Goal: Information Seeking & Learning: Learn about a topic

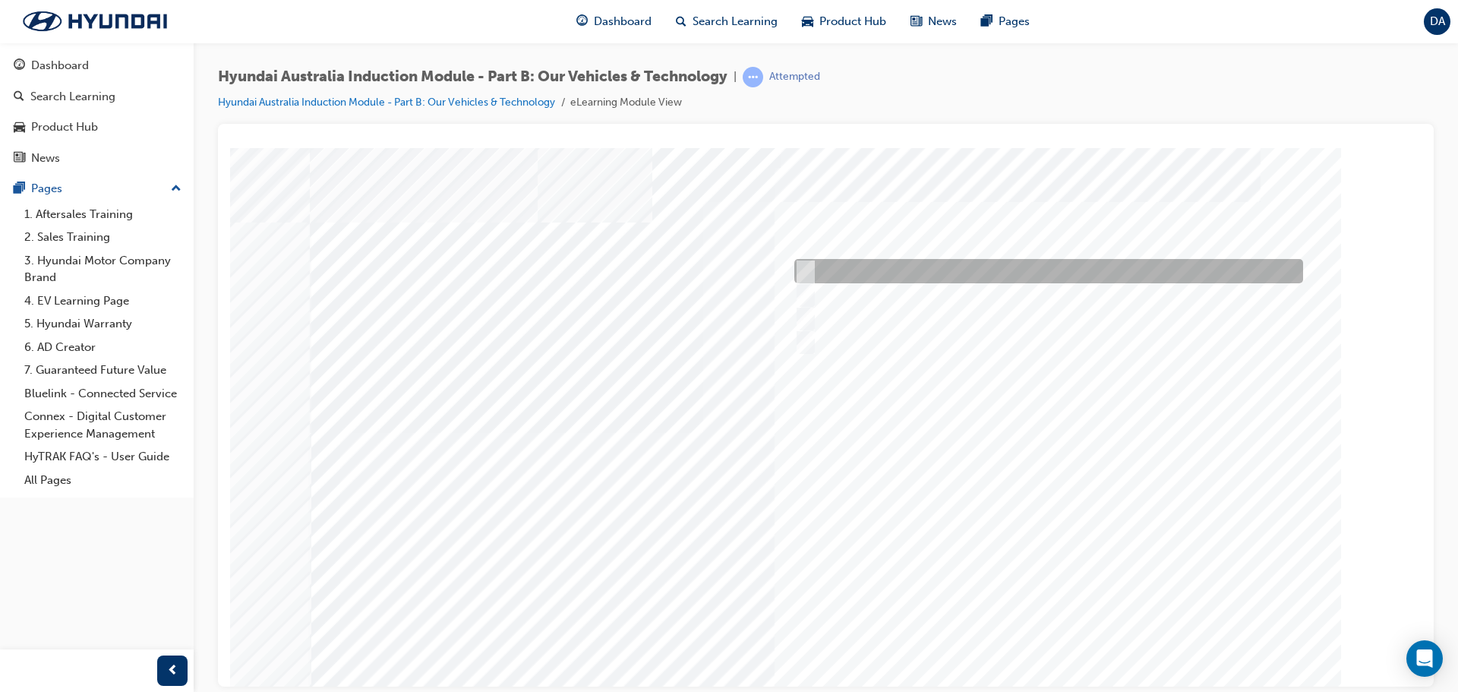
click at [808, 266] on input "Performance" at bounding box center [802, 271] width 17 height 17
checkbox input "true"
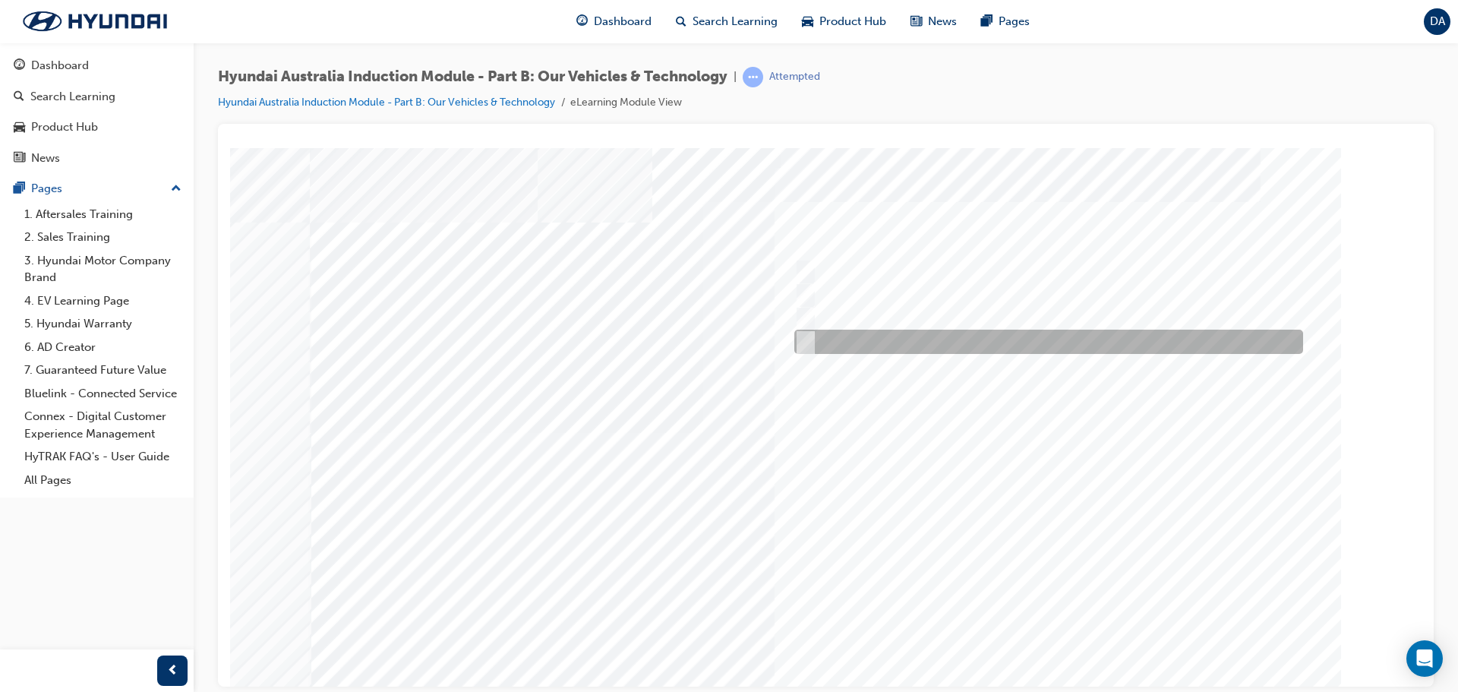
click at [806, 337] on input "Technology" at bounding box center [802, 341] width 17 height 17
checkbox input "true"
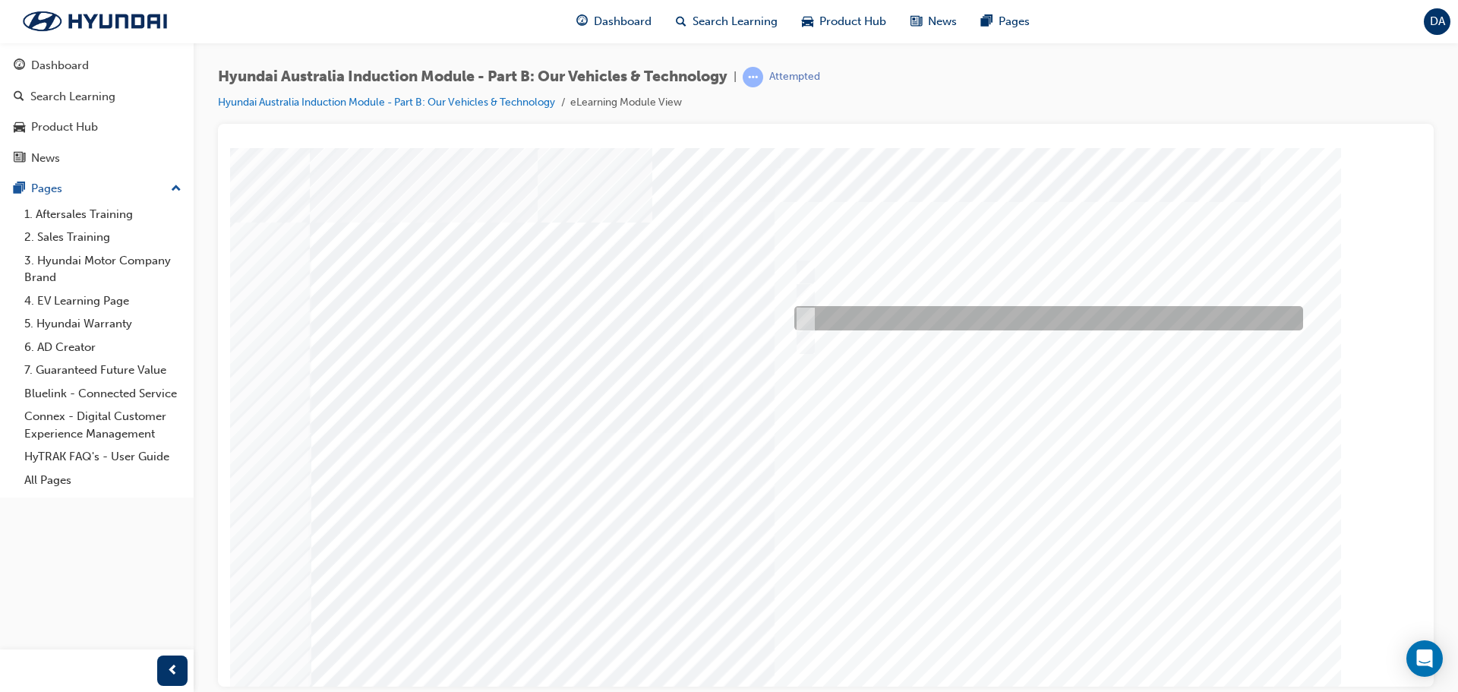
click at [803, 311] on input "Ecology" at bounding box center [802, 318] width 17 height 17
checkbox input "true"
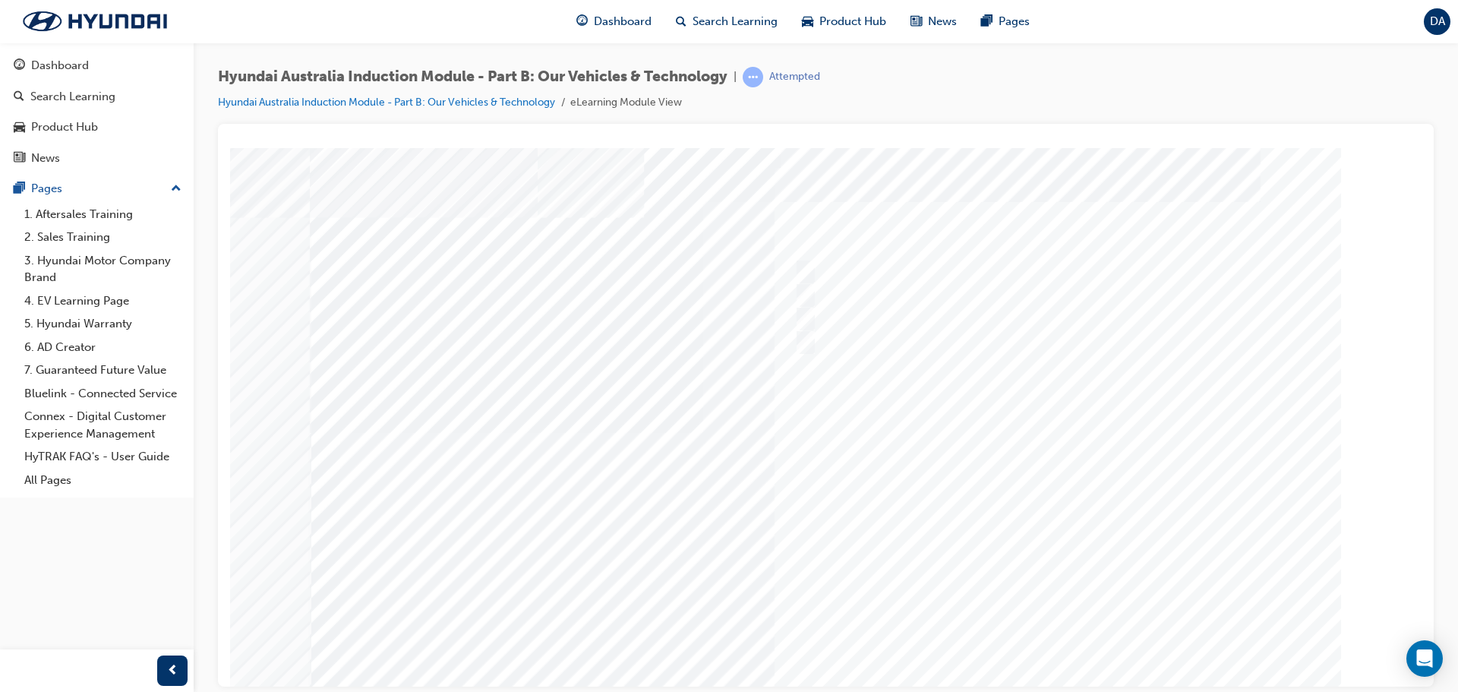
click at [1054, 633] on div at bounding box center [826, 420] width 1033 height 547
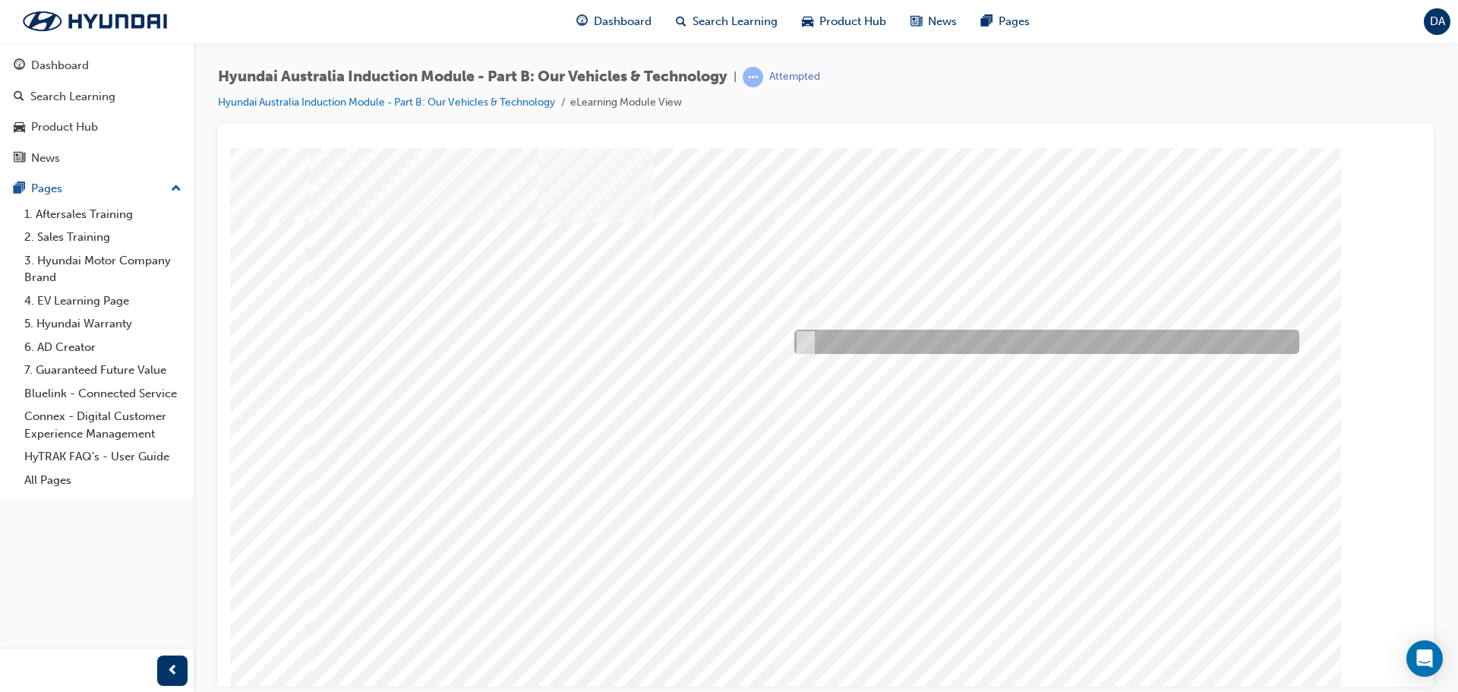
click at [810, 342] on input "5 years" at bounding box center [803, 341] width 17 height 17
radio input "true"
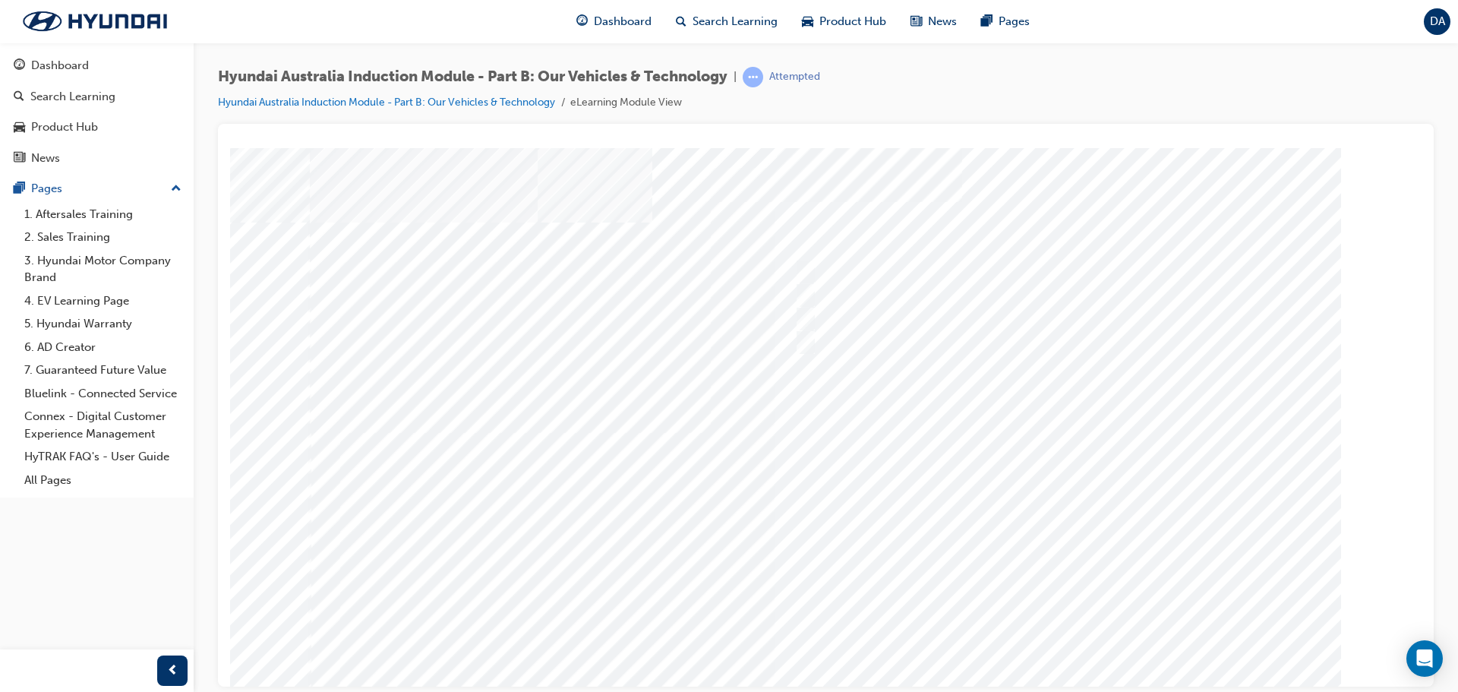
click at [1060, 633] on div at bounding box center [826, 420] width 1033 height 547
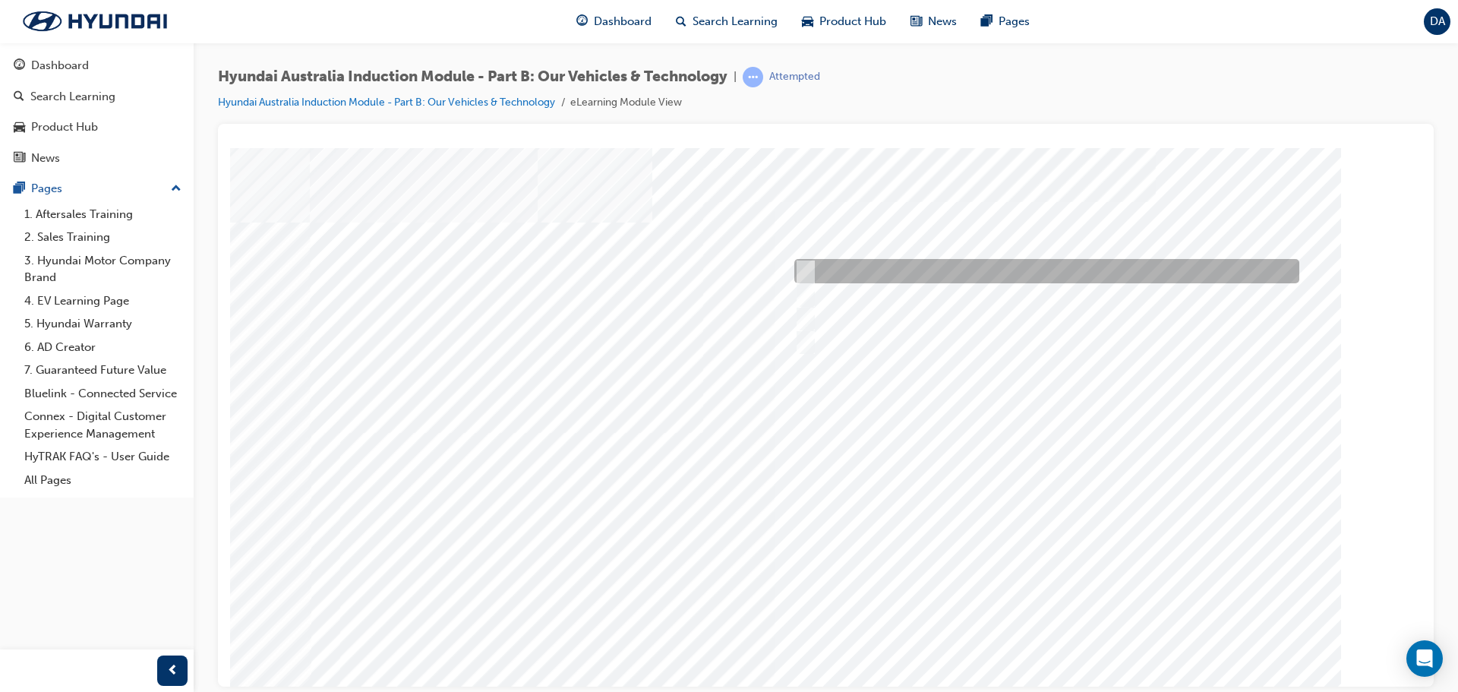
click at [809, 268] on input "Corner rascal" at bounding box center [802, 271] width 17 height 17
checkbox input "true"
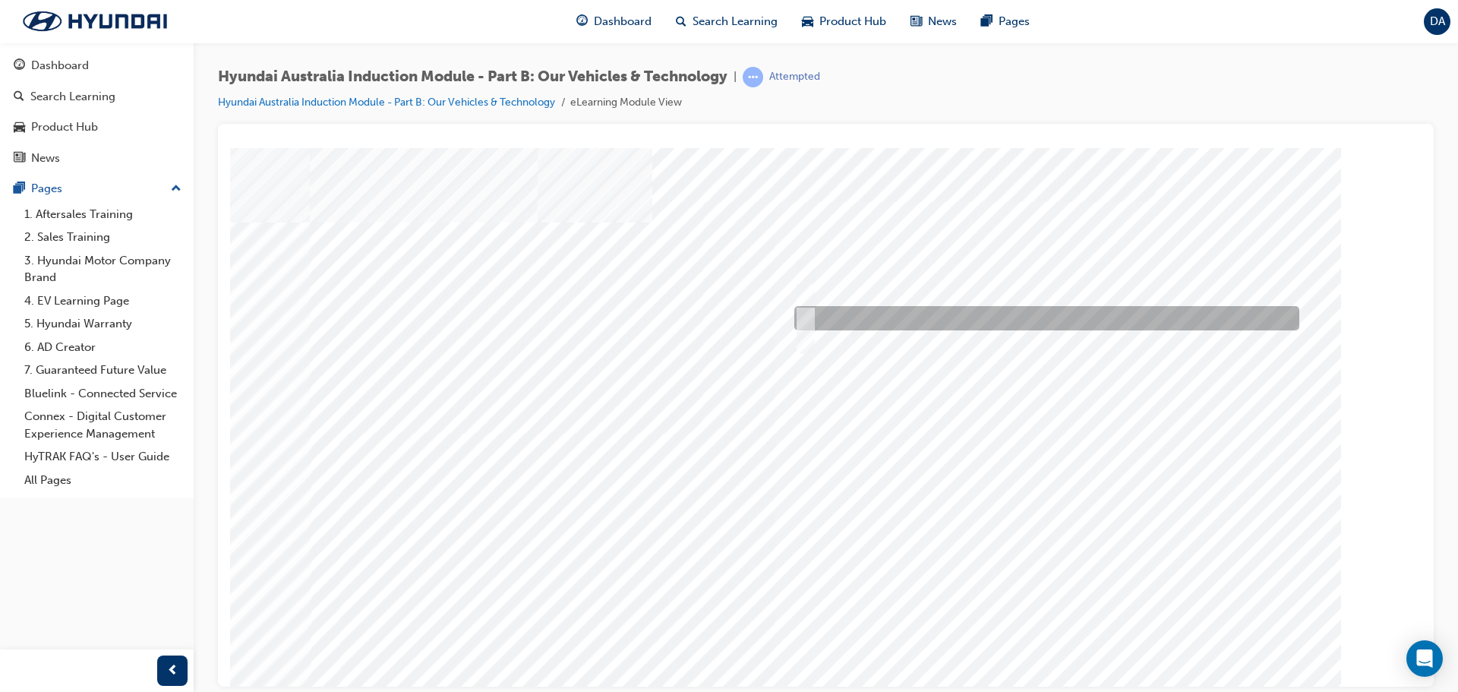
click at [807, 308] on div at bounding box center [1043, 318] width 505 height 24
checkbox input "true"
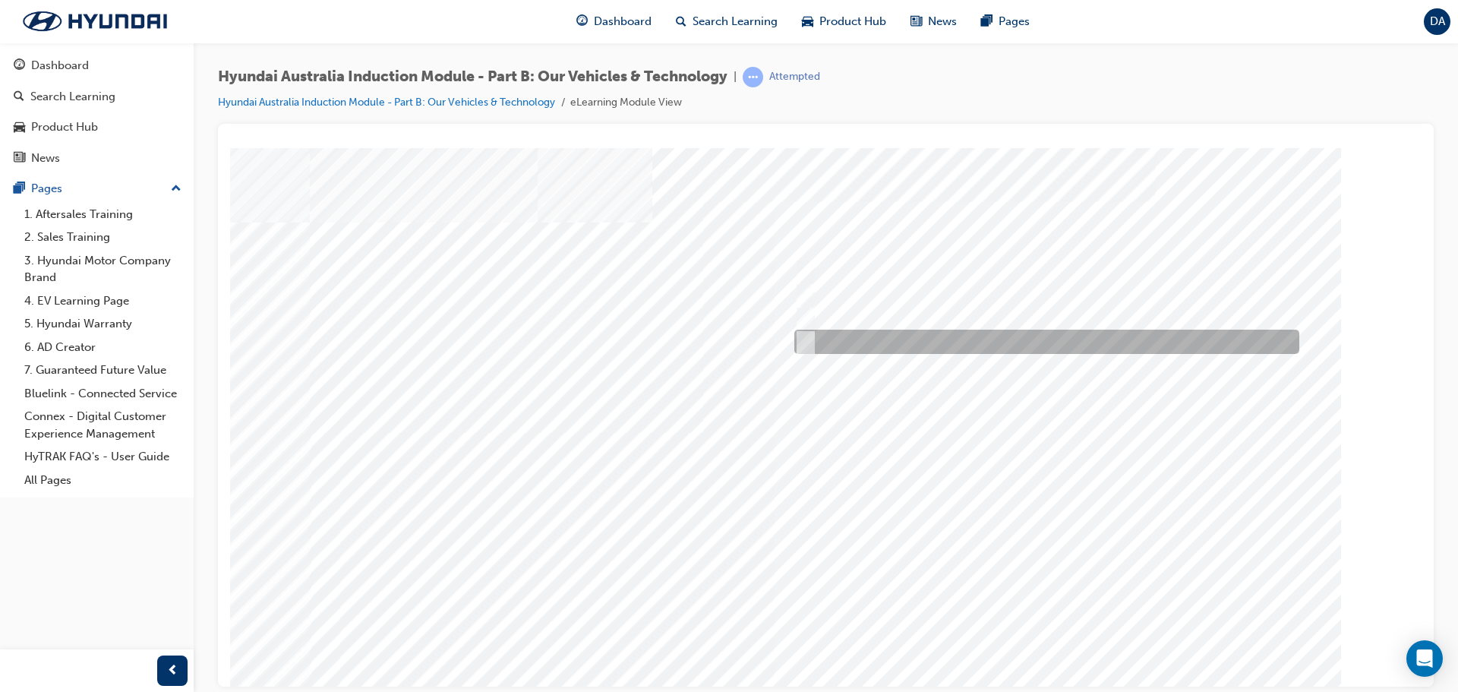
click at [810, 340] on input "Everyday sports car" at bounding box center [802, 341] width 17 height 17
checkbox input "true"
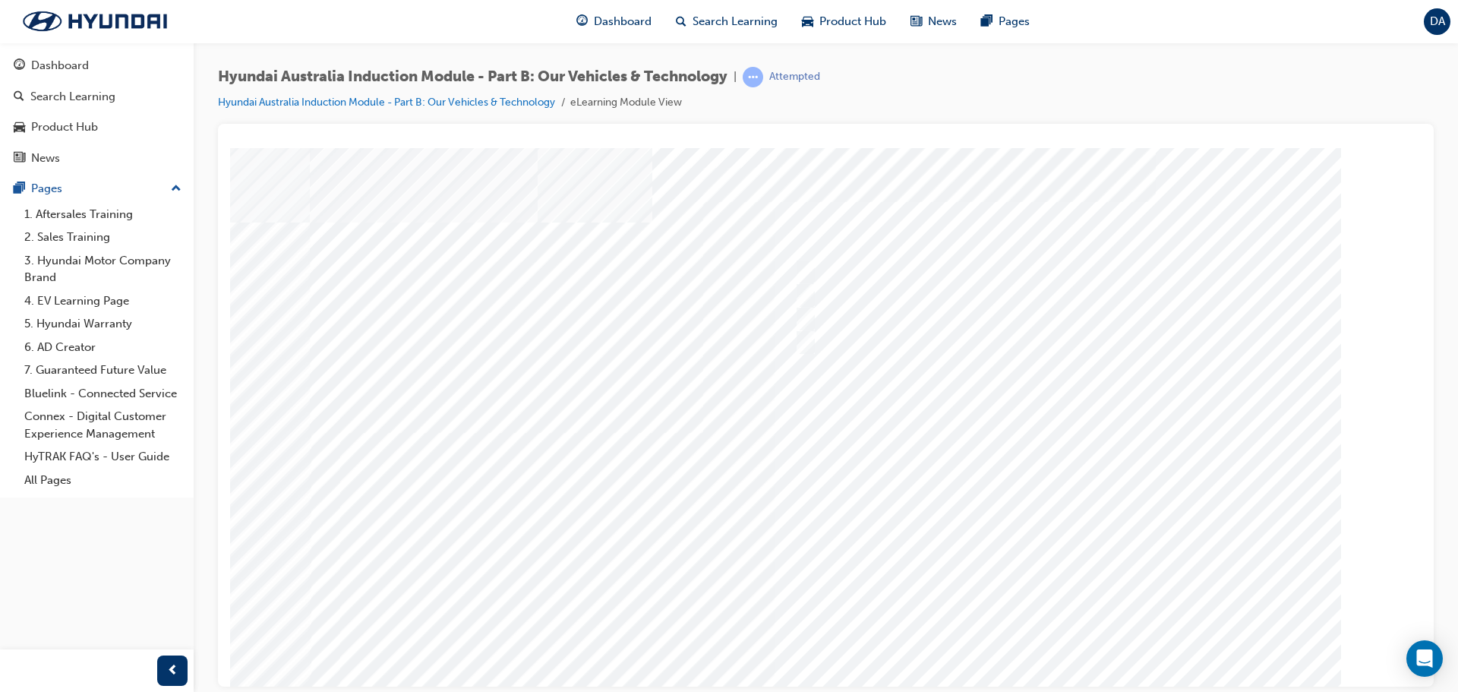
click at [1113, 510] on div at bounding box center [826, 420] width 1033 height 547
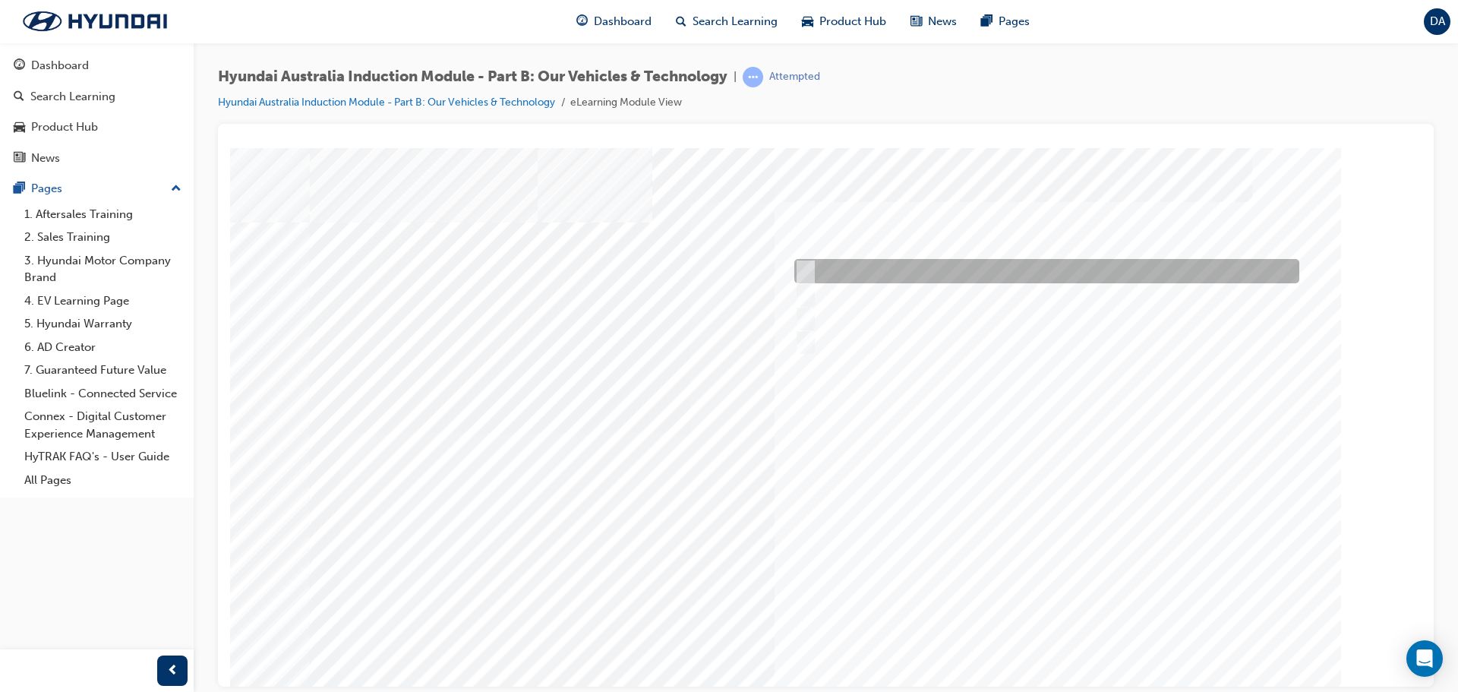
click at [809, 267] on input "Electric" at bounding box center [802, 271] width 17 height 17
checkbox input "true"
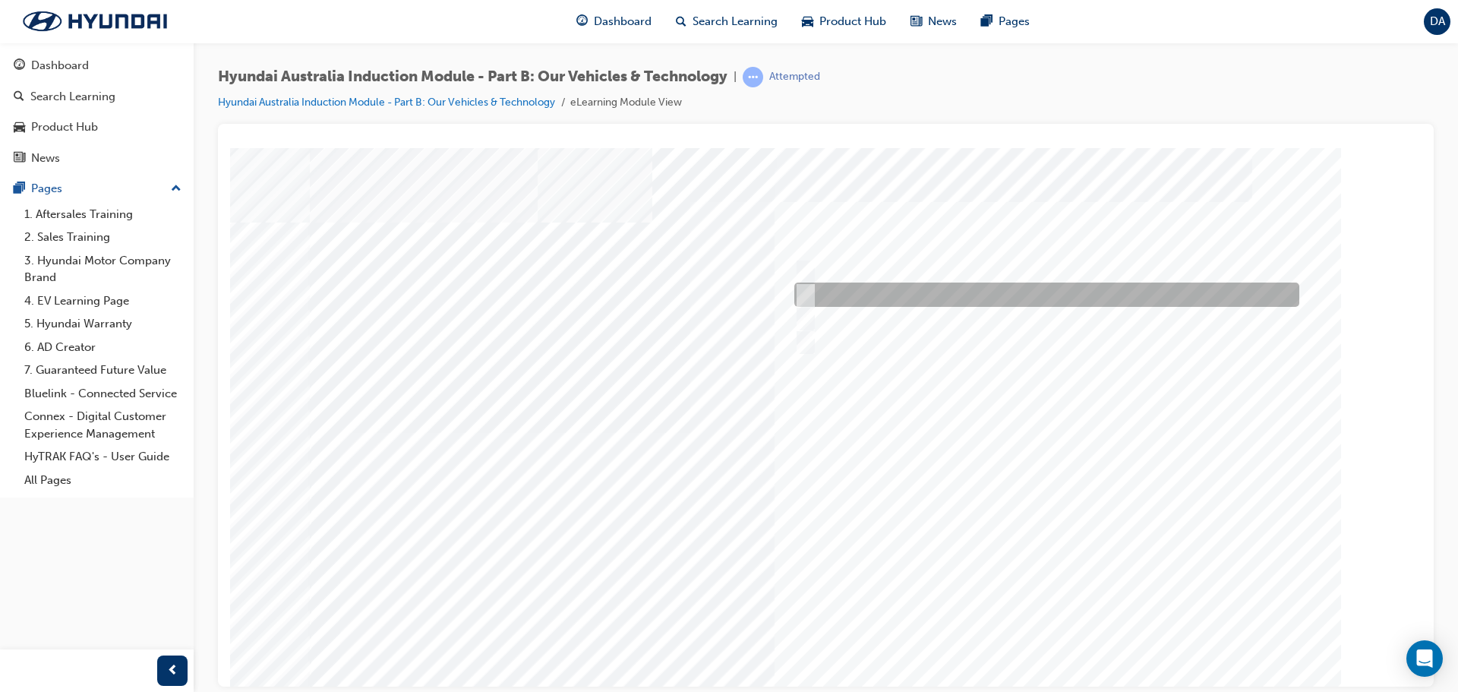
click at [809, 292] on input "Hybrid" at bounding box center [802, 294] width 17 height 17
checkbox input "true"
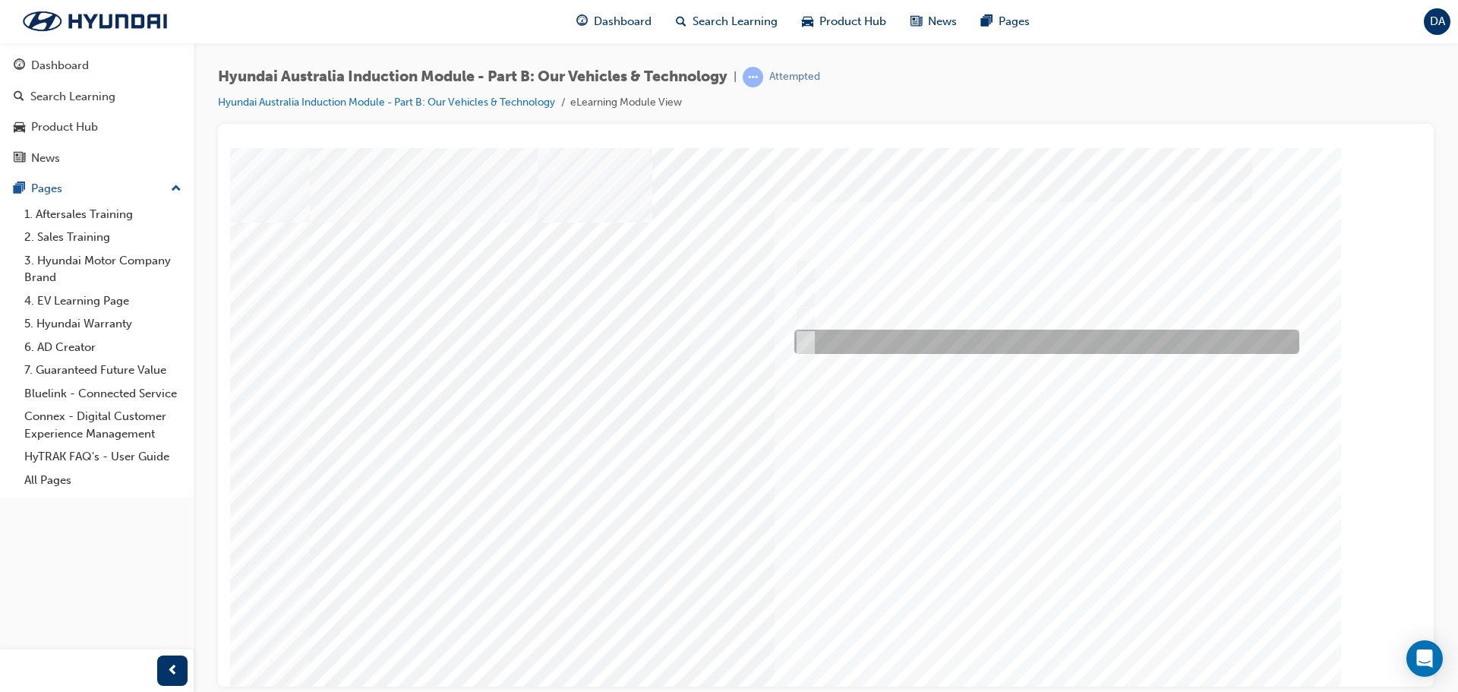
click at [814, 340] on div at bounding box center [1043, 342] width 505 height 24
checkbox input "true"
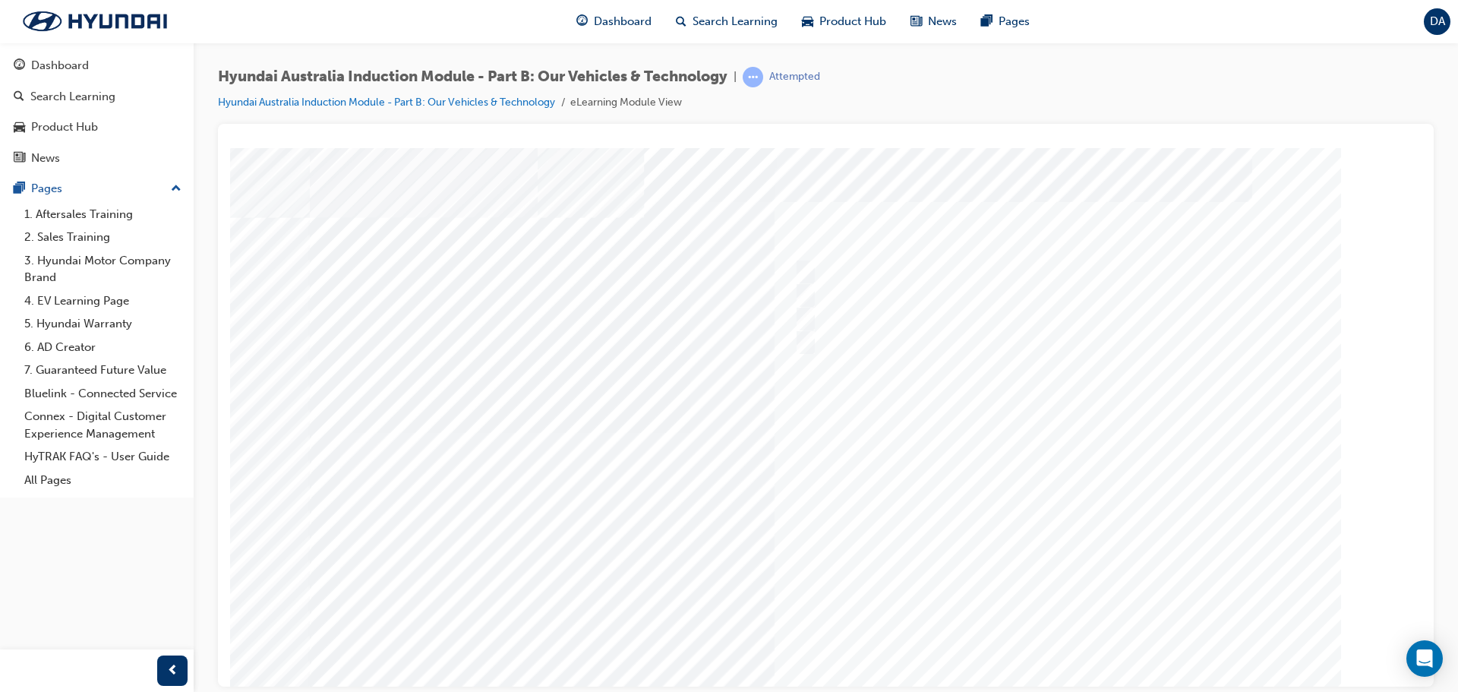
click at [1046, 633] on div at bounding box center [826, 420] width 1033 height 547
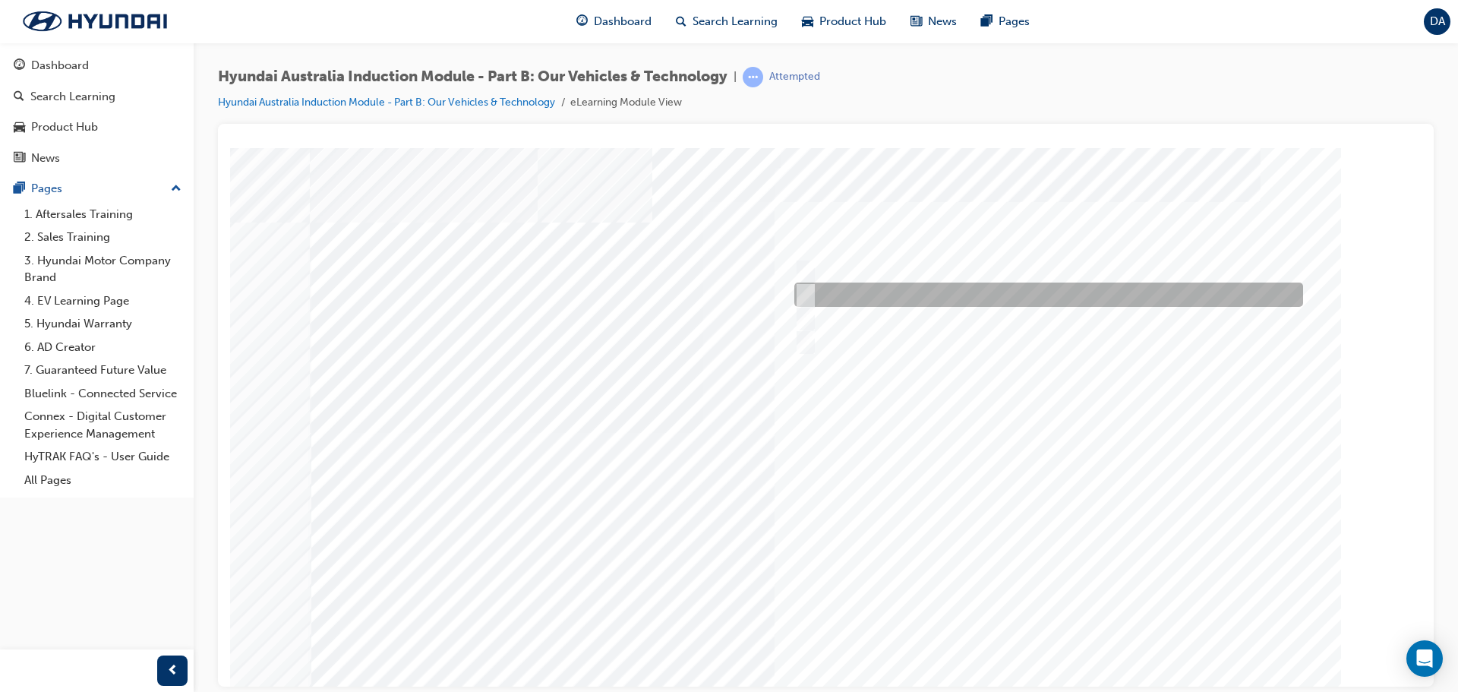
click at [807, 288] on input "Electrification" at bounding box center [802, 294] width 17 height 17
checkbox input "true"
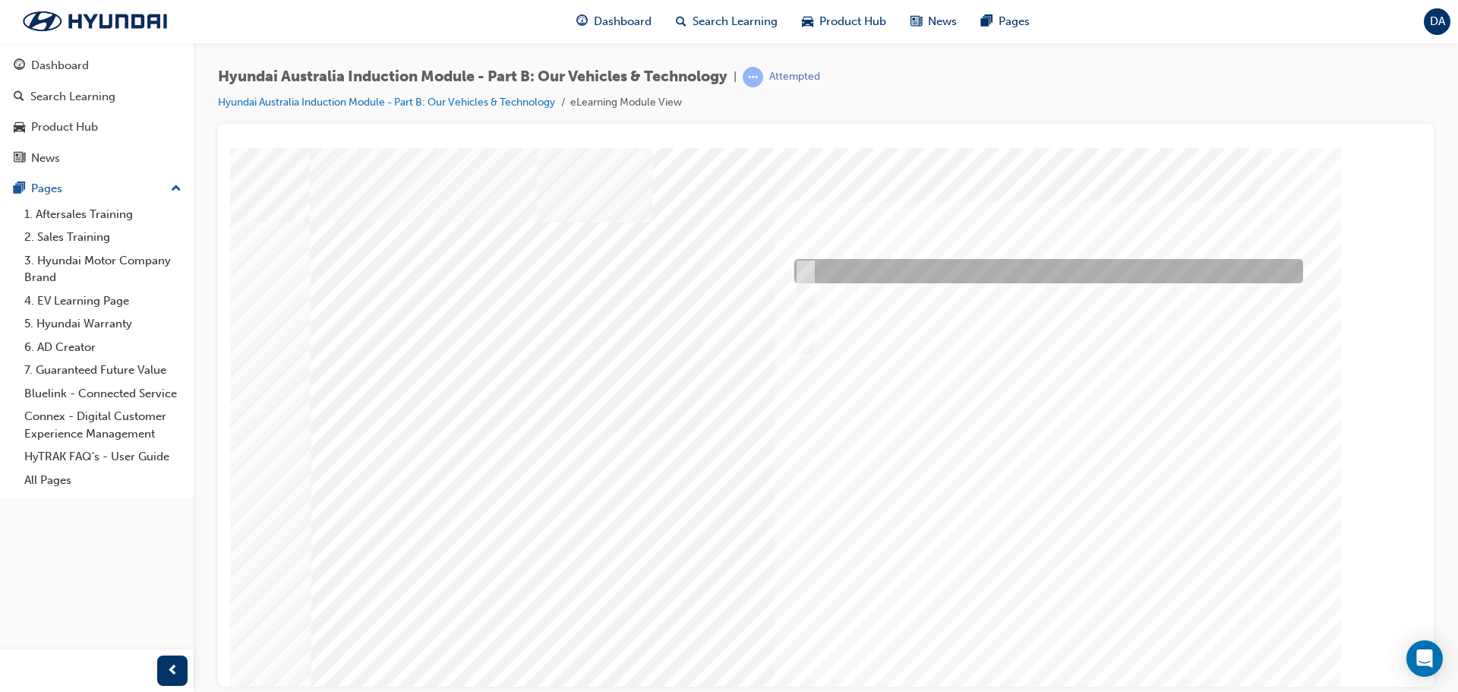
click at [805, 265] on input "Performance" at bounding box center [802, 271] width 17 height 17
checkbox input "true"
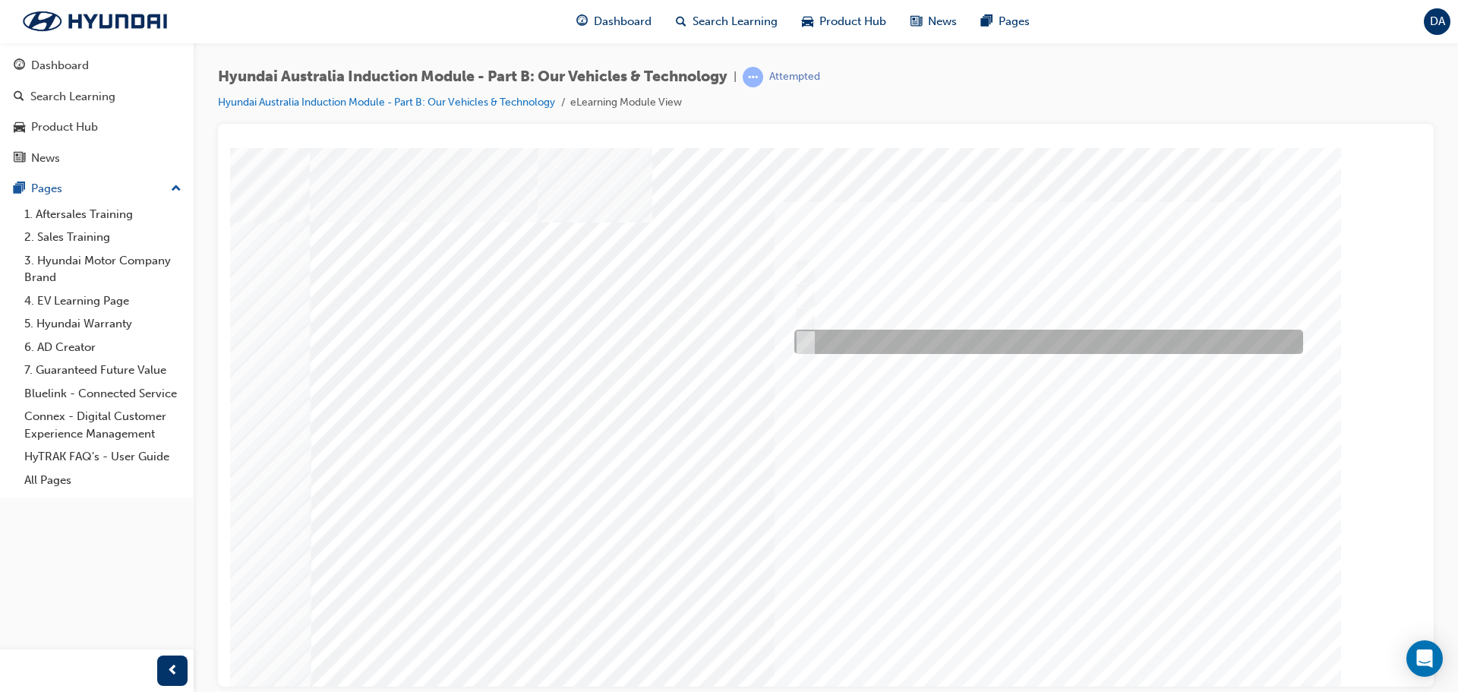
click at [808, 337] on input "Technology" at bounding box center [802, 341] width 17 height 17
checkbox input "true"
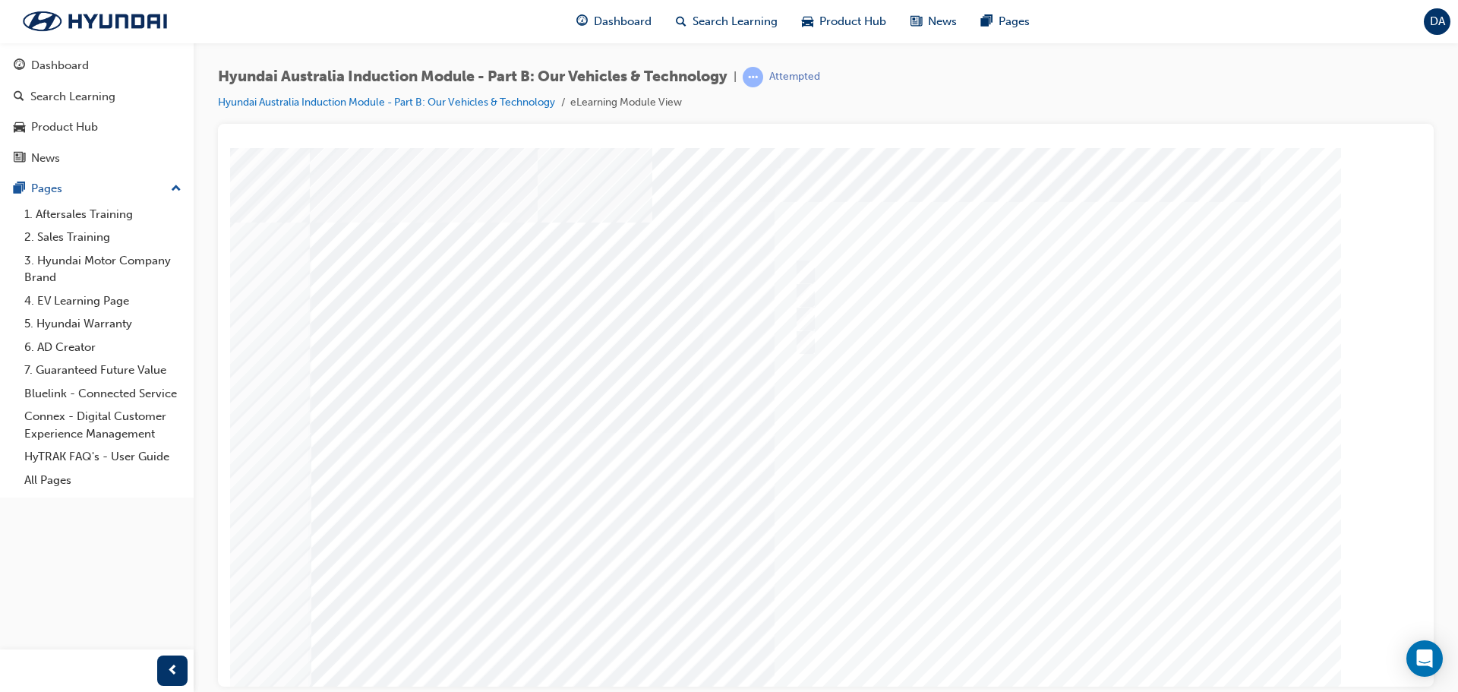
click at [1057, 632] on div at bounding box center [826, 420] width 1033 height 547
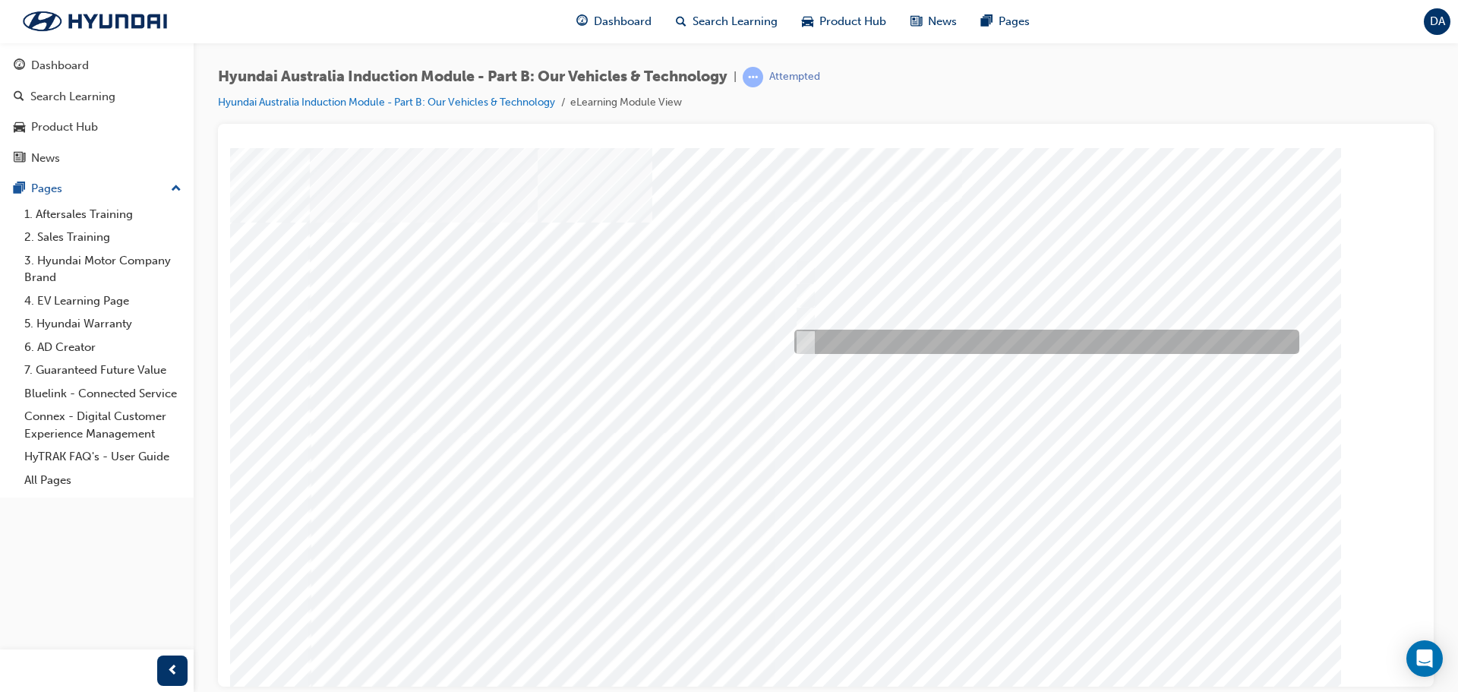
click at [805, 344] on input "5 years" at bounding box center [803, 341] width 17 height 17
radio input "true"
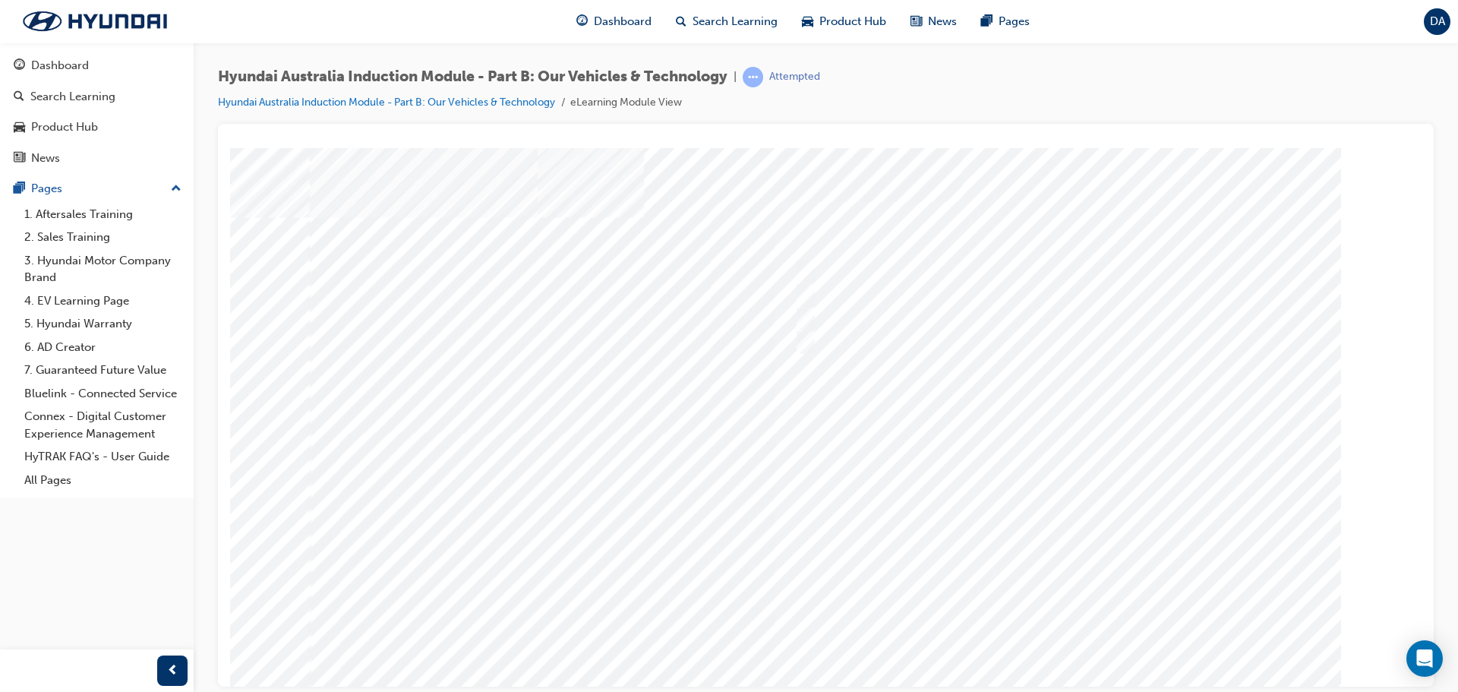
click at [1085, 510] on div at bounding box center [826, 420] width 1033 height 547
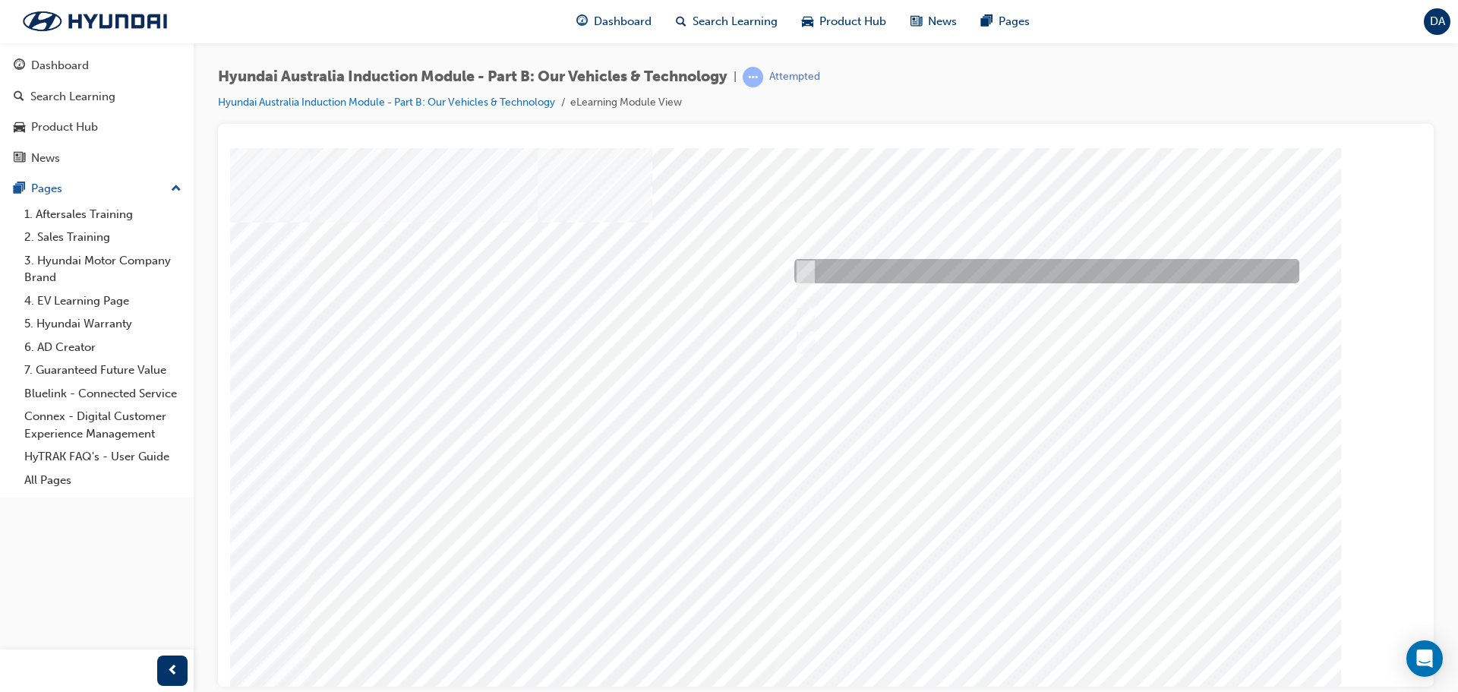
click at [804, 267] on input "Corner rascal" at bounding box center [802, 271] width 17 height 17
checkbox input "true"
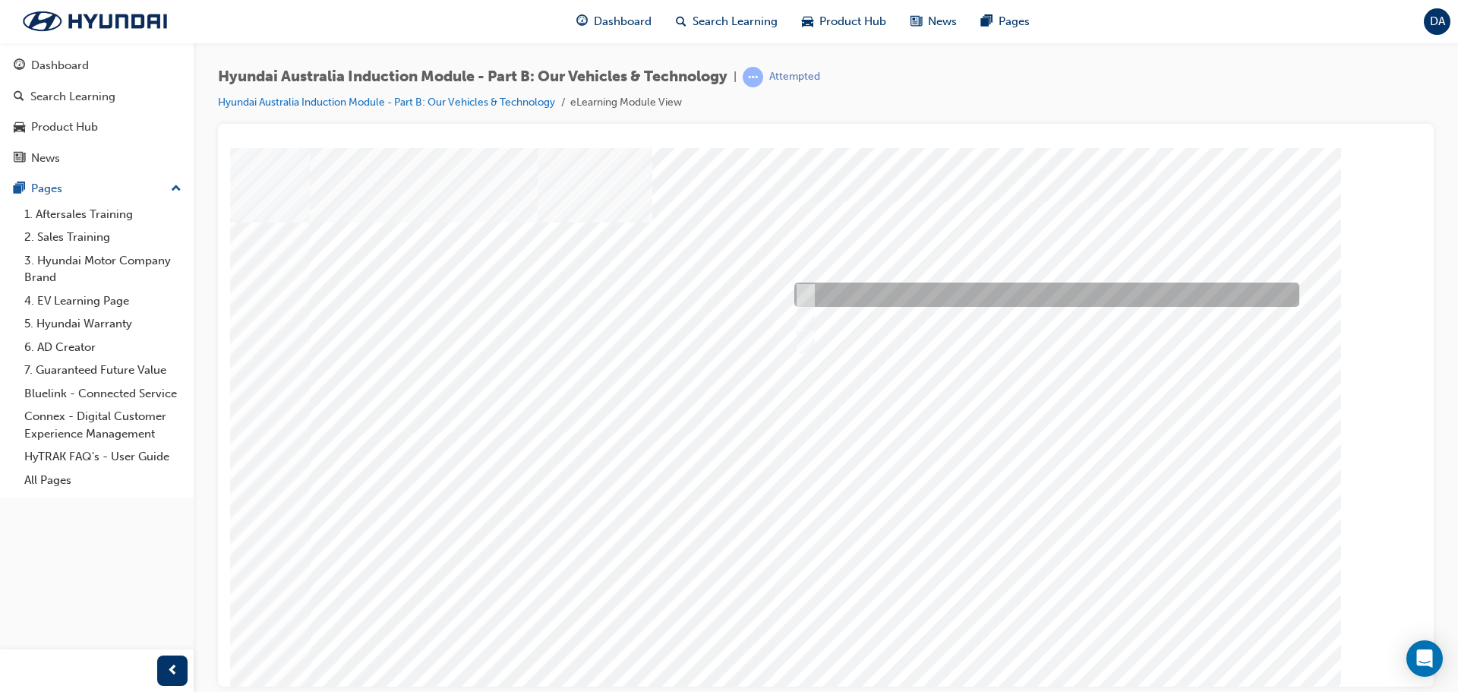
click at [800, 289] on input "It’s play time" at bounding box center [802, 294] width 17 height 17
checkbox input "true"
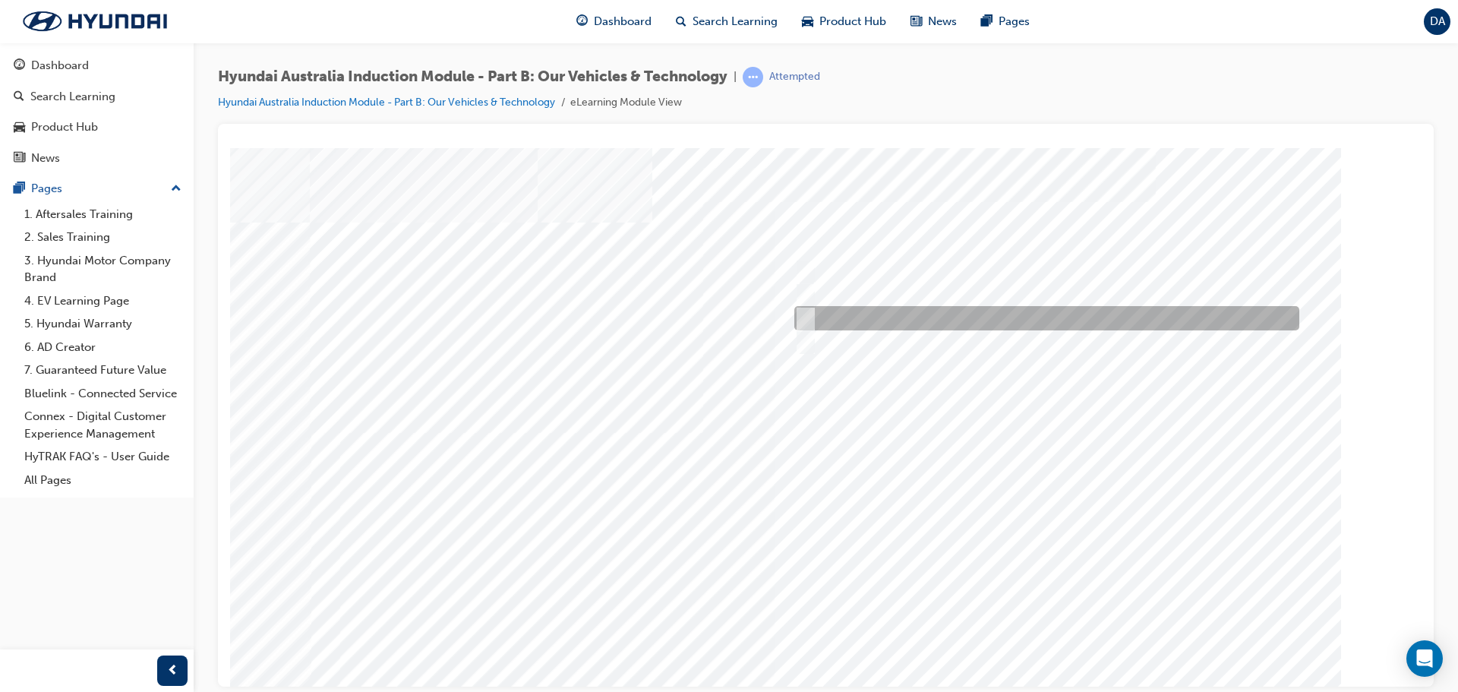
click at [807, 320] on input "Road to racetrack" at bounding box center [802, 318] width 17 height 17
checkbox input "true"
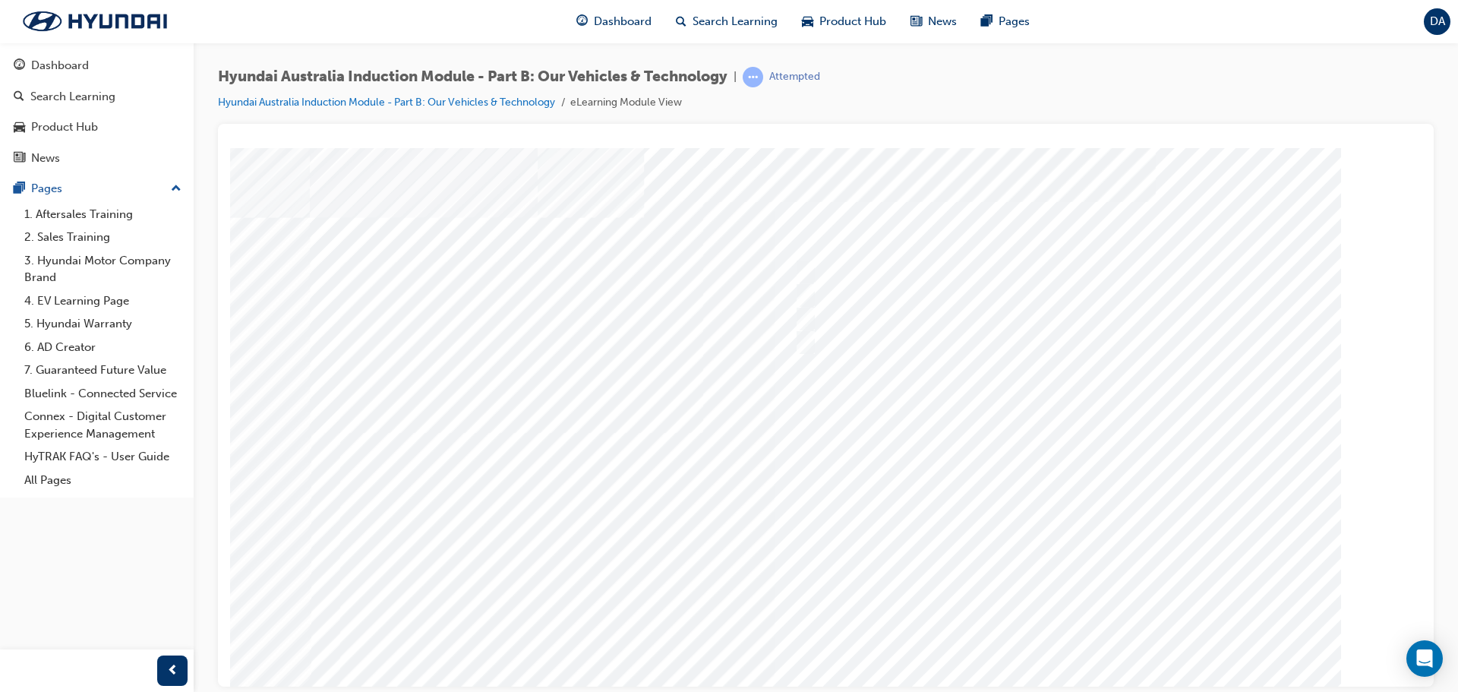
click at [1038, 625] on div at bounding box center [826, 420] width 1033 height 547
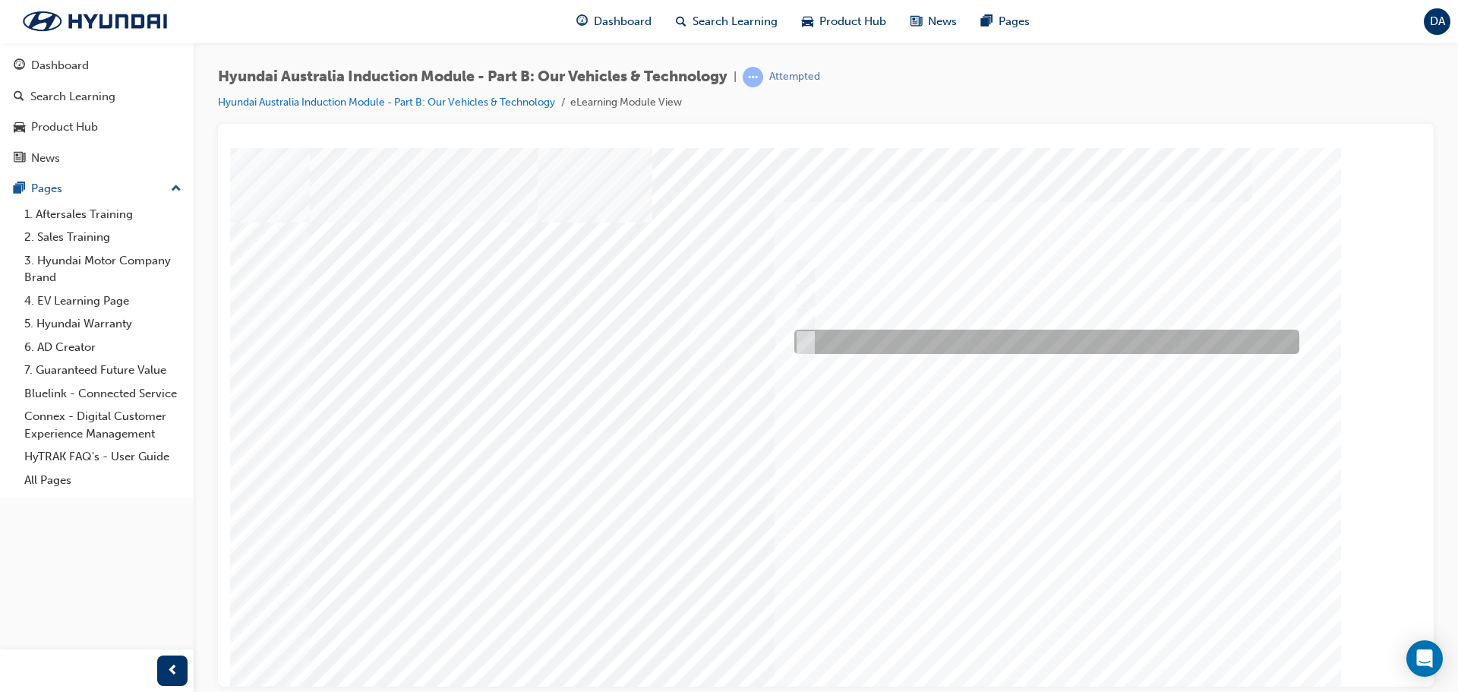
click at [807, 343] on input "Hydrogen Fuel Cell" at bounding box center [802, 341] width 17 height 17
checkbox input "true"
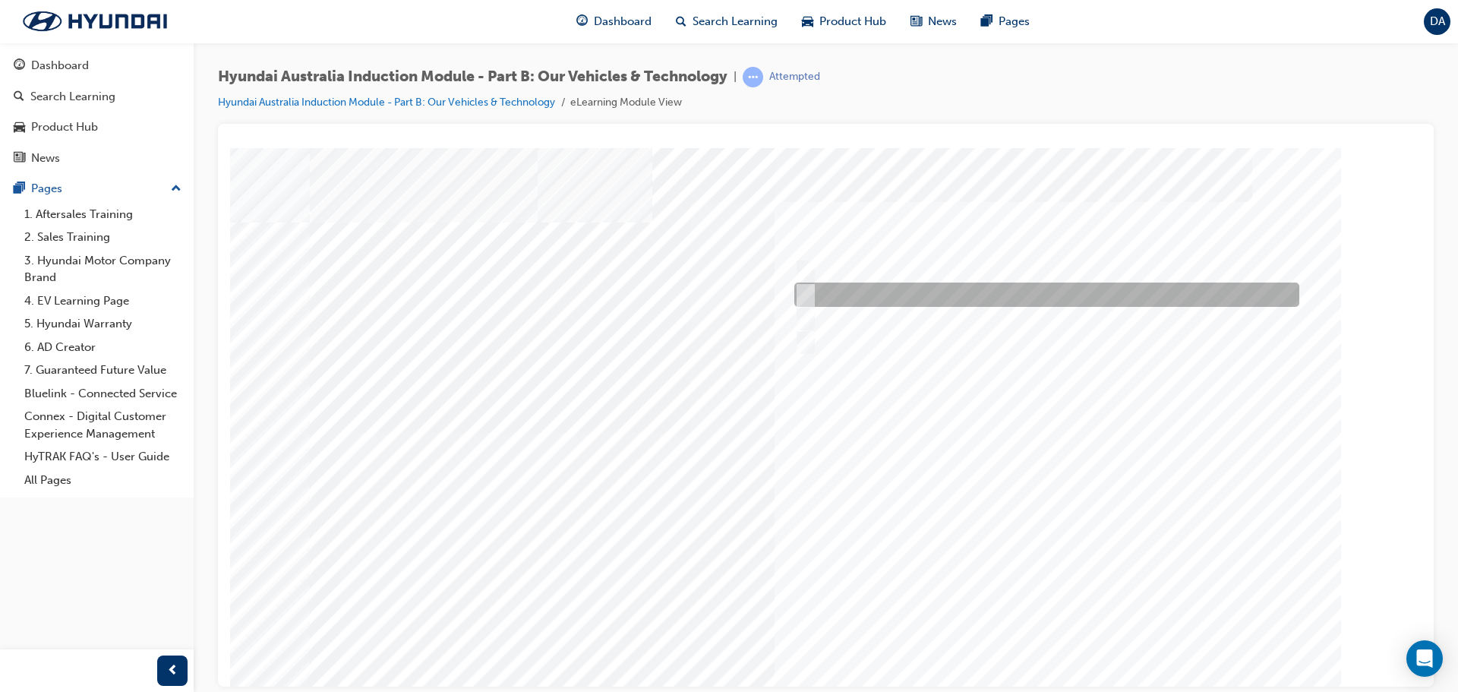
click at [806, 295] on input "Hybrid" at bounding box center [802, 294] width 17 height 17
checkbox input "true"
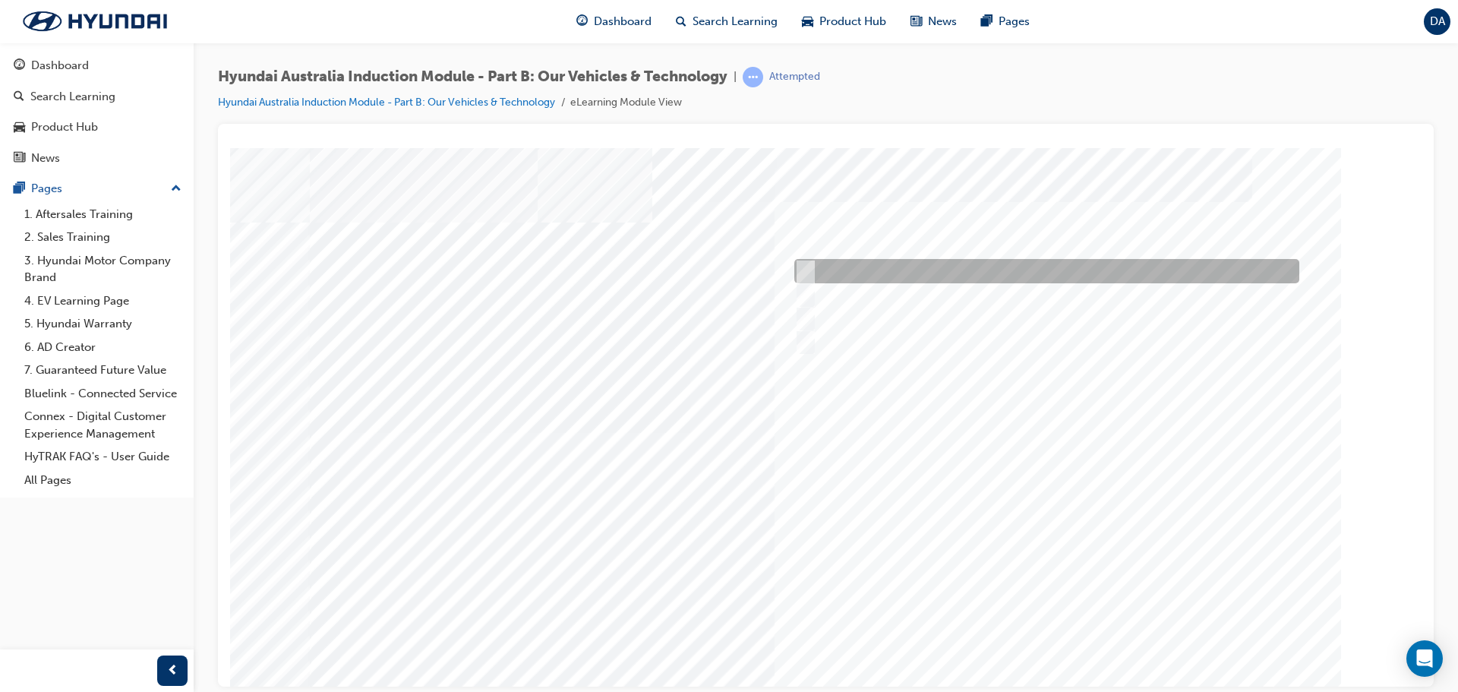
click at [794, 267] on input "Electric" at bounding box center [802, 271] width 17 height 17
checkbox input "true"
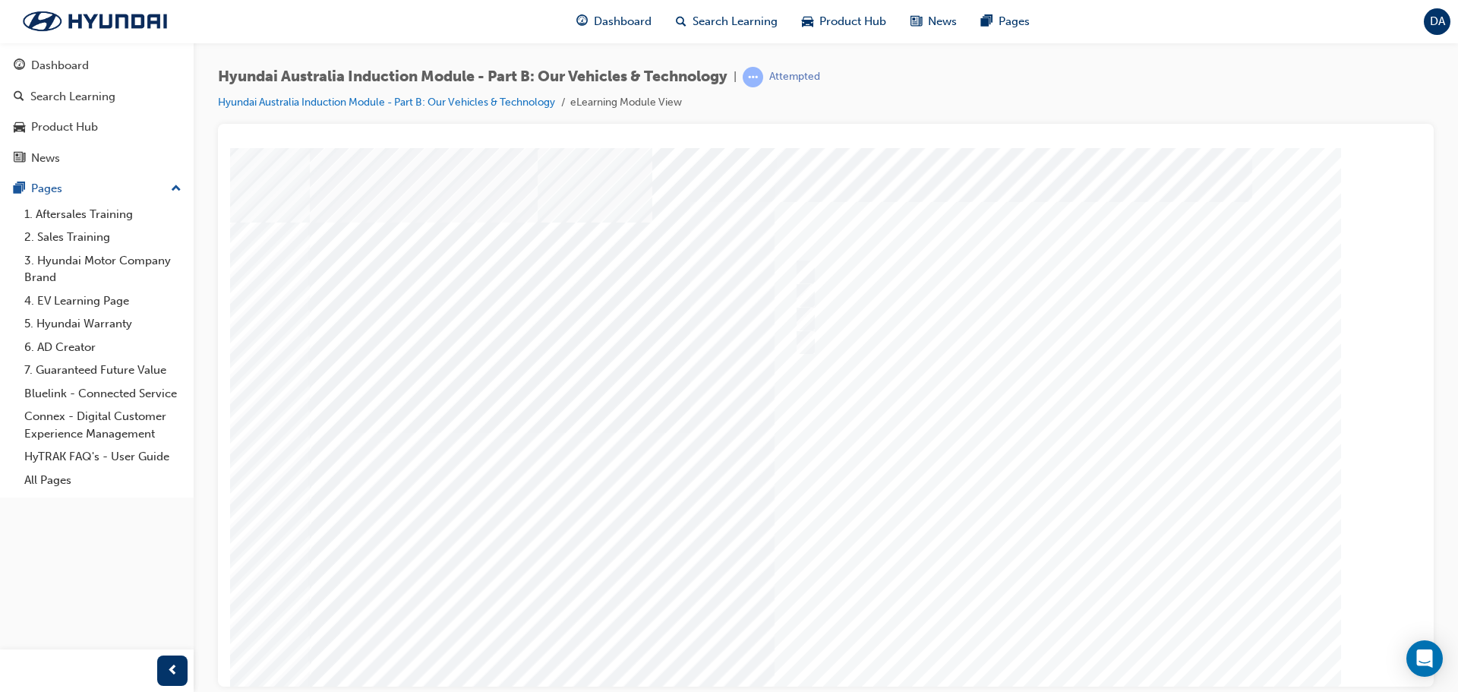
click at [1010, 640] on div at bounding box center [826, 420] width 1033 height 547
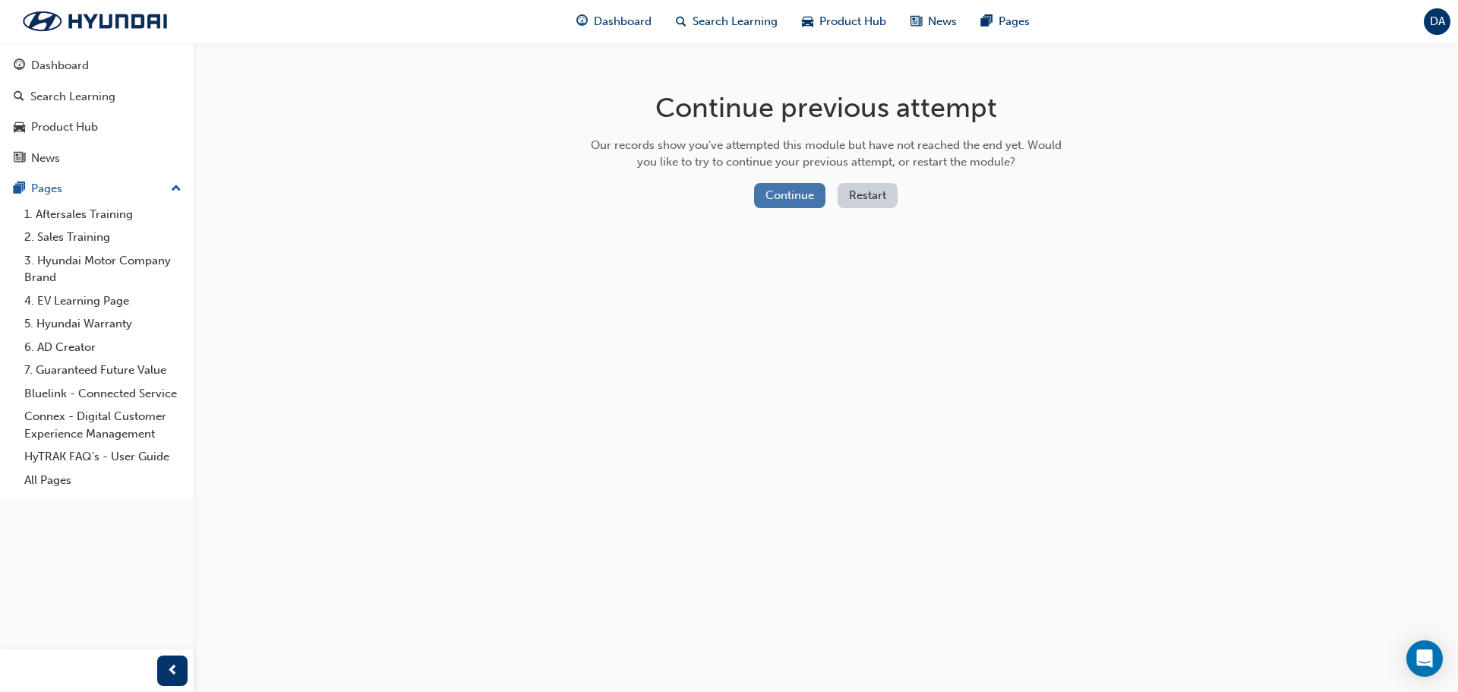
click at [784, 191] on button "Continue" at bounding box center [789, 195] width 71 height 25
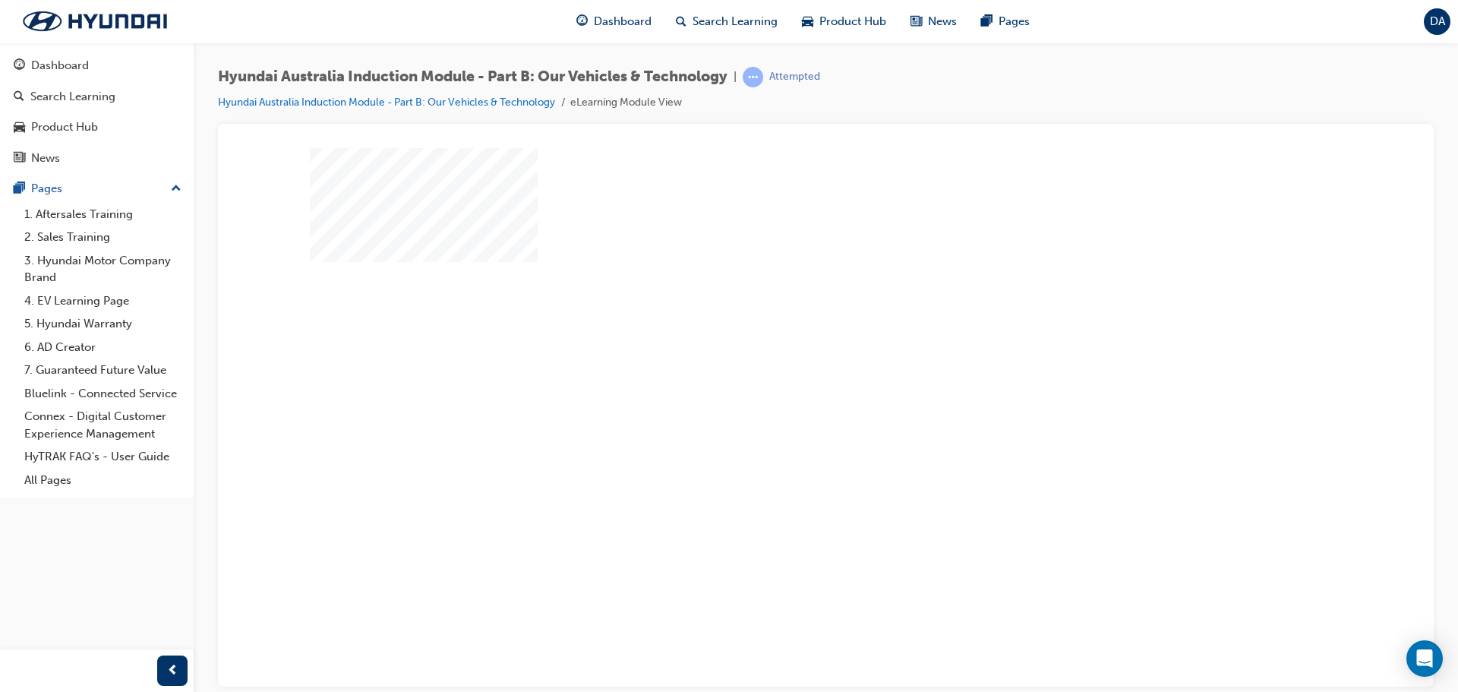
click at [782, 373] on div "play" at bounding box center [782, 373] width 0 height 0
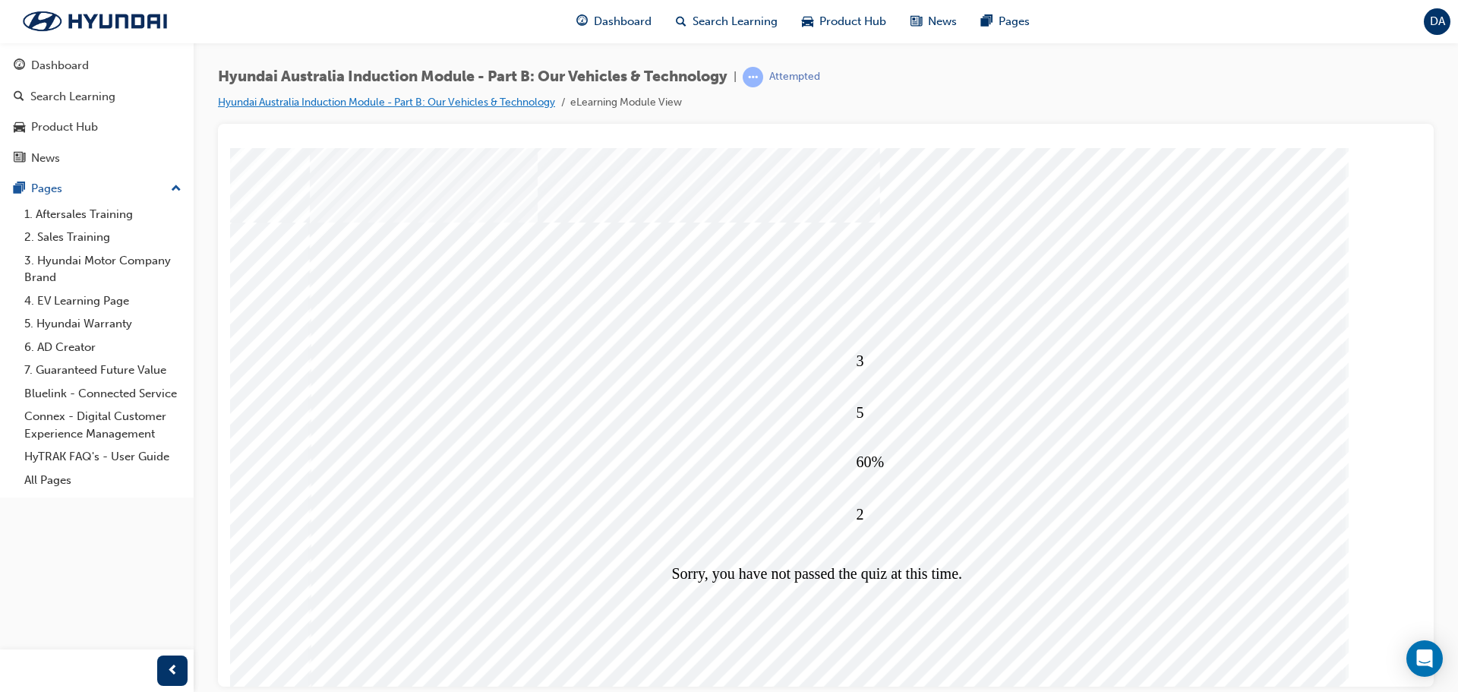
click at [454, 101] on link "Hyundai Australia Induction Module - Part B: Our Vehicles & Technology" at bounding box center [386, 102] width 337 height 13
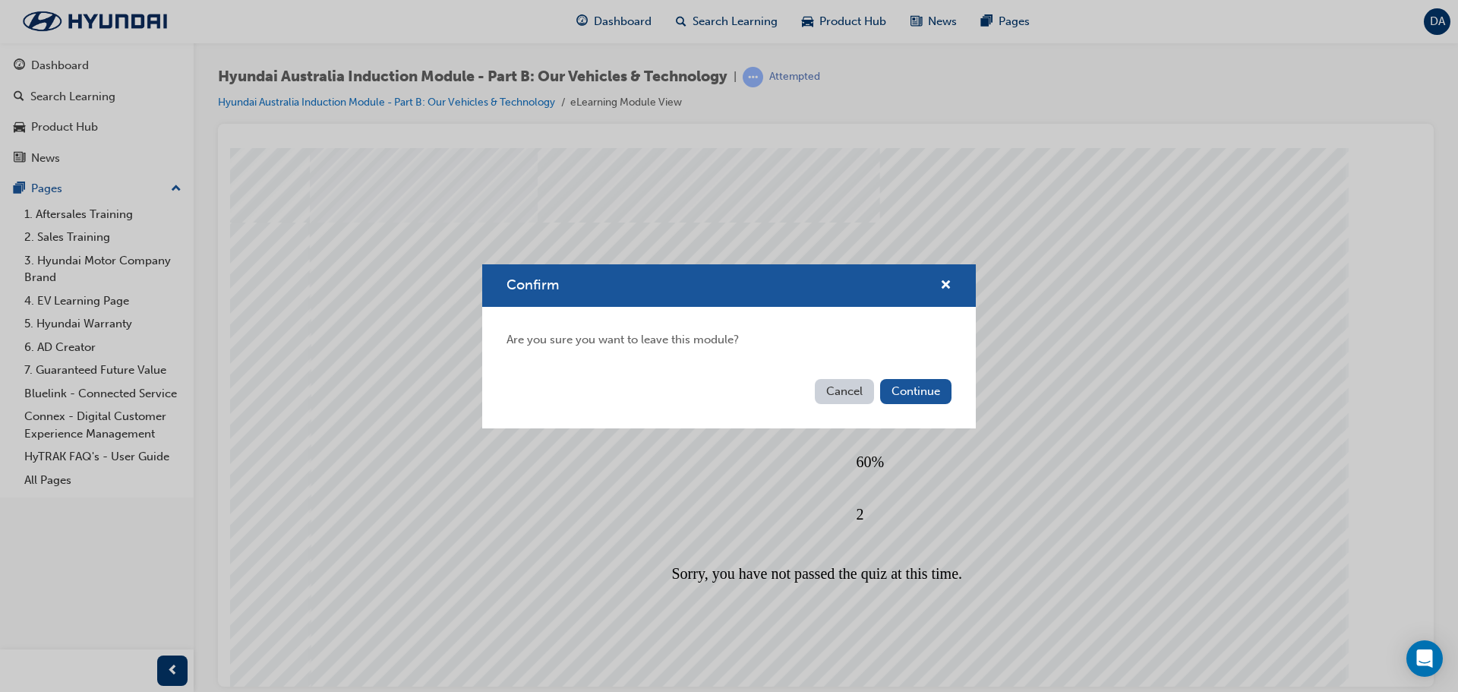
drag, startPoint x: 845, startPoint y: 390, endPoint x: 613, endPoint y: 242, distance: 275.0
click at [845, 390] on button "Cancel" at bounding box center [844, 391] width 59 height 25
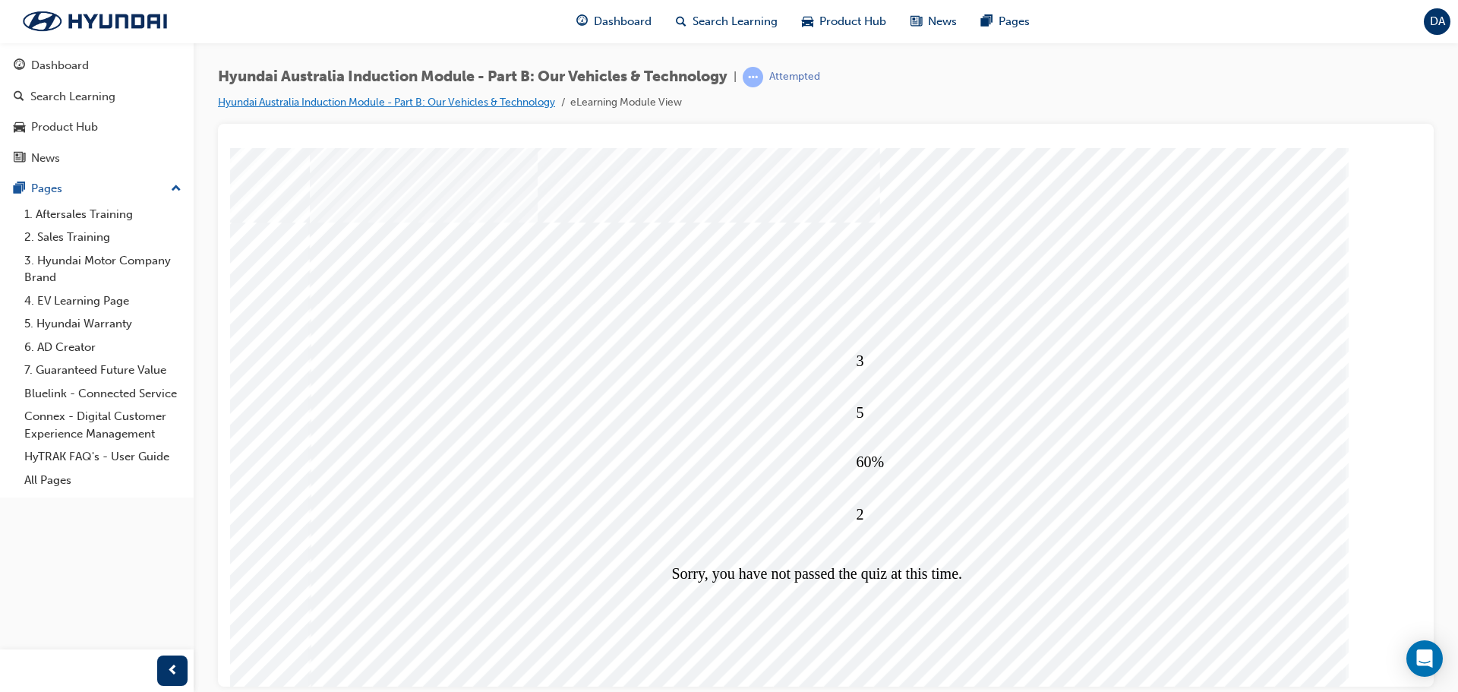
click at [335, 96] on link "Hyundai Australia Induction Module - Part B: Our Vehicles & Technology" at bounding box center [386, 102] width 337 height 13
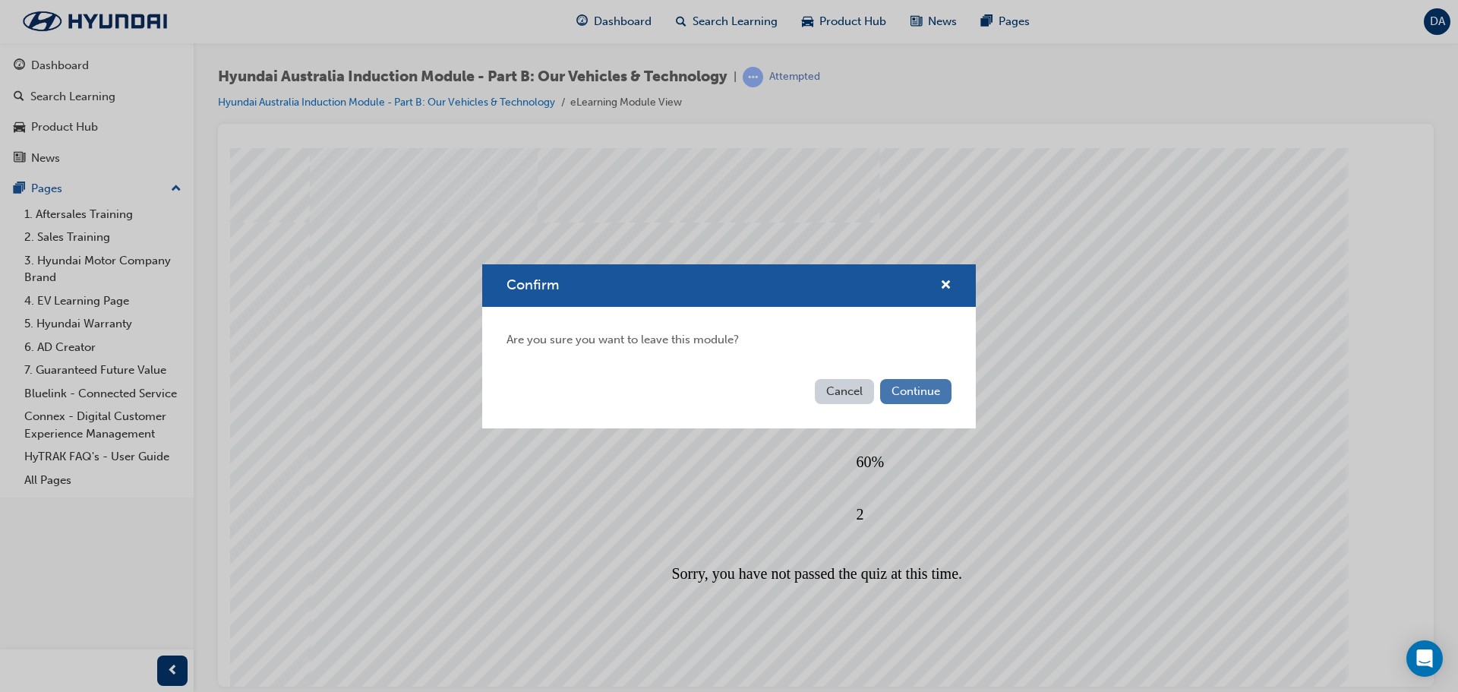
click at [912, 386] on button "Continue" at bounding box center [915, 391] width 71 height 25
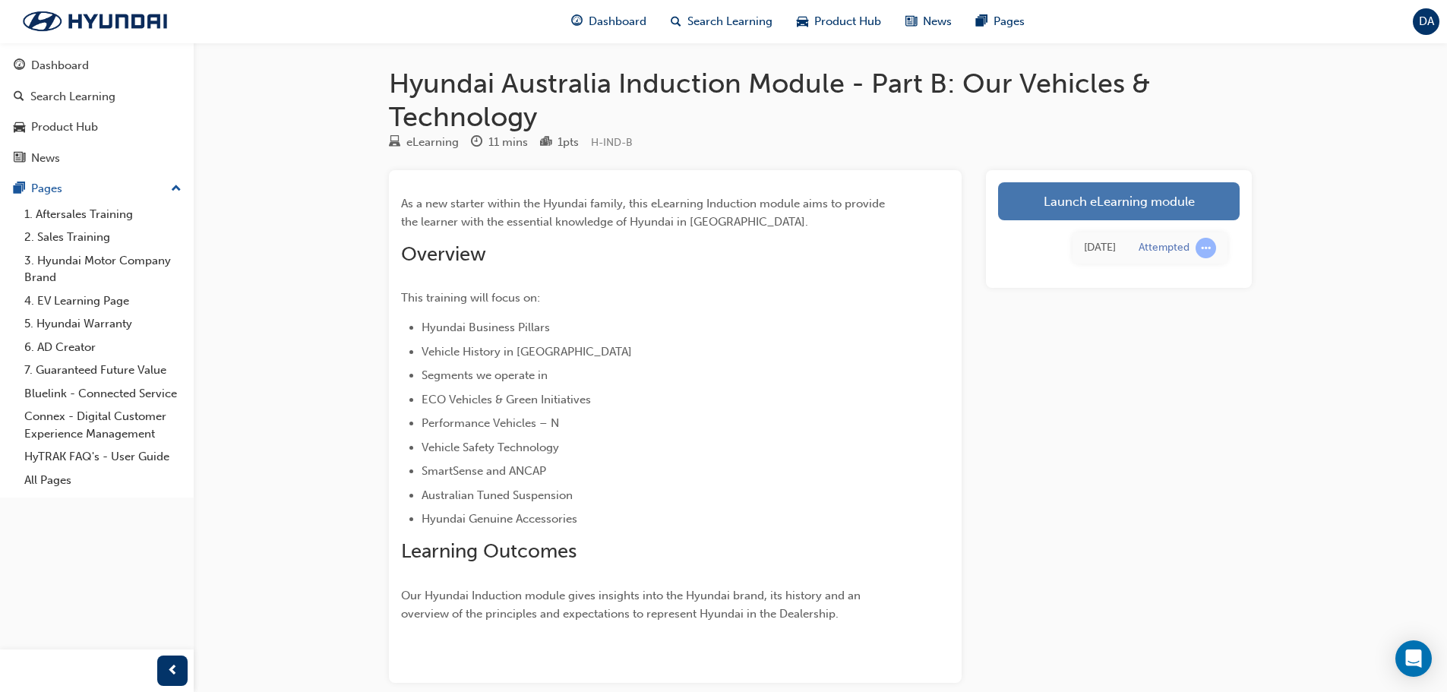
click at [1037, 197] on link "Launch eLearning module" at bounding box center [1119, 201] width 242 height 38
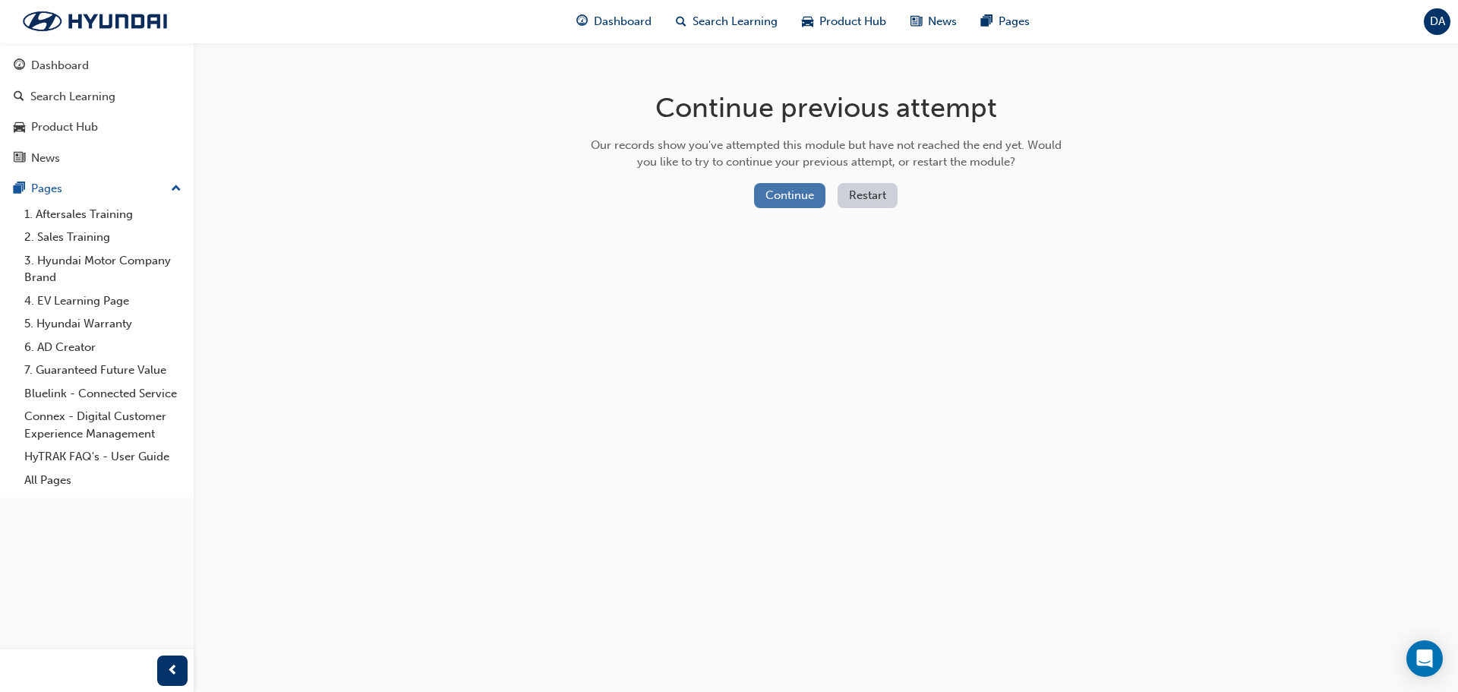
click at [788, 191] on button "Continue" at bounding box center [789, 195] width 71 height 25
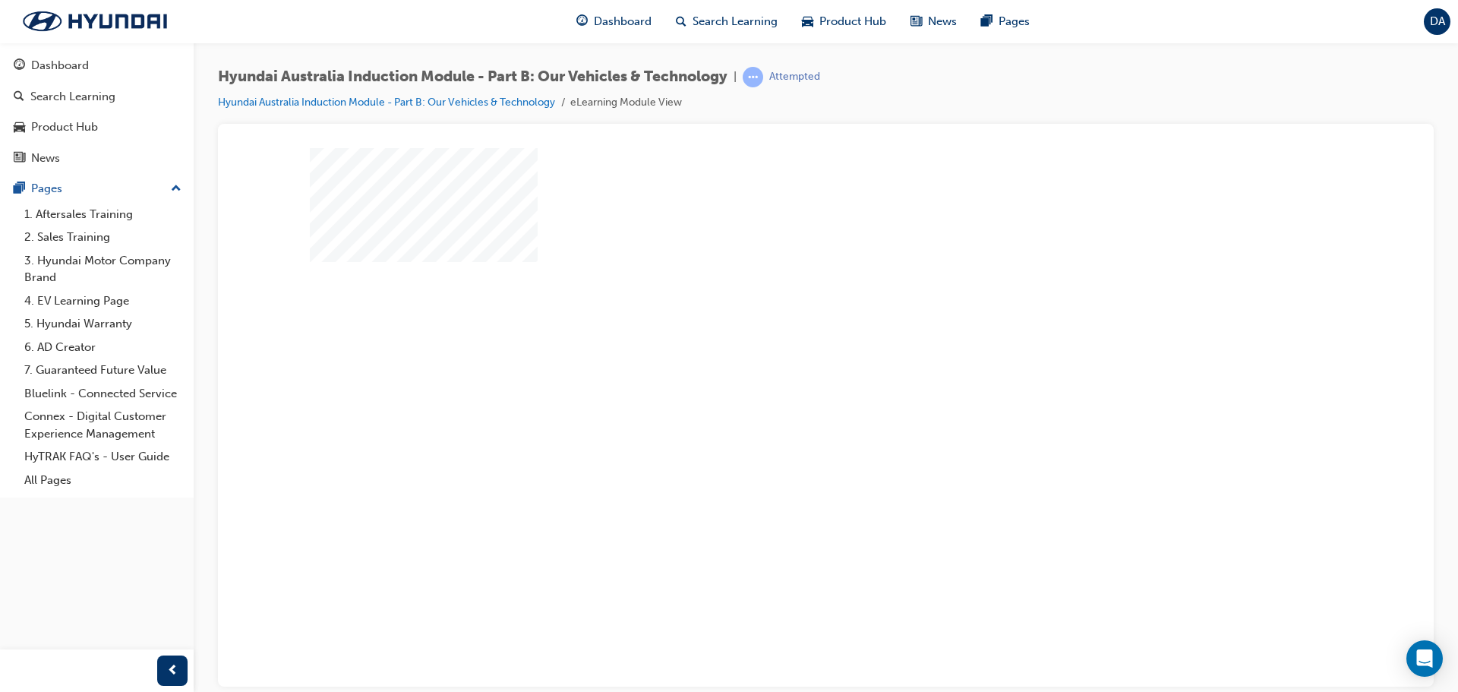
click at [782, 373] on div "play" at bounding box center [782, 373] width 0 height 0
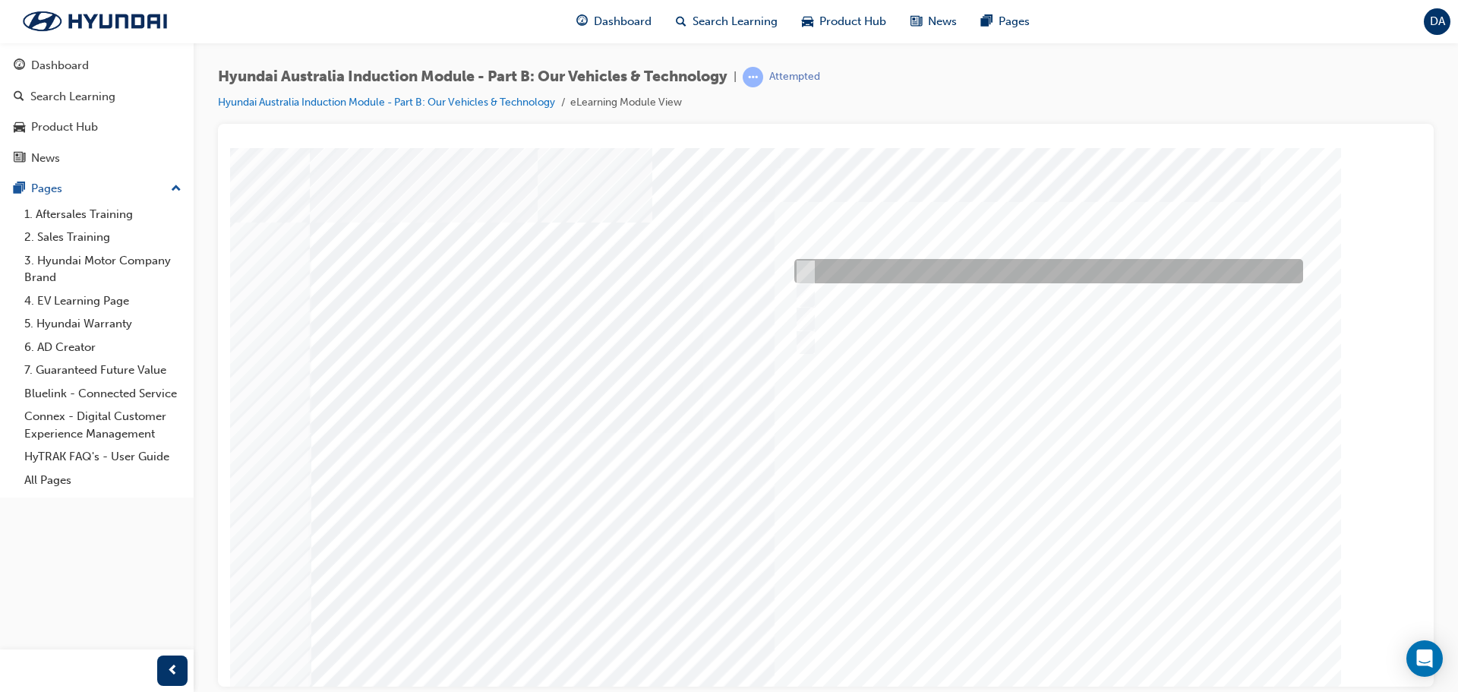
click at [807, 265] on input "Performance" at bounding box center [802, 271] width 17 height 17
checkbox input "true"
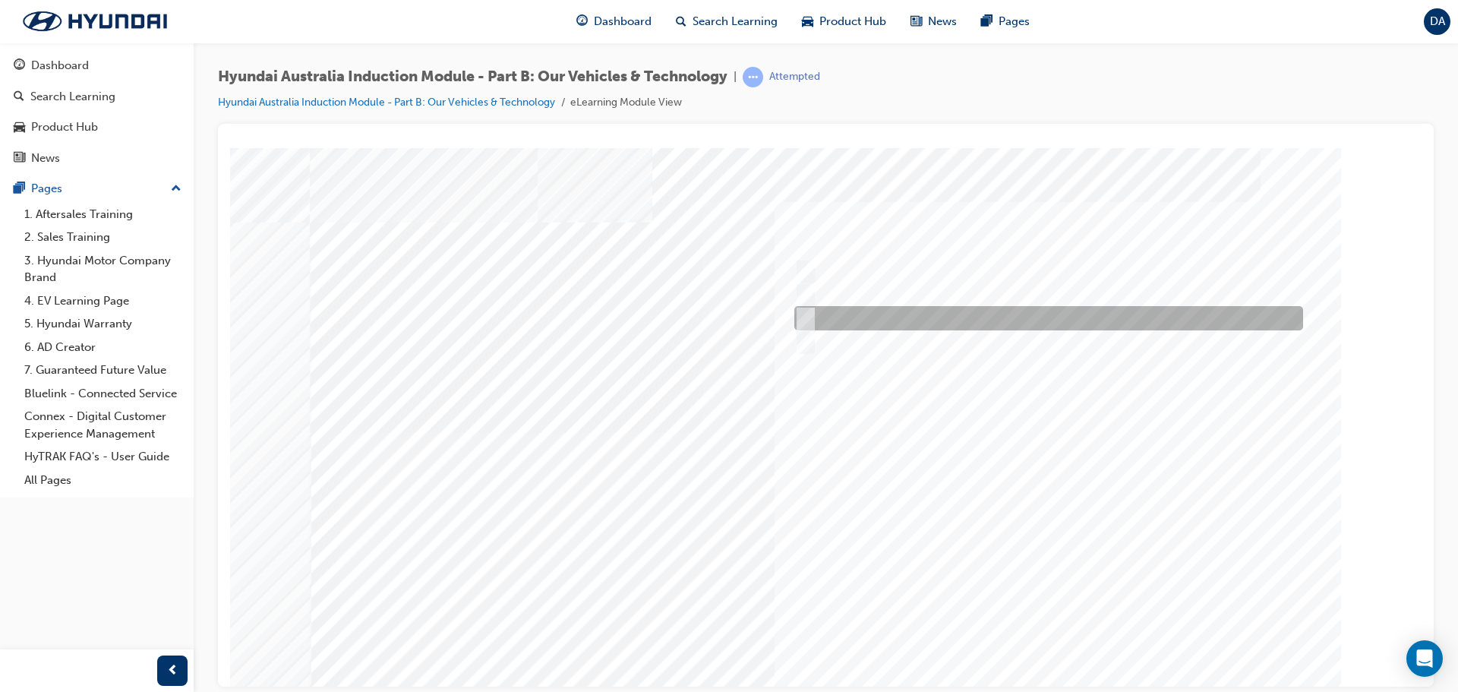
click at [803, 317] on input "Ecology" at bounding box center [802, 318] width 17 height 17
checkbox input "true"
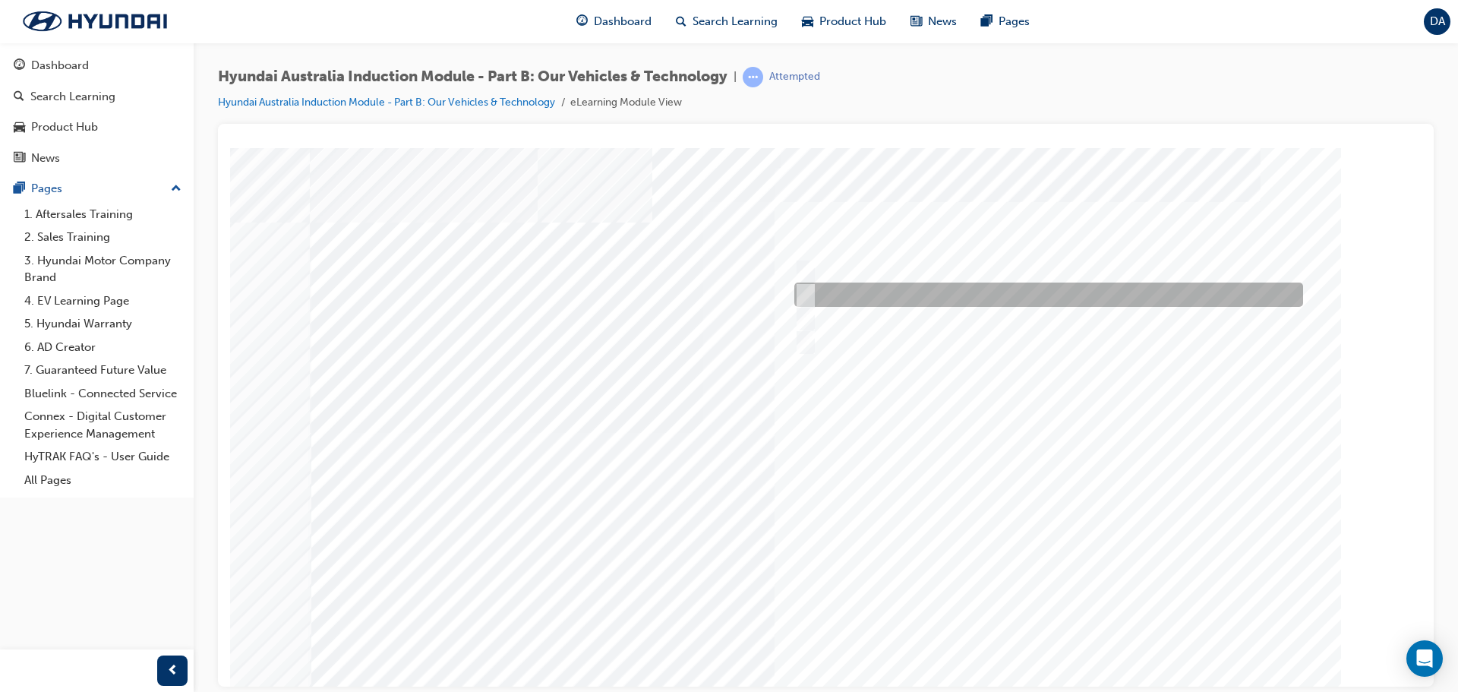
click at [804, 298] on input "Electrification" at bounding box center [802, 294] width 17 height 17
checkbox input "true"
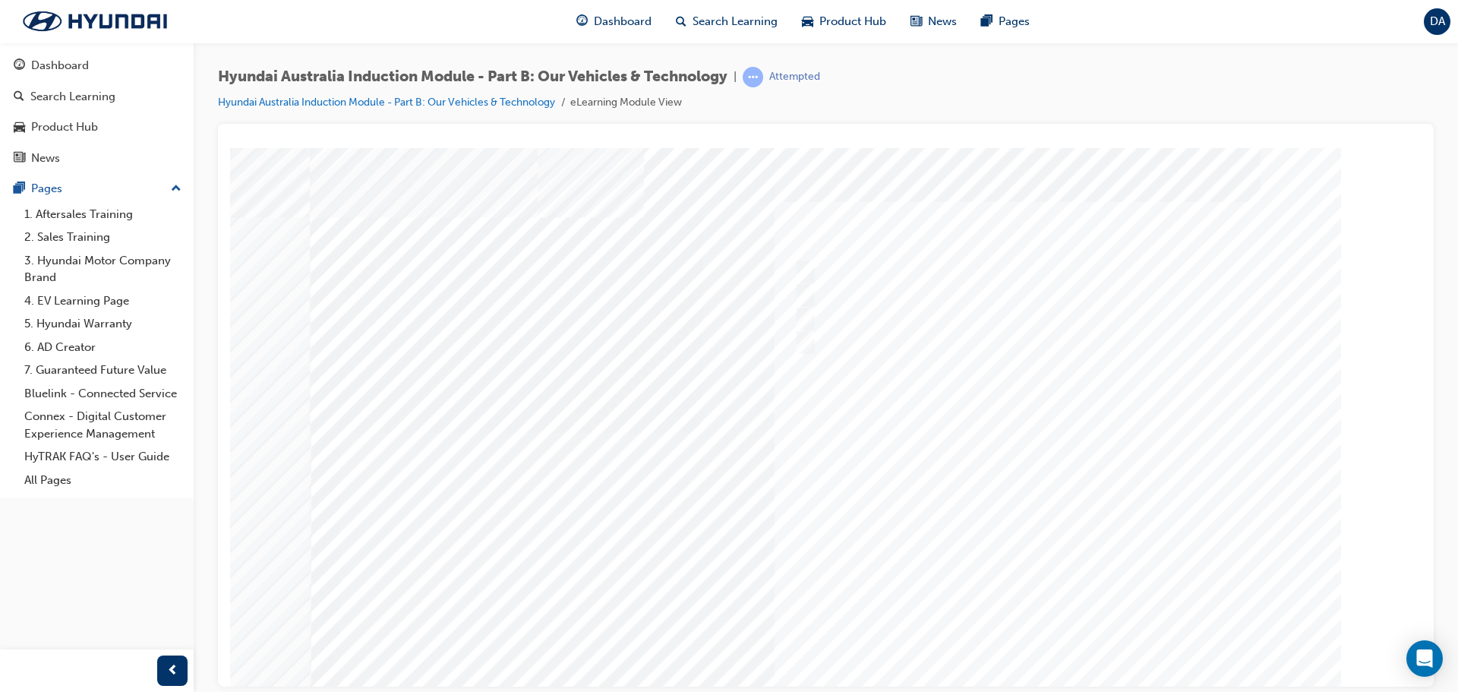
click at [1049, 633] on div at bounding box center [826, 420] width 1033 height 547
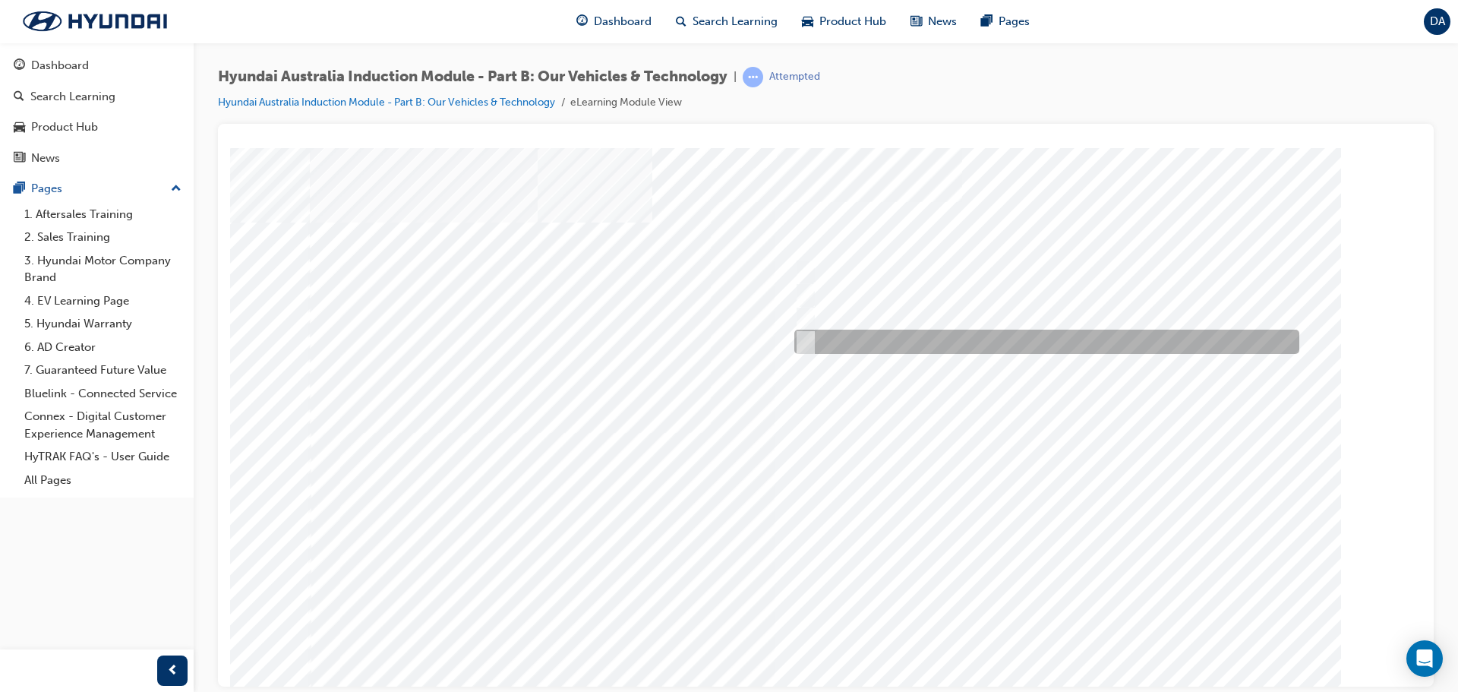
click at [803, 334] on input "5 years" at bounding box center [803, 341] width 17 height 17
radio input "true"
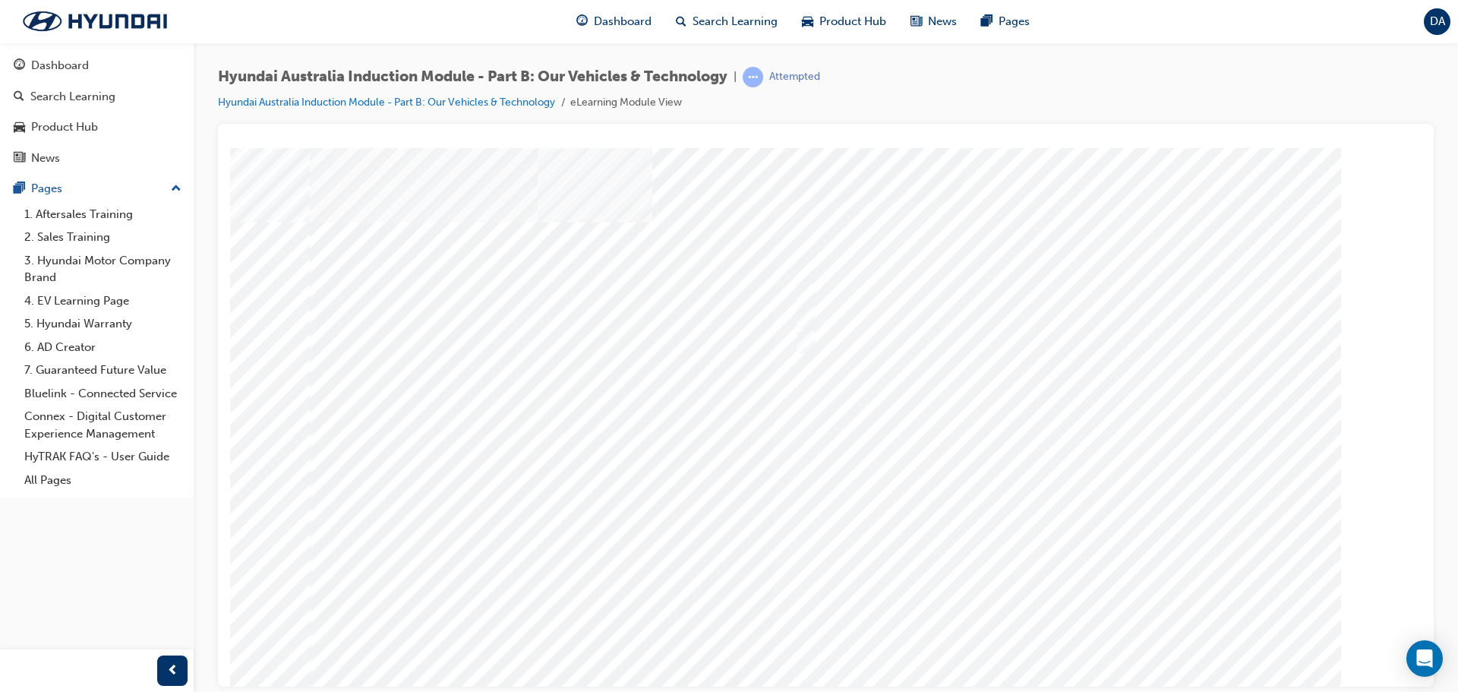
click at [1098, 505] on div at bounding box center [826, 420] width 1033 height 547
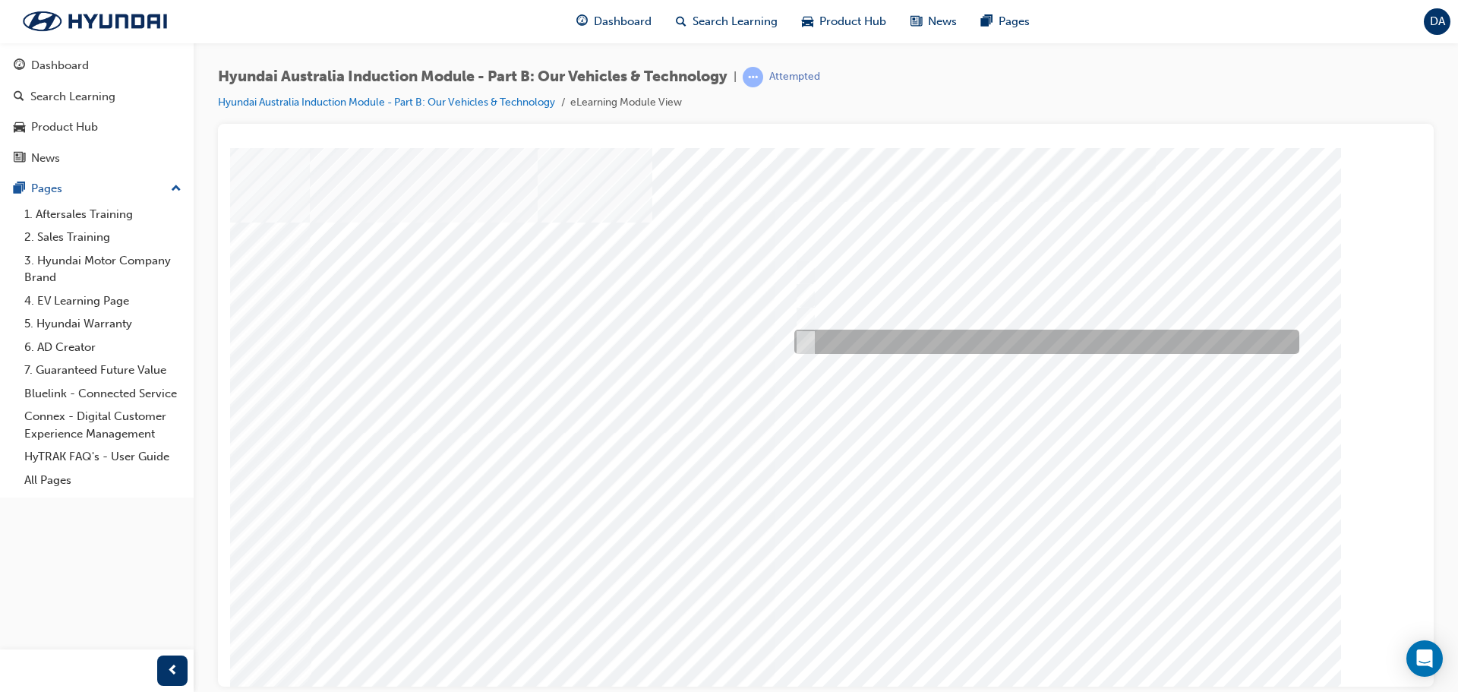
click at [800, 335] on input "Everyday sports car" at bounding box center [802, 341] width 17 height 17
checkbox input "true"
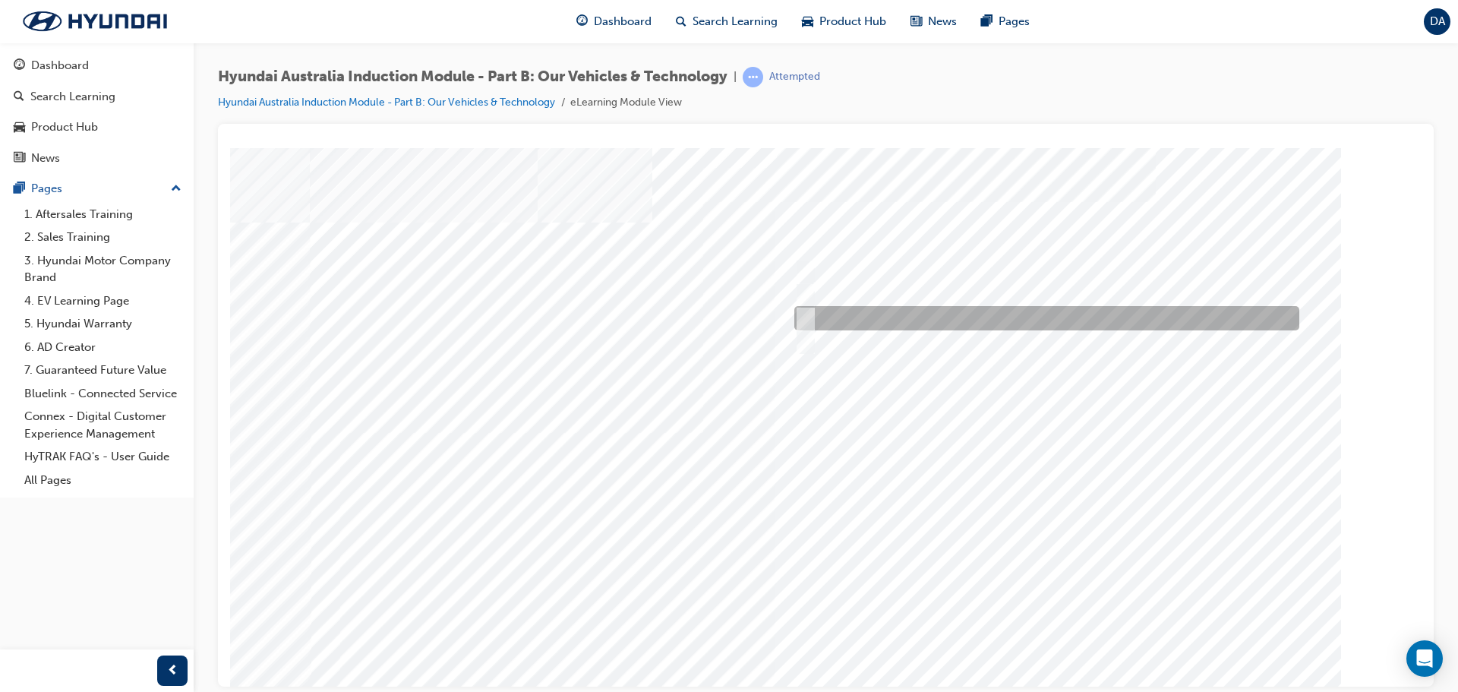
click at [802, 311] on input "Road to racetrack" at bounding box center [802, 318] width 17 height 17
checkbox input "true"
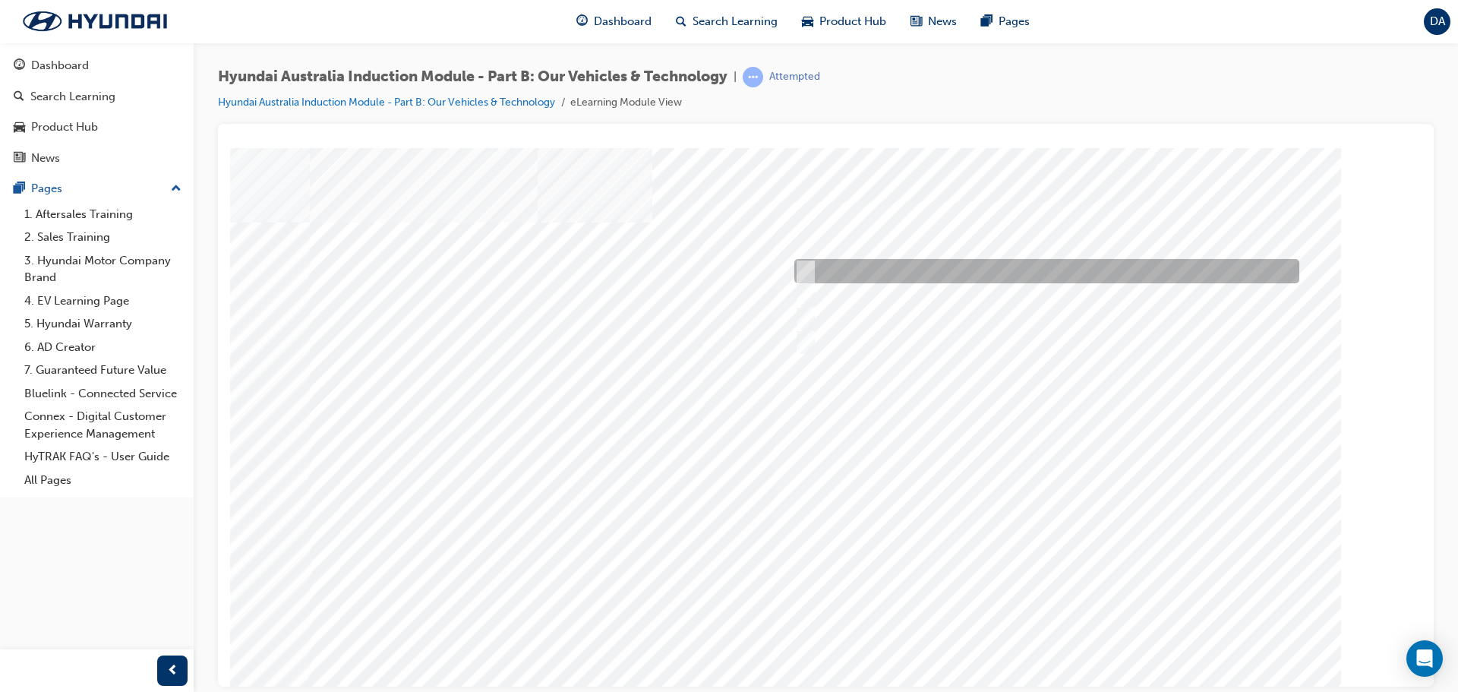
click at [806, 267] on input "Corner rascal" at bounding box center [802, 271] width 17 height 17
checkbox input "true"
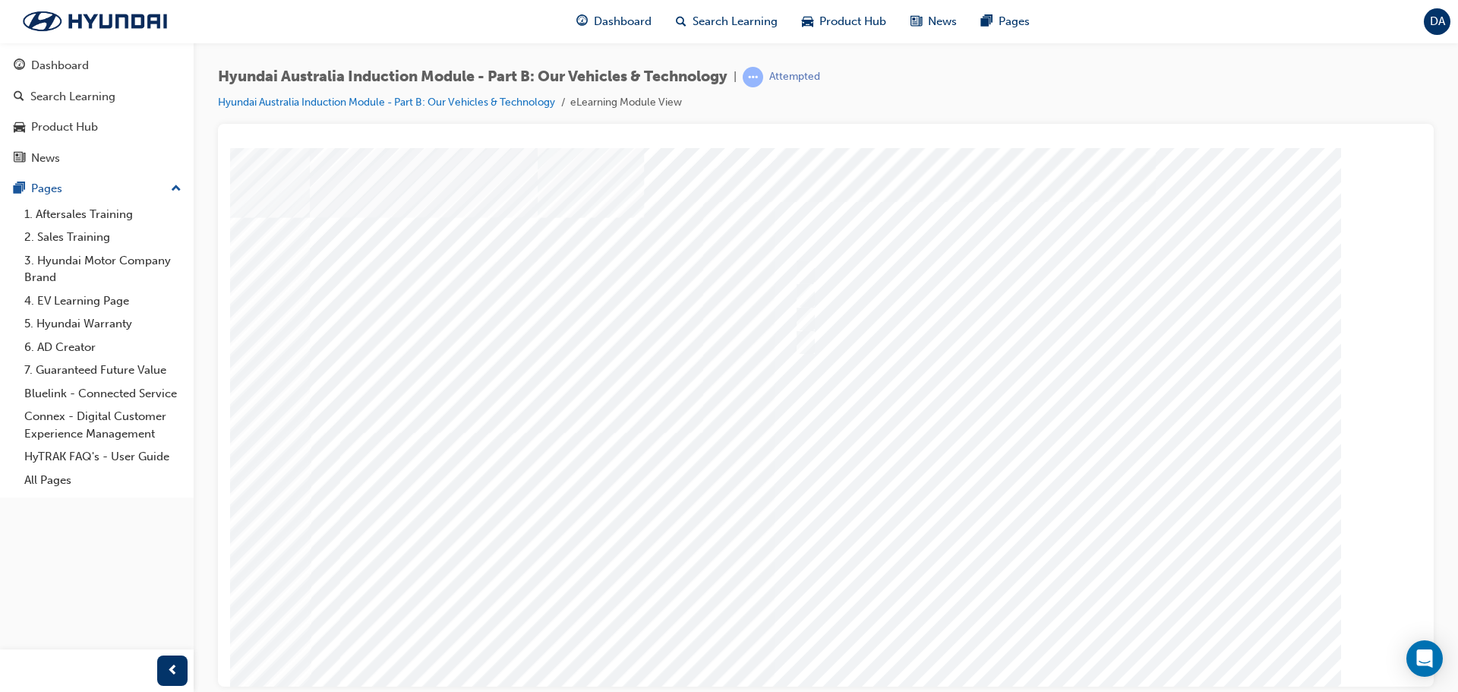
click at [1064, 629] on div at bounding box center [826, 420] width 1033 height 547
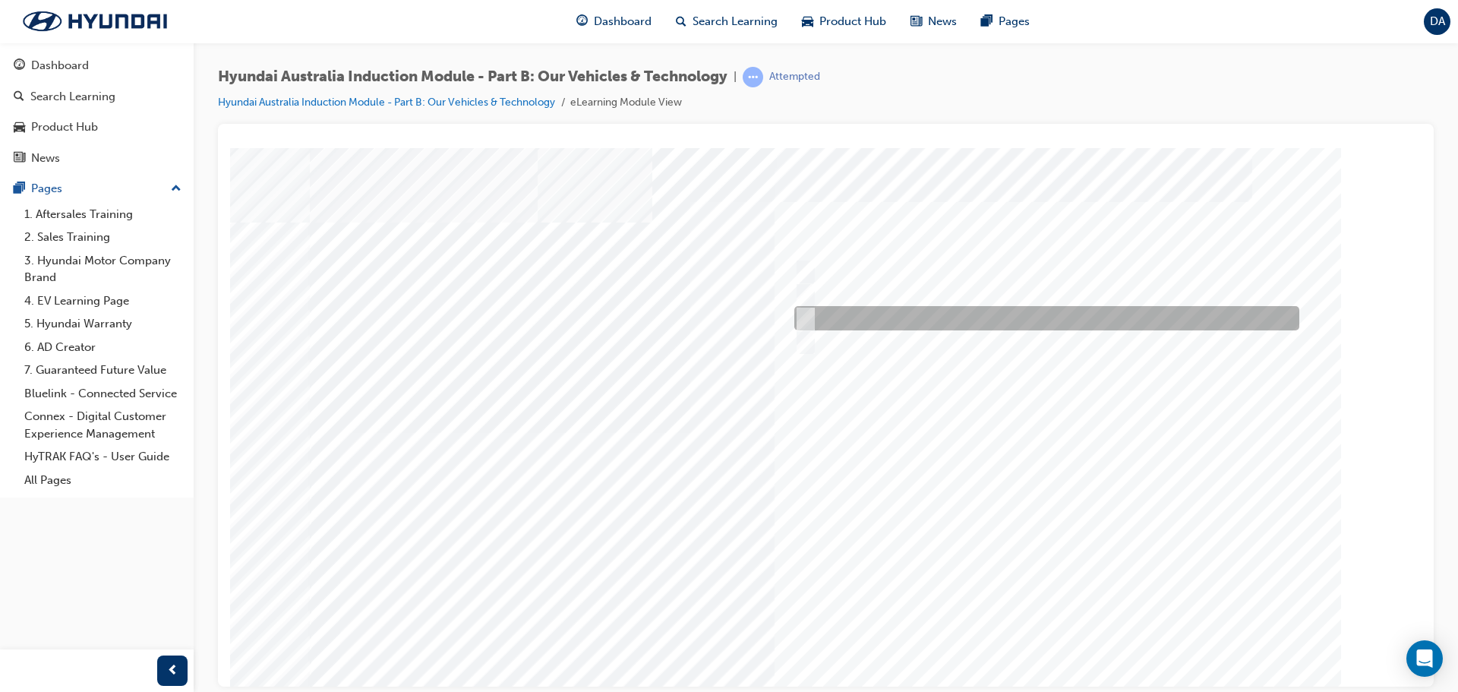
click at [807, 308] on div at bounding box center [1043, 318] width 505 height 24
checkbox input "true"
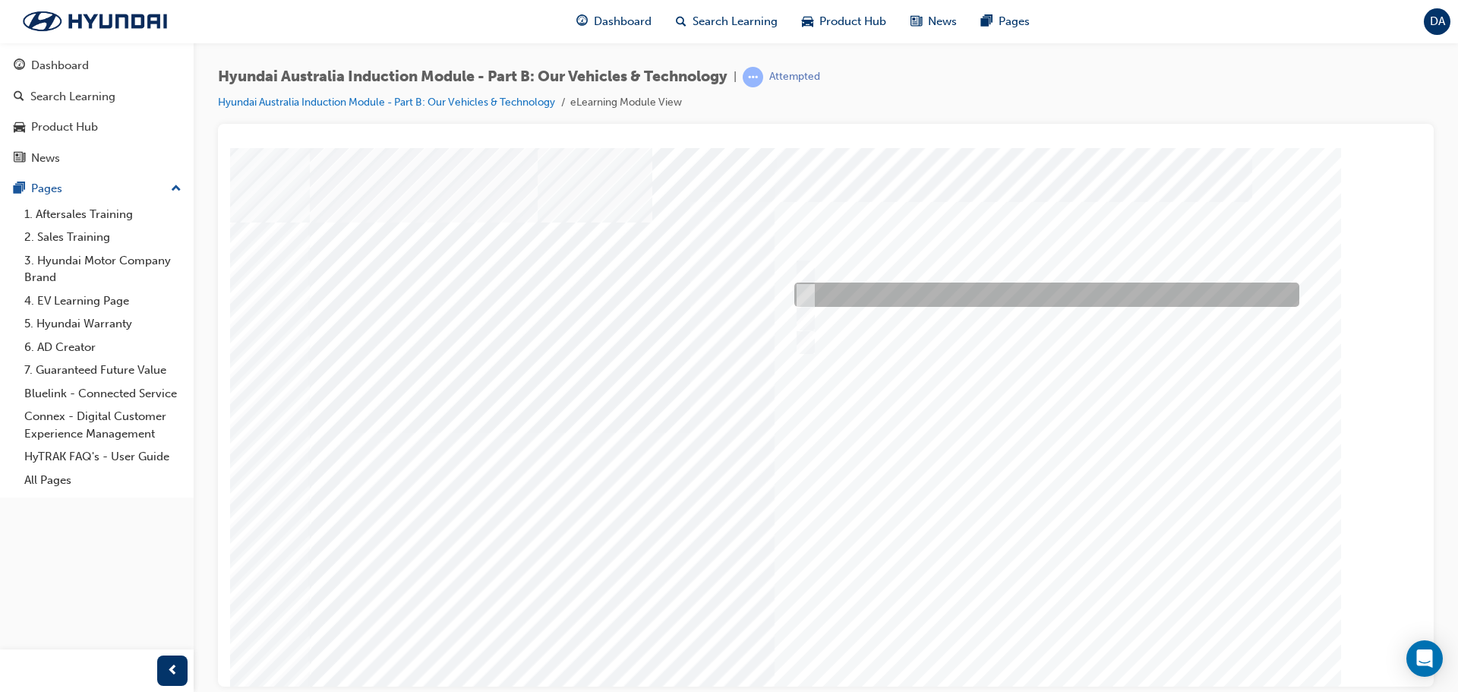
click at [804, 291] on input "Hybrid" at bounding box center [802, 294] width 17 height 17
checkbox input "true"
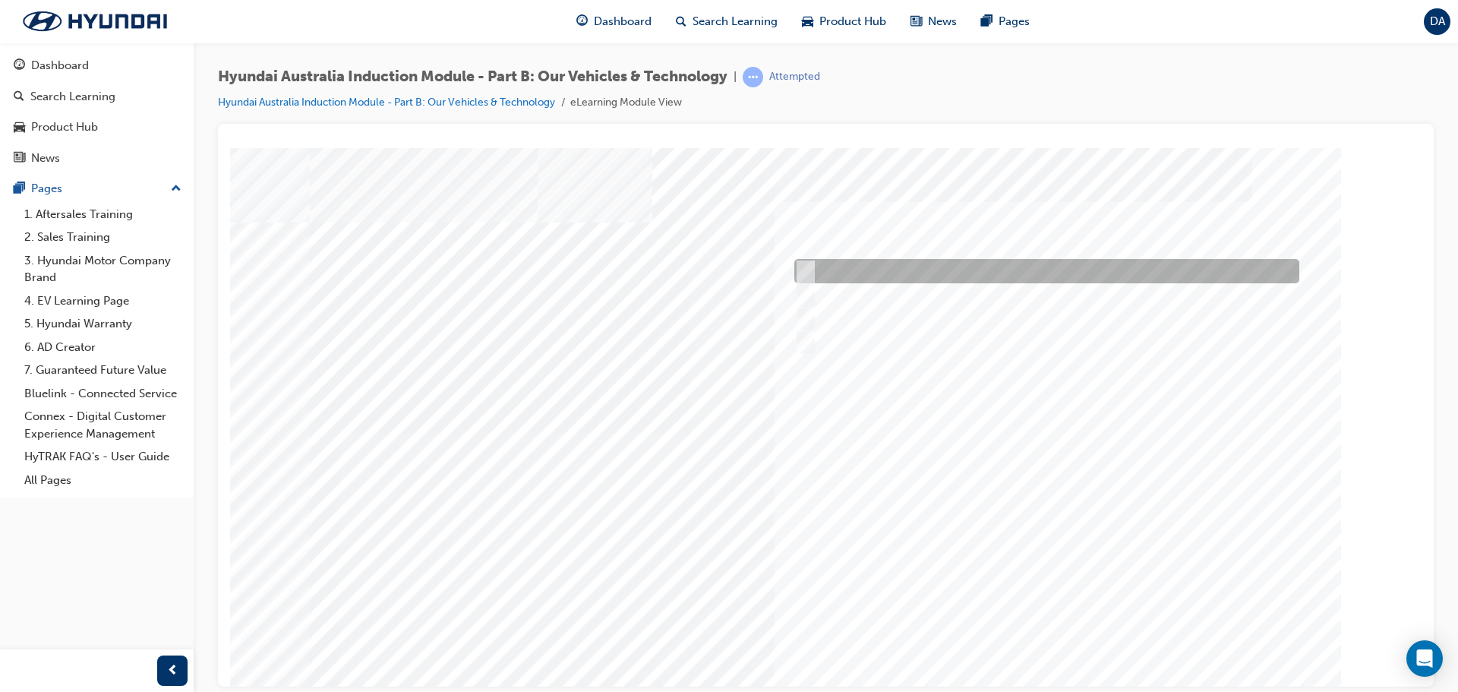
click at [805, 270] on input "Electric" at bounding box center [802, 271] width 17 height 17
checkbox input "true"
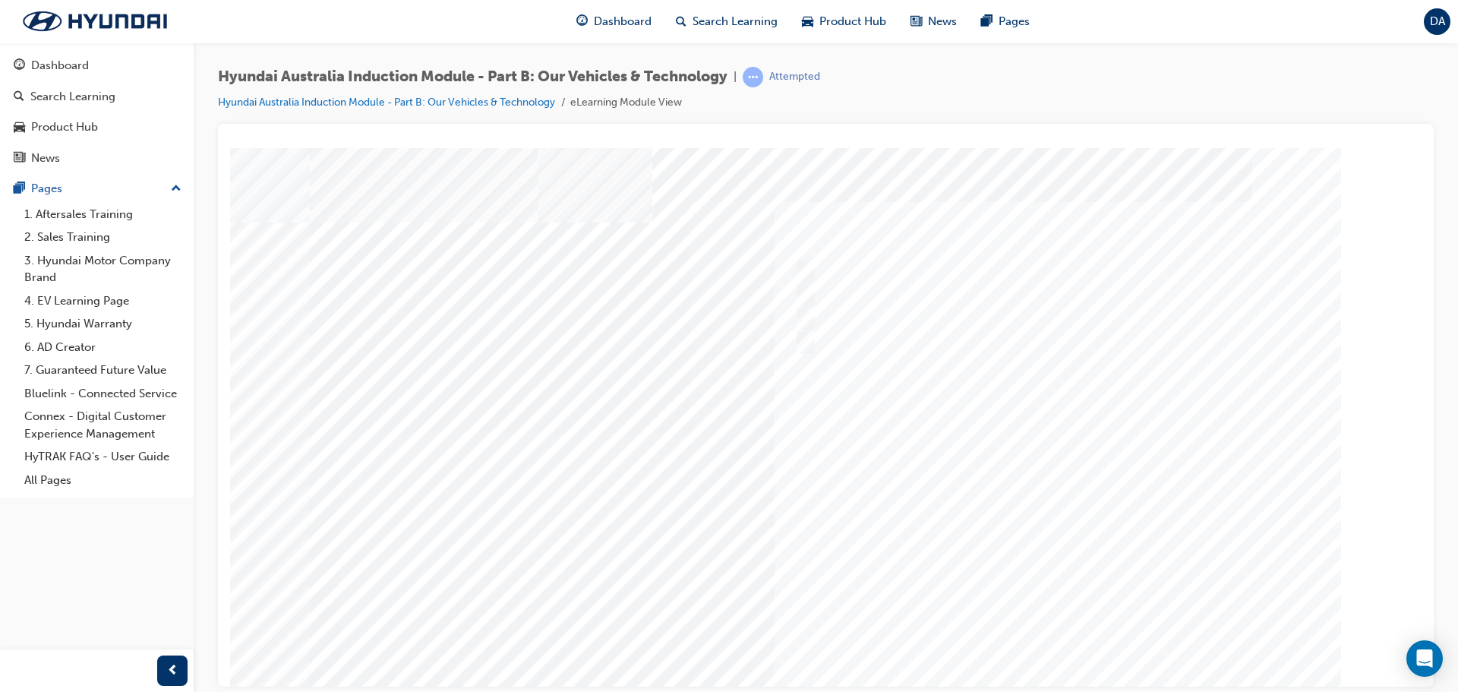
click at [1076, 637] on div at bounding box center [826, 420] width 1033 height 547
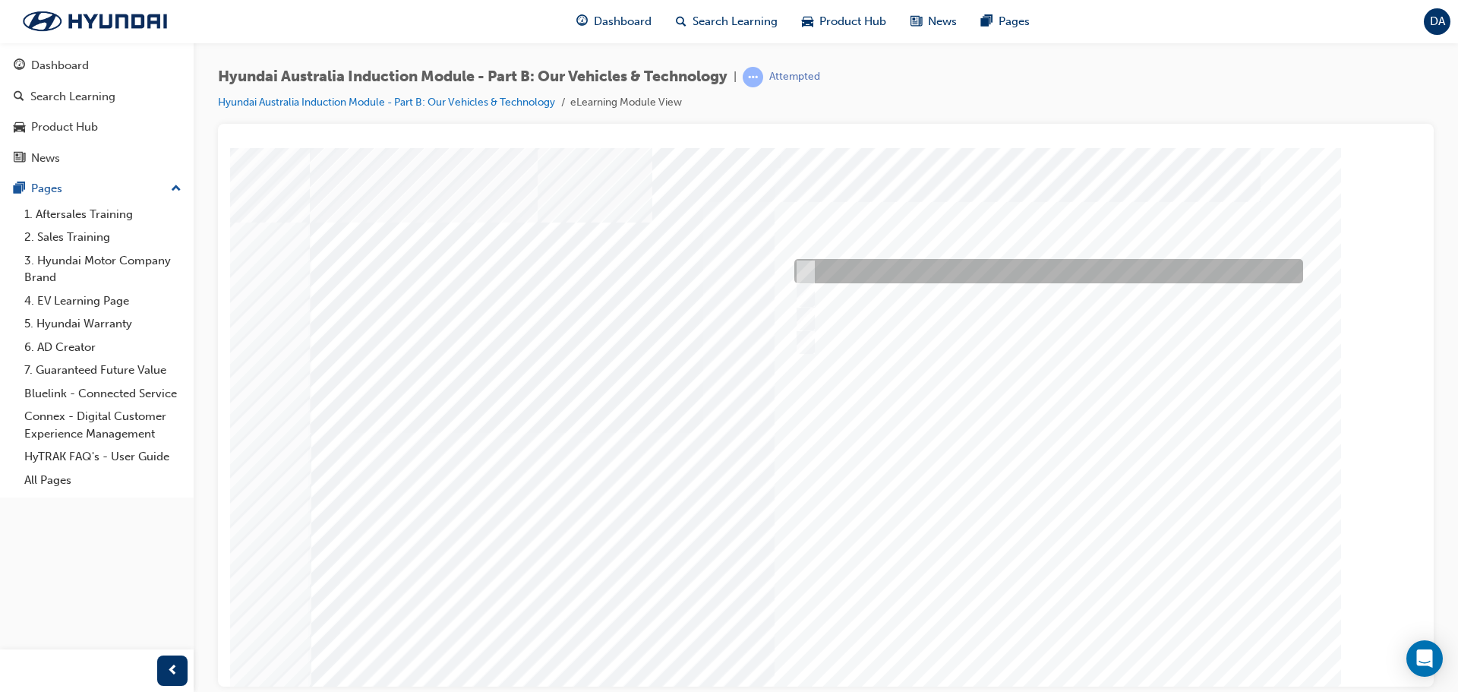
click at [808, 269] on input "Performance" at bounding box center [802, 271] width 17 height 17
checkbox input "true"
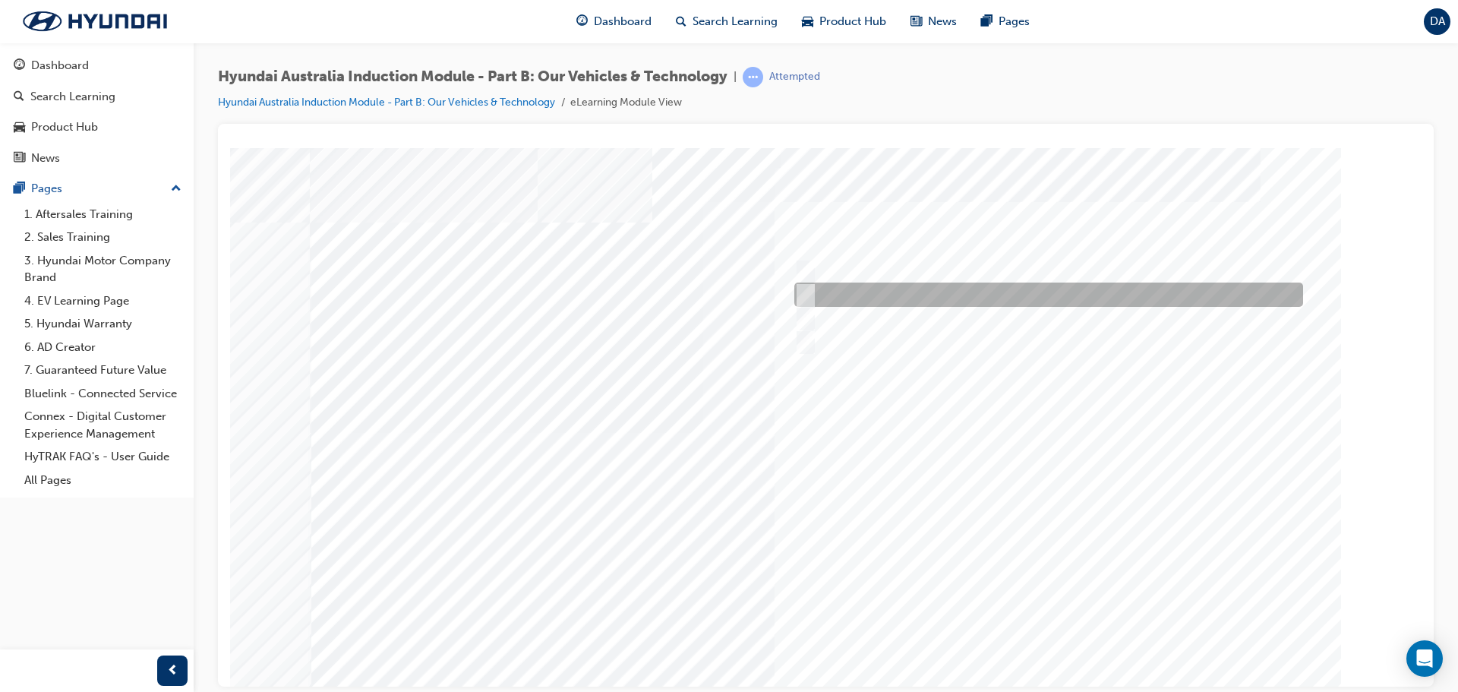
click at [805, 291] on input "Electrification" at bounding box center [802, 294] width 17 height 17
checkbox input "true"
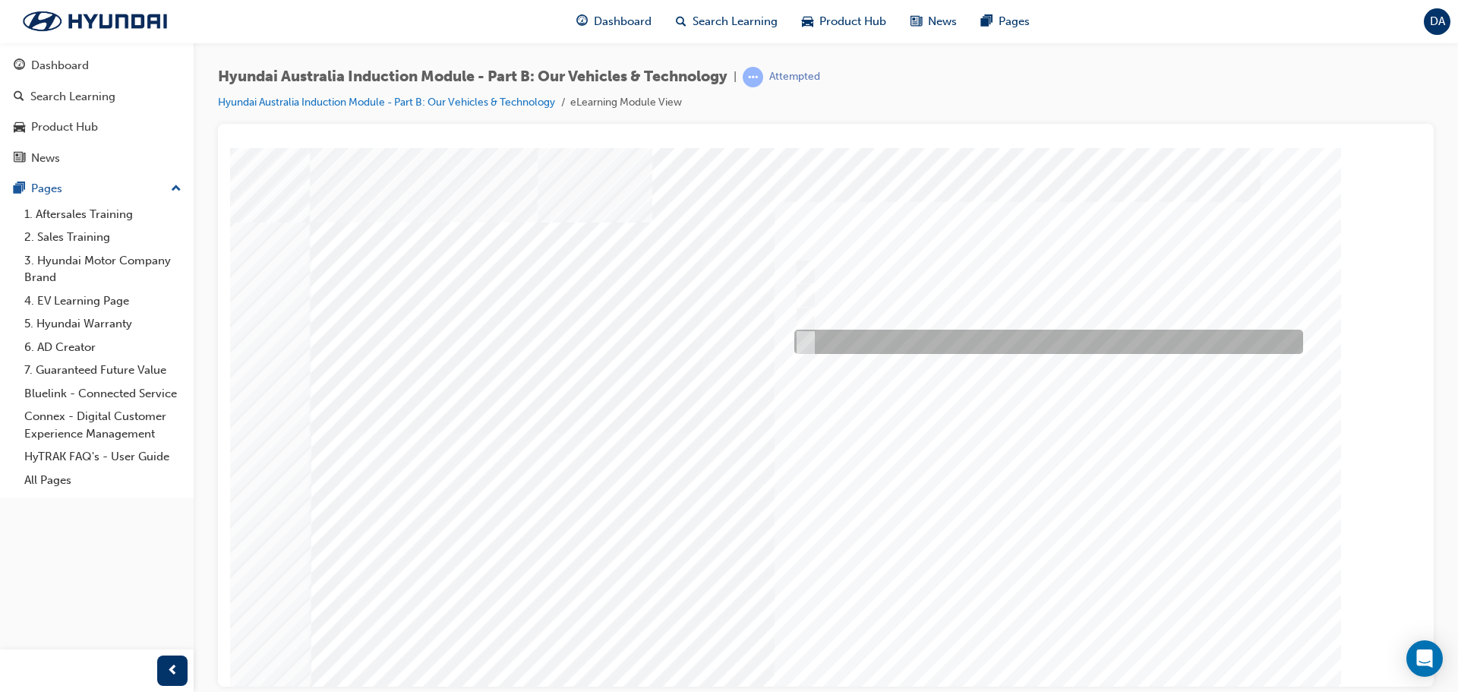
drag, startPoint x: 797, startPoint y: 339, endPoint x: 828, endPoint y: 352, distance: 34.0
click at [801, 340] on input "Technology" at bounding box center [802, 341] width 17 height 17
checkbox input "true"
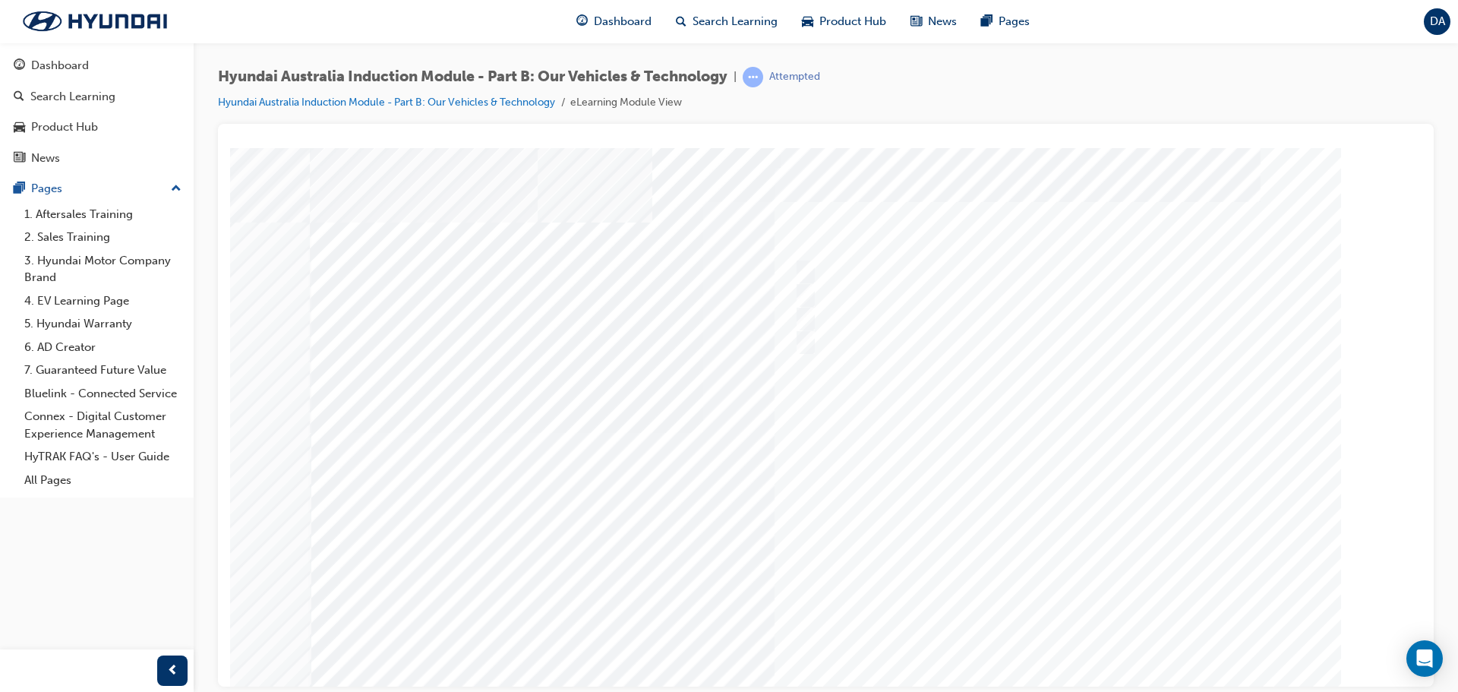
click at [1061, 629] on div at bounding box center [826, 420] width 1033 height 547
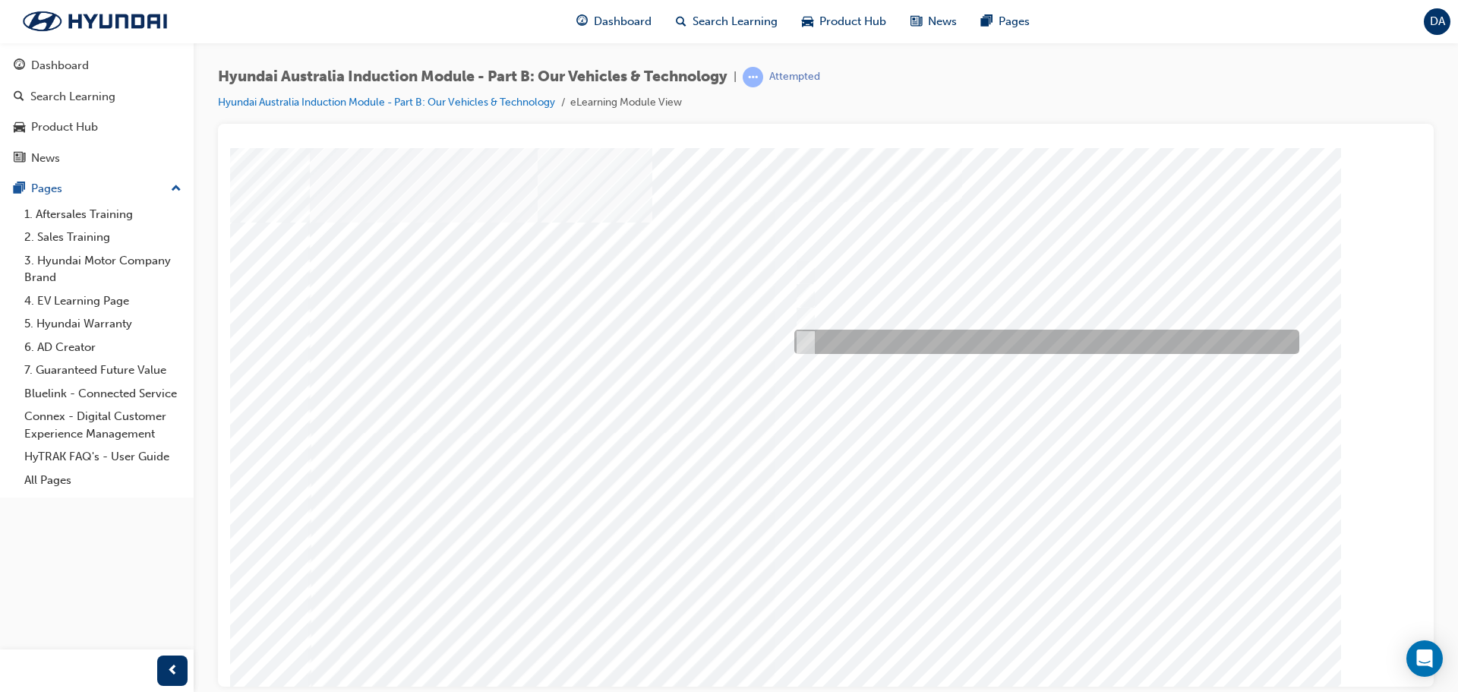
click at [807, 342] on input "5 years" at bounding box center [803, 341] width 17 height 17
radio input "true"
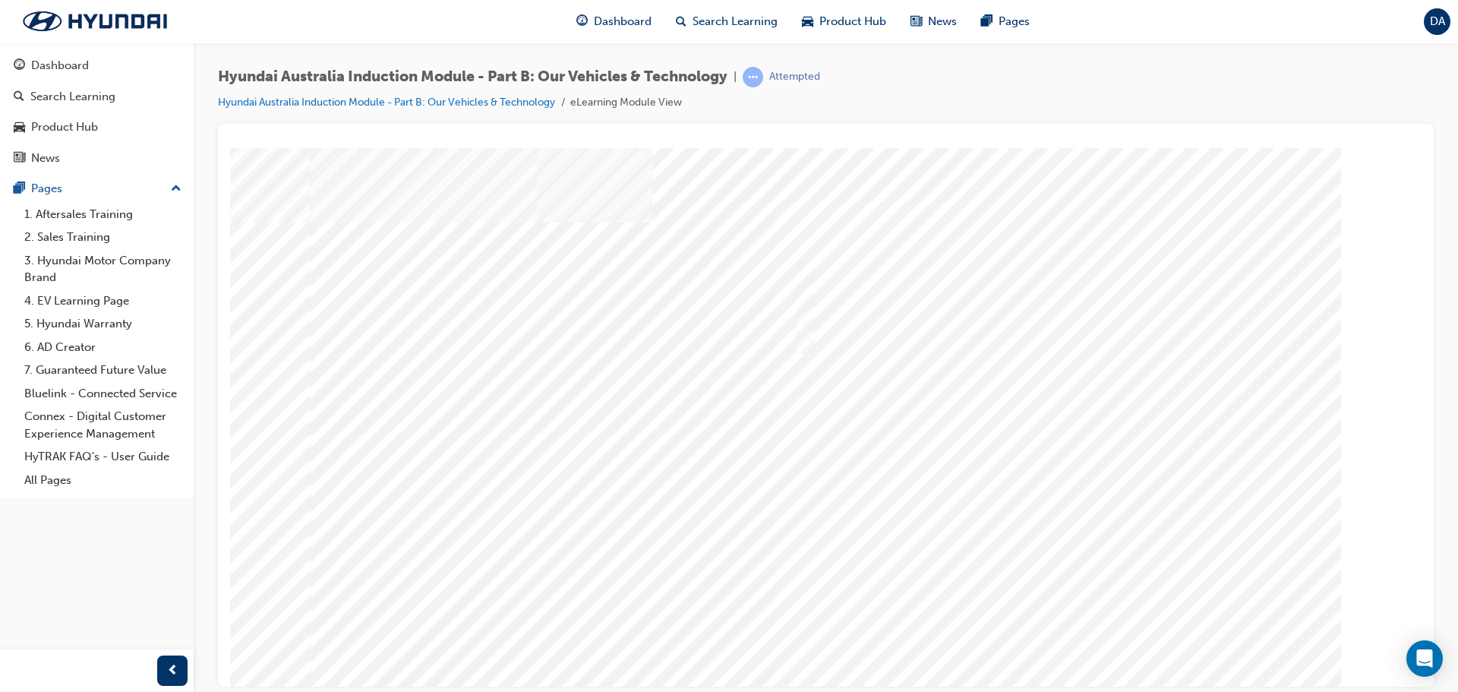
click at [1035, 480] on div at bounding box center [826, 420] width 1033 height 547
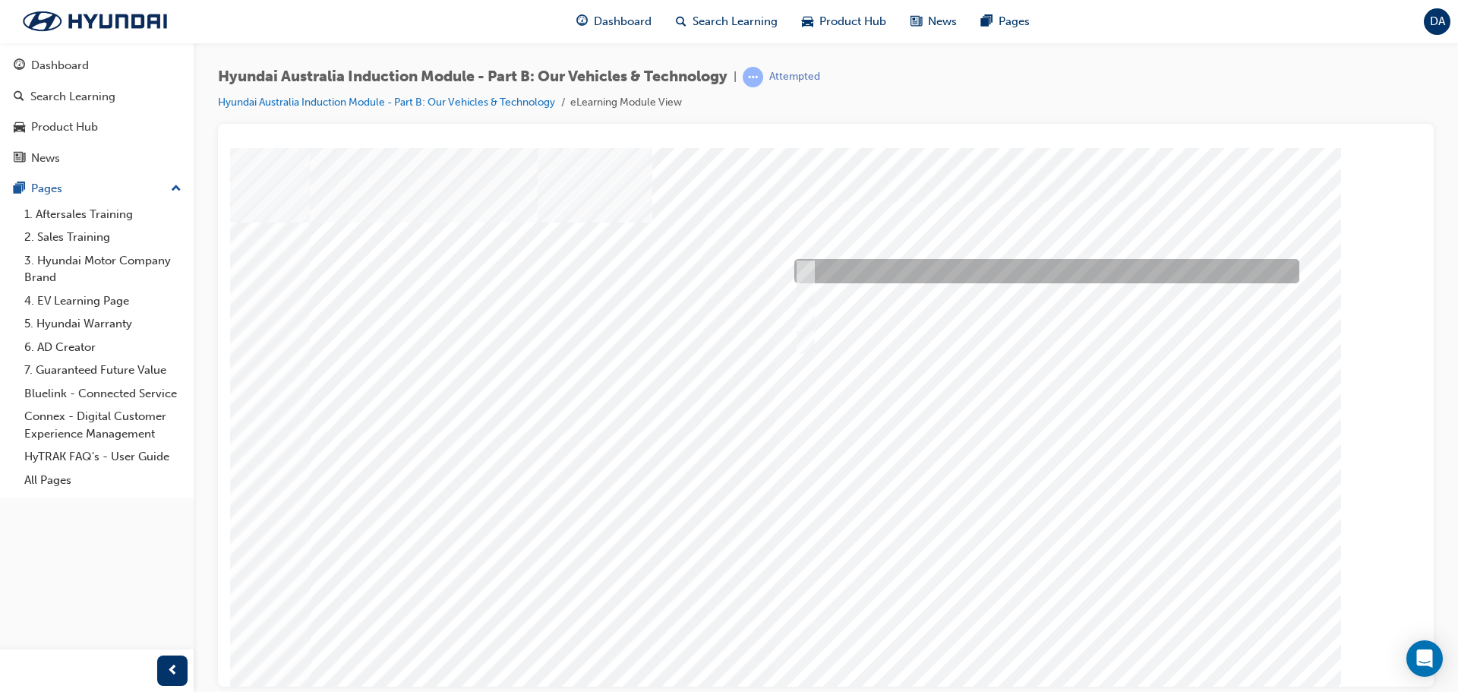
click at [805, 271] on input "Corner rascal" at bounding box center [802, 271] width 17 height 17
checkbox input "true"
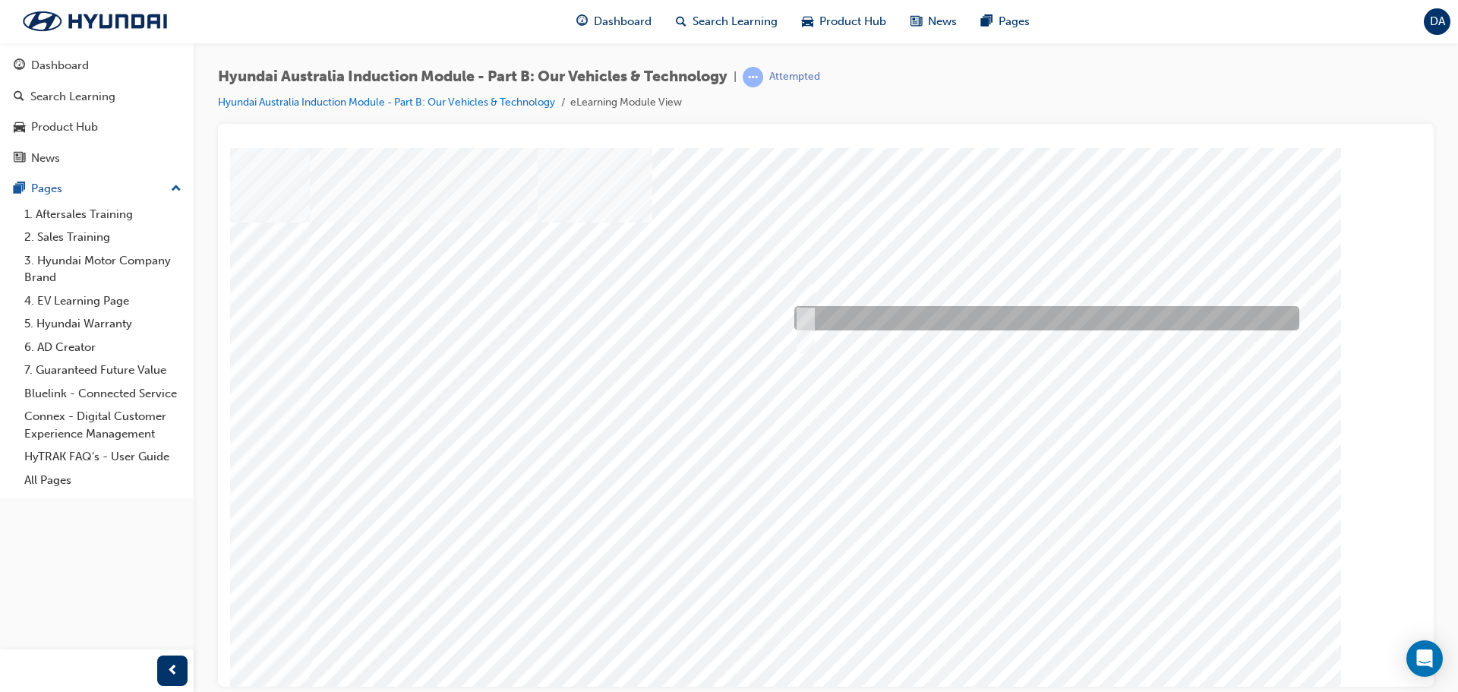
click at [803, 316] on input "Road to racetrack" at bounding box center [802, 318] width 17 height 17
checkbox input "true"
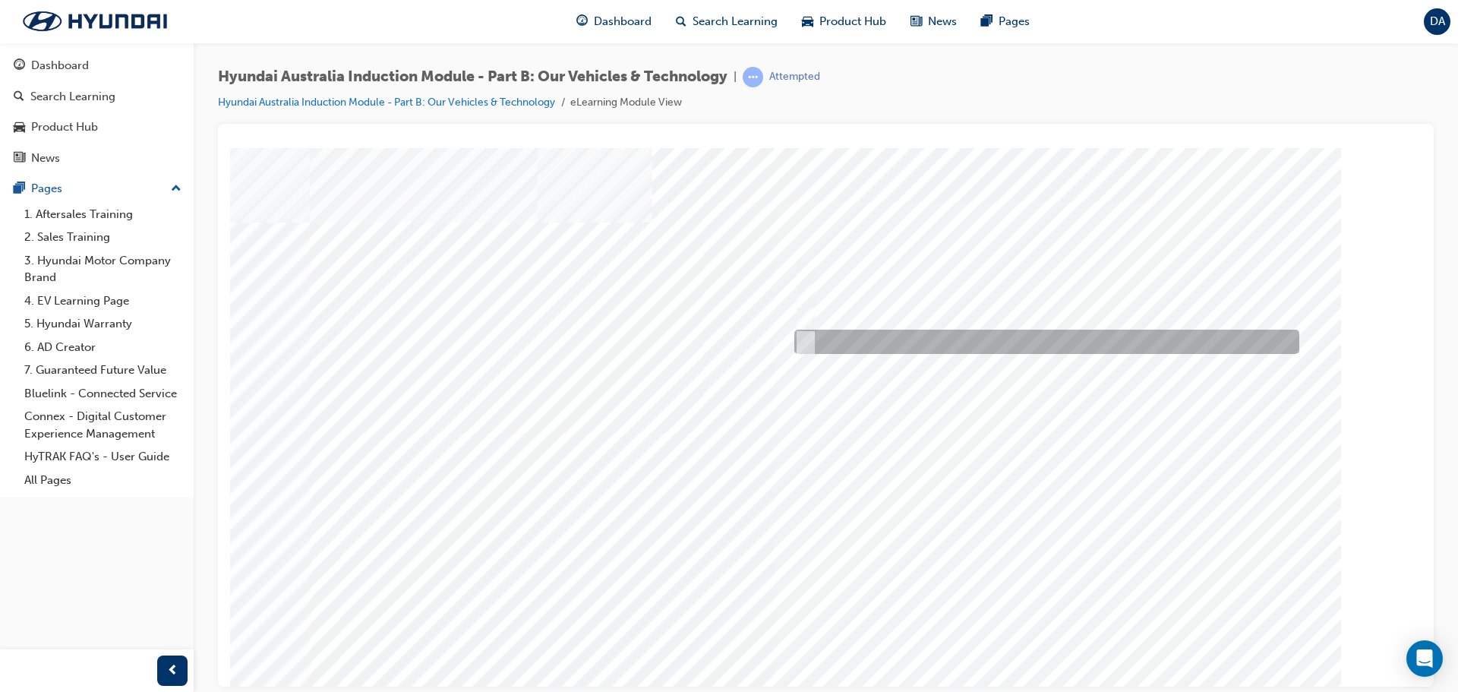
click at [807, 336] on input "Everyday sports car" at bounding box center [802, 341] width 17 height 17
checkbox input "true"
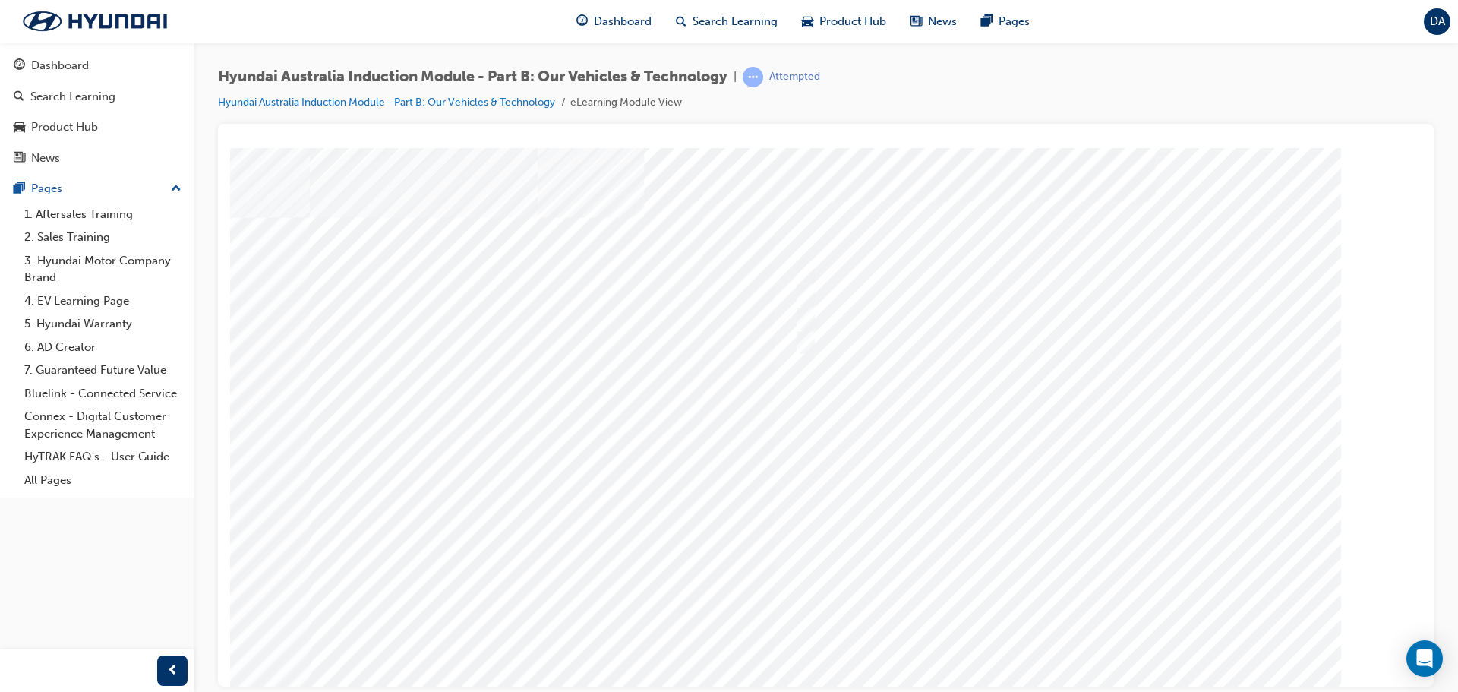
click at [1059, 633] on div at bounding box center [826, 420] width 1033 height 547
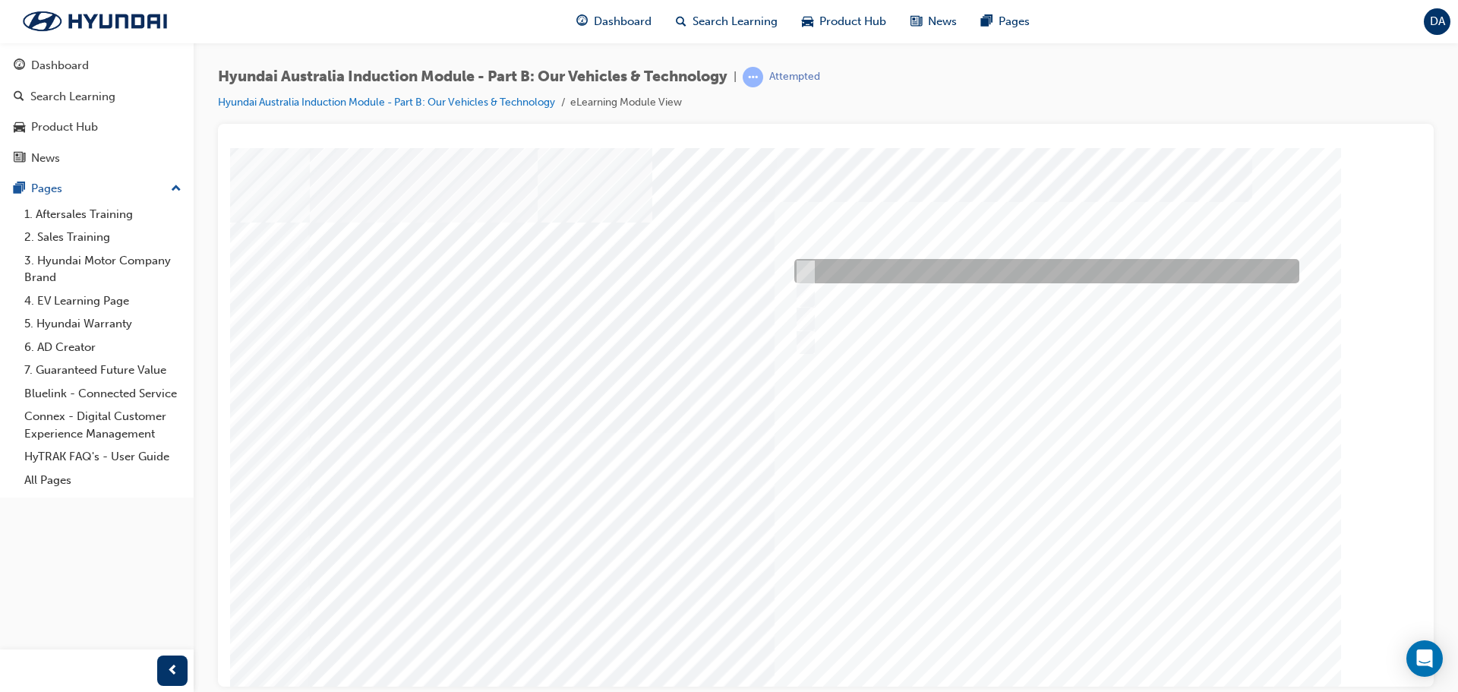
click at [809, 268] on input "Electric" at bounding box center [802, 271] width 17 height 17
checkbox input "true"
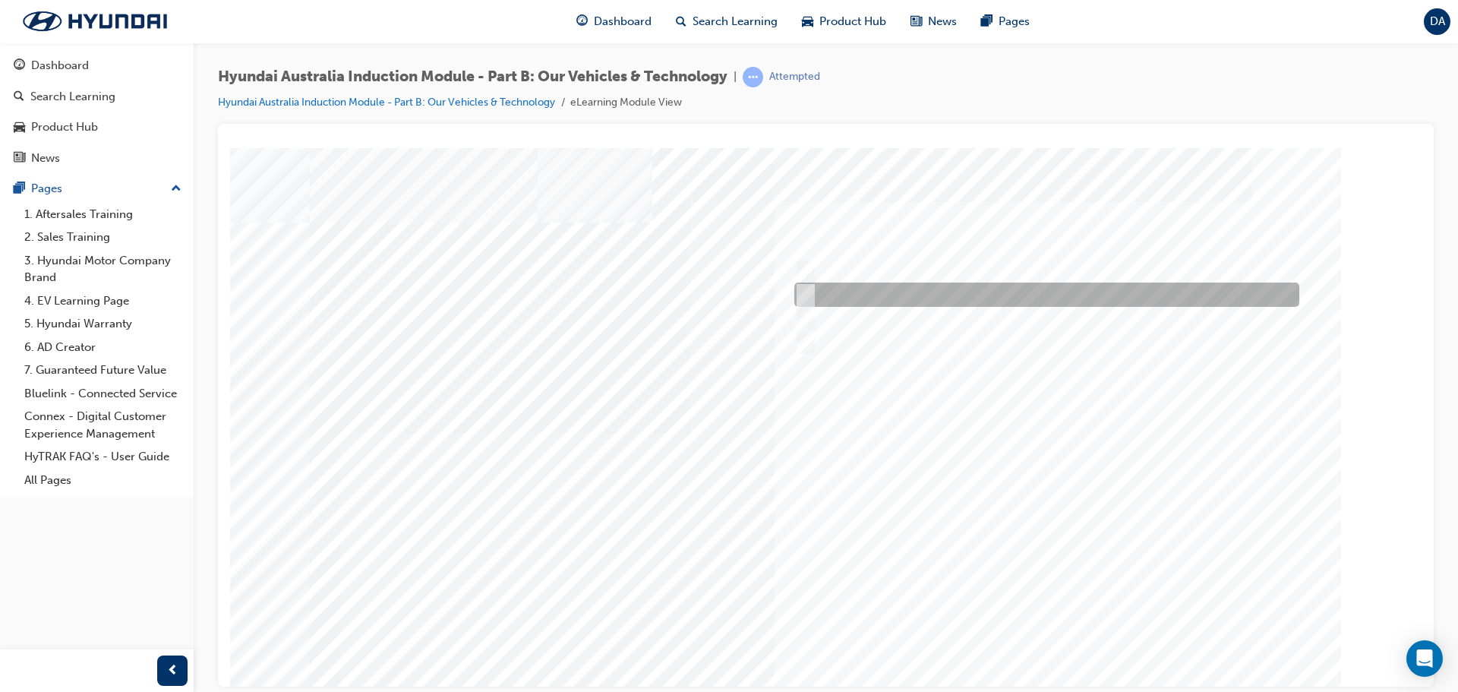
click at [807, 294] on input "Hybrid" at bounding box center [802, 294] width 17 height 17
checkbox input "true"
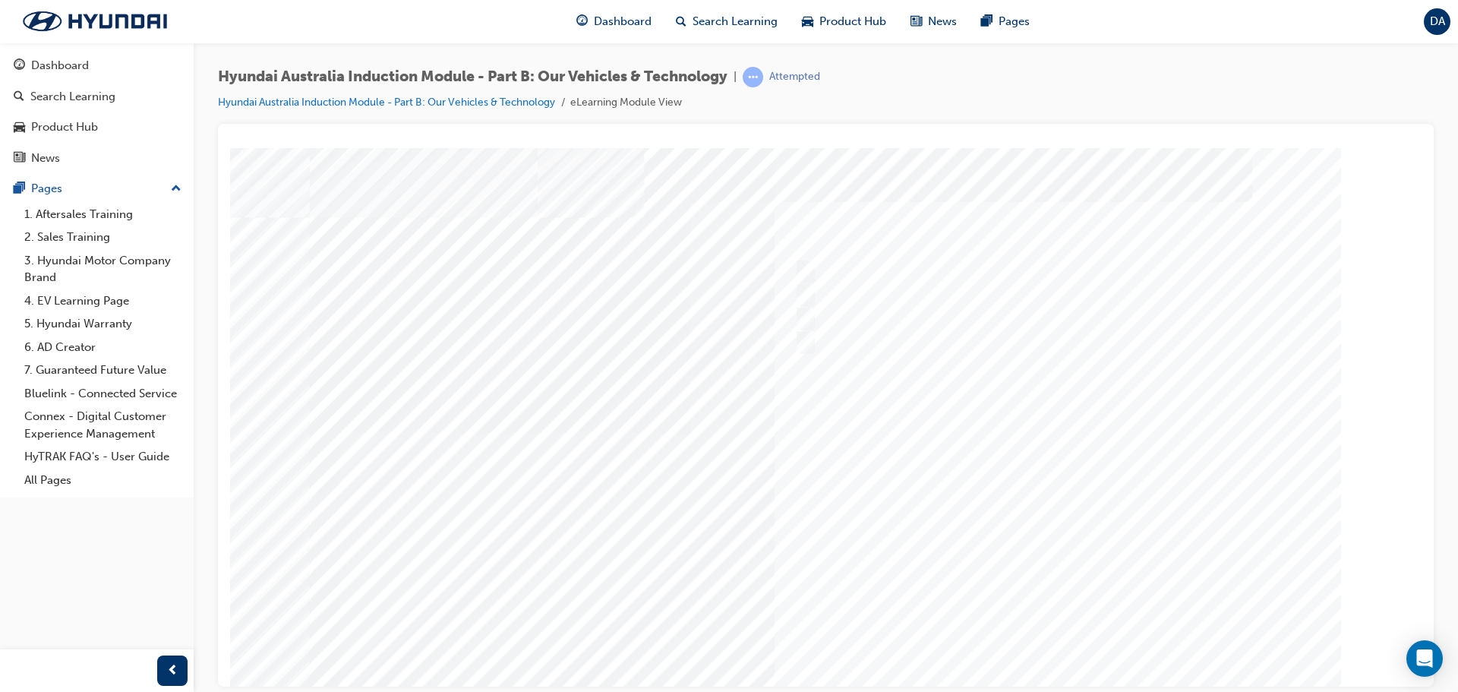
click at [1052, 632] on div at bounding box center [826, 420] width 1033 height 547
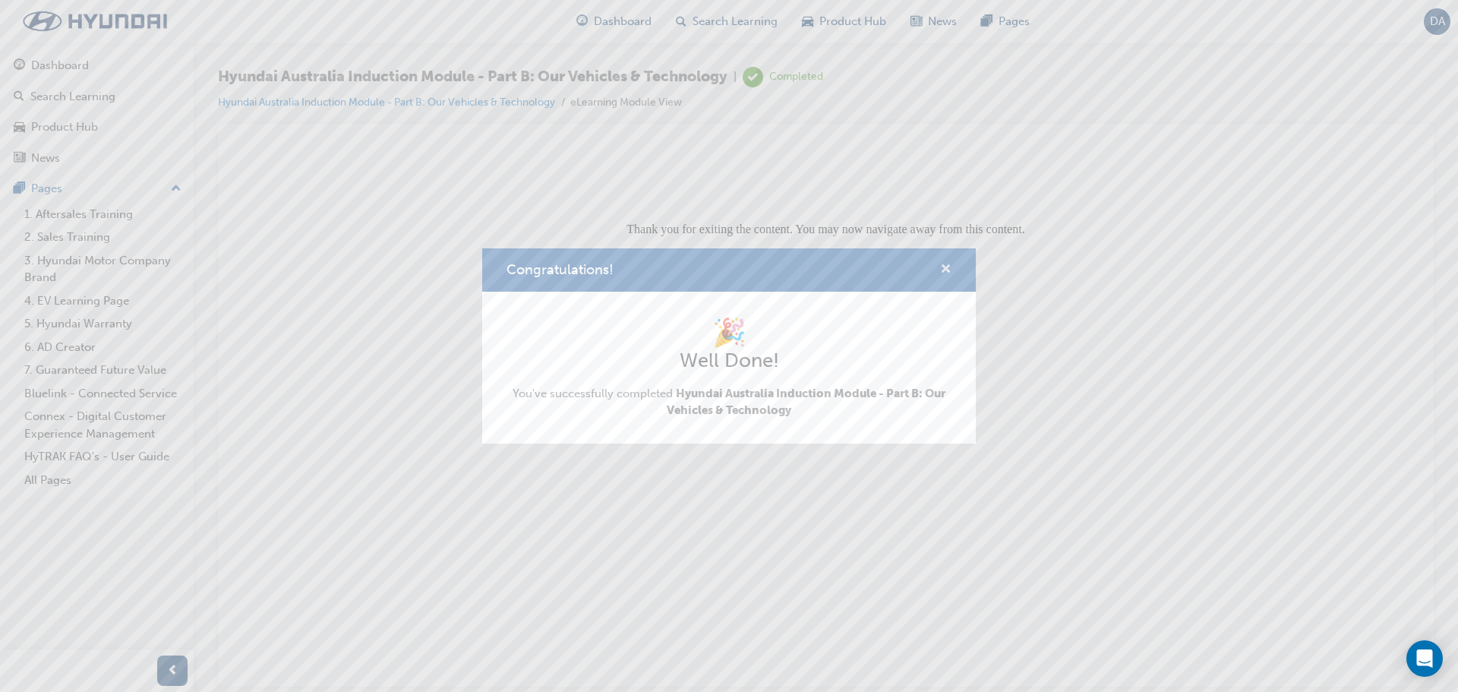
click at [947, 265] on span "cross-icon" at bounding box center [945, 271] width 11 height 14
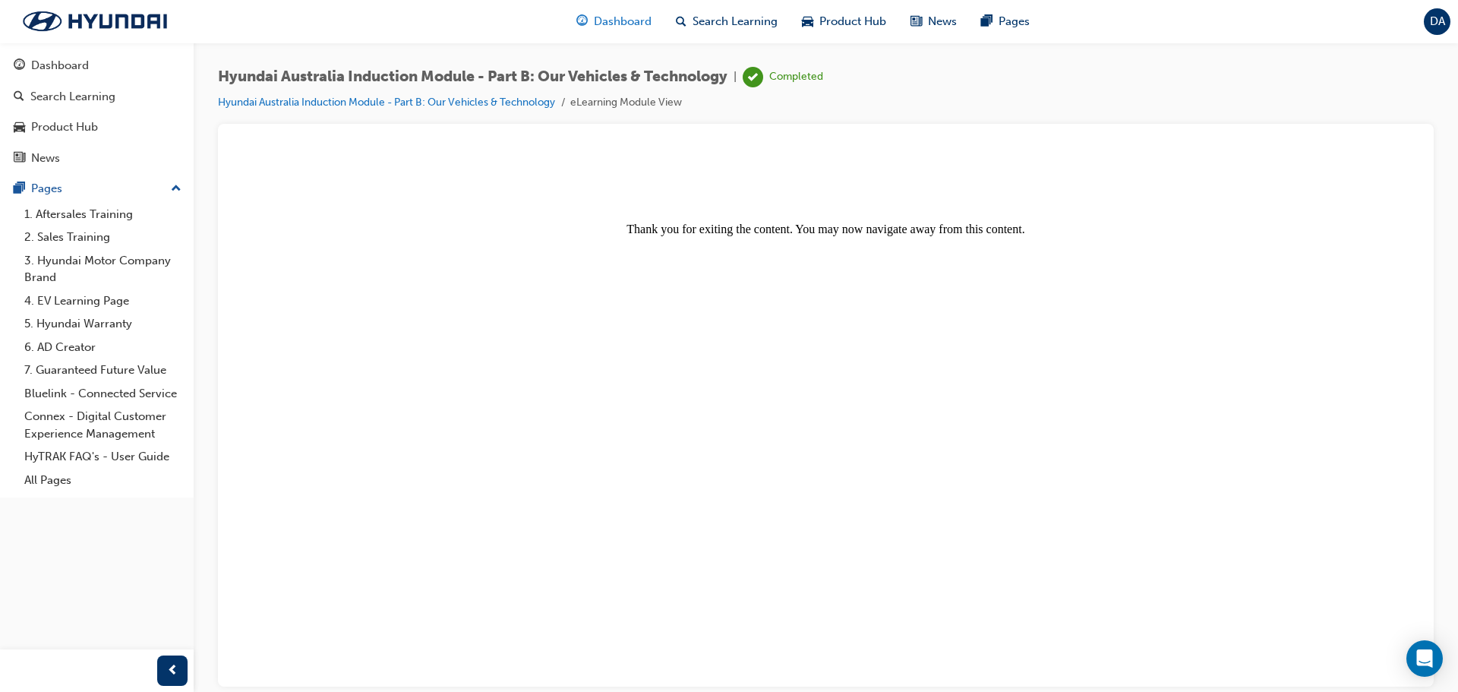
click at [618, 21] on span "Dashboard" at bounding box center [623, 21] width 58 height 17
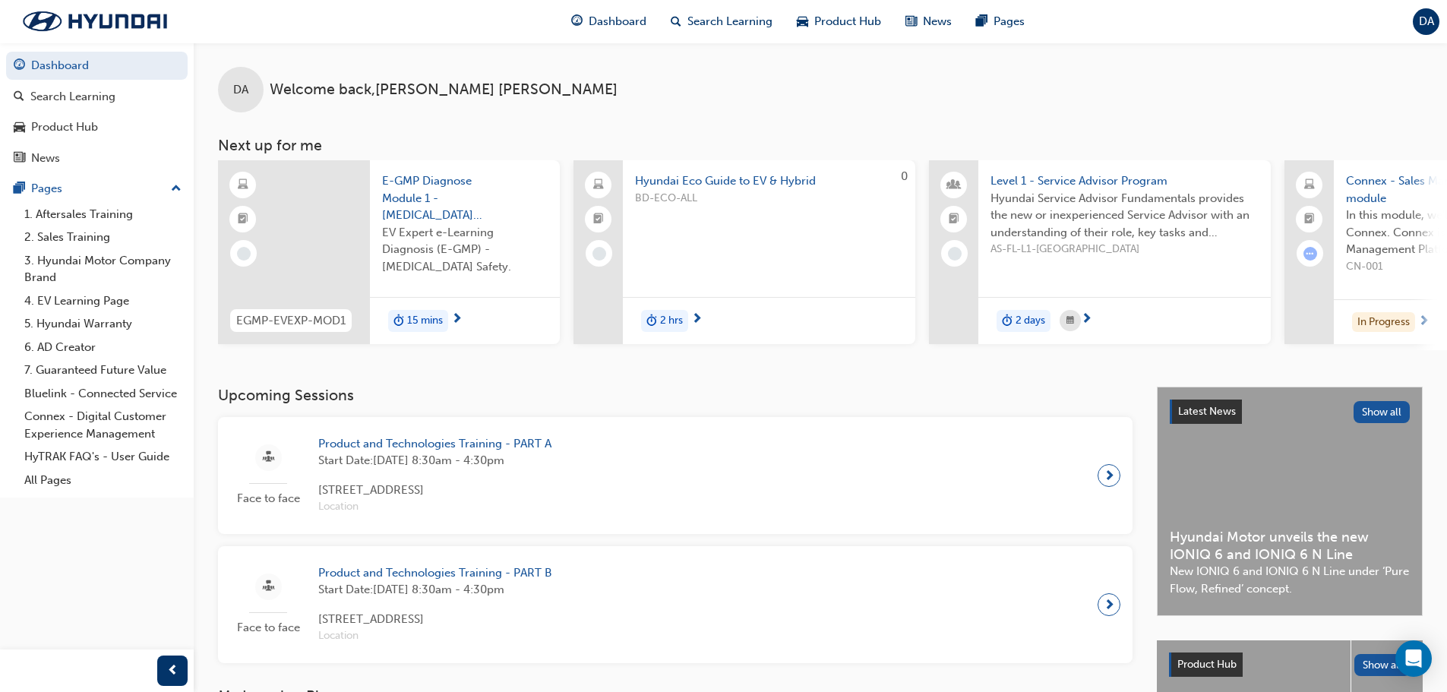
drag, startPoint x: 899, startPoint y: 349, endPoint x: 926, endPoint y: 349, distance: 26.6
click at [926, 349] on div "EGMP-EVEXP-MOD1 E-GMP Diagnose Module 1 - High Voltage Safety EV Expert e-Learn…" at bounding box center [1283, 255] width 2131 height 190
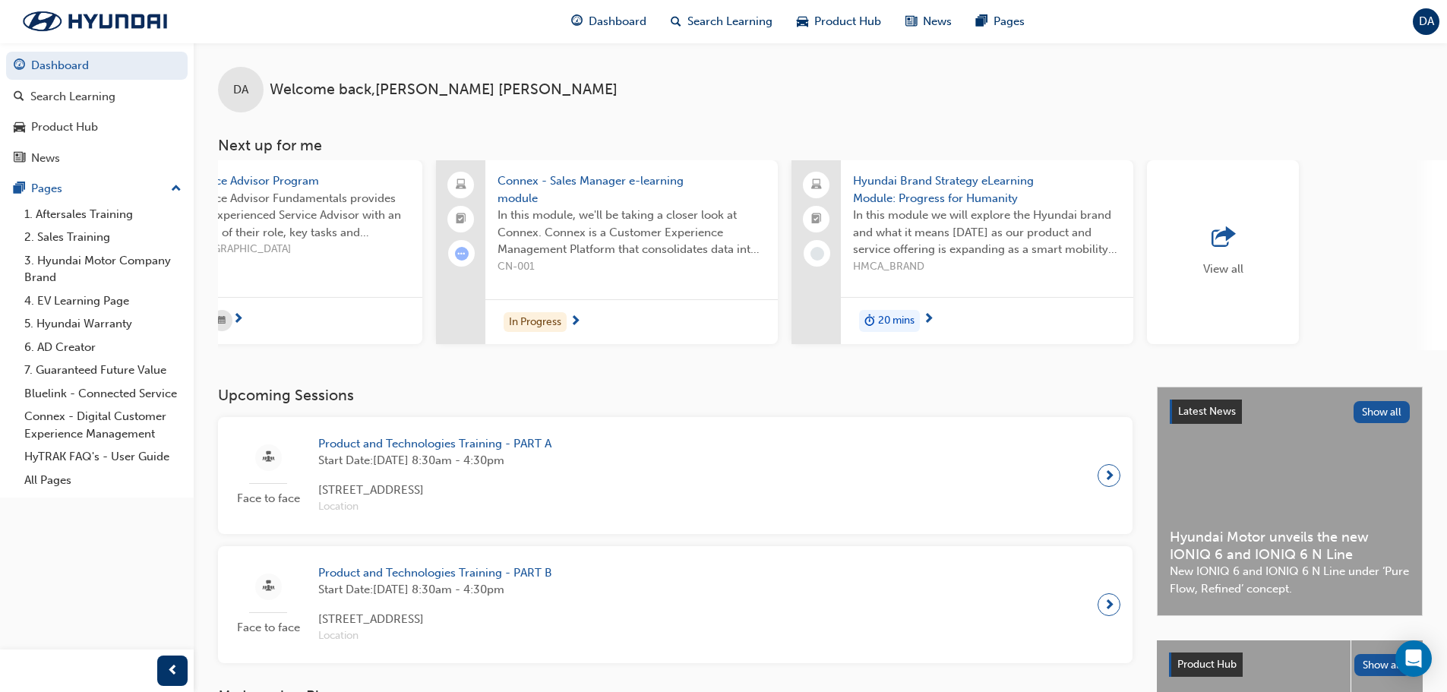
scroll to position [0, 864]
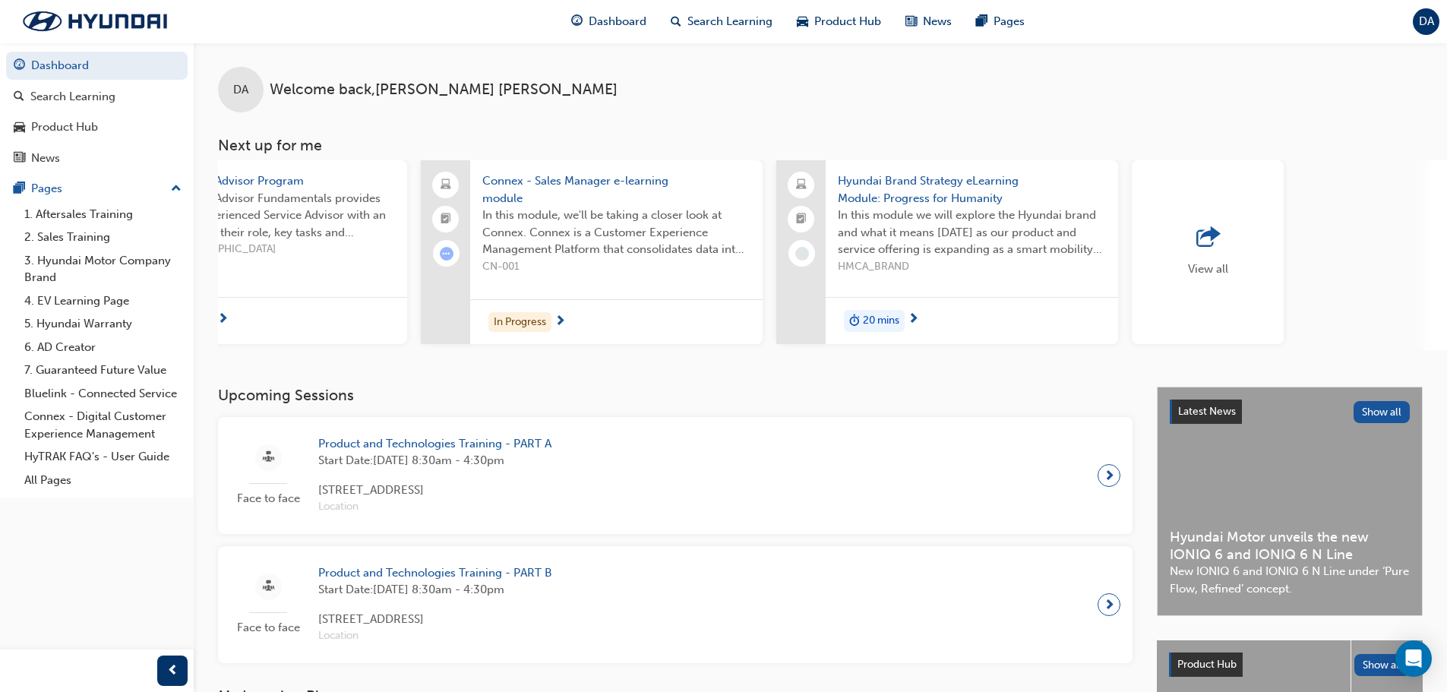
click at [1201, 236] on span "outbound-icon" at bounding box center [1207, 237] width 23 height 21
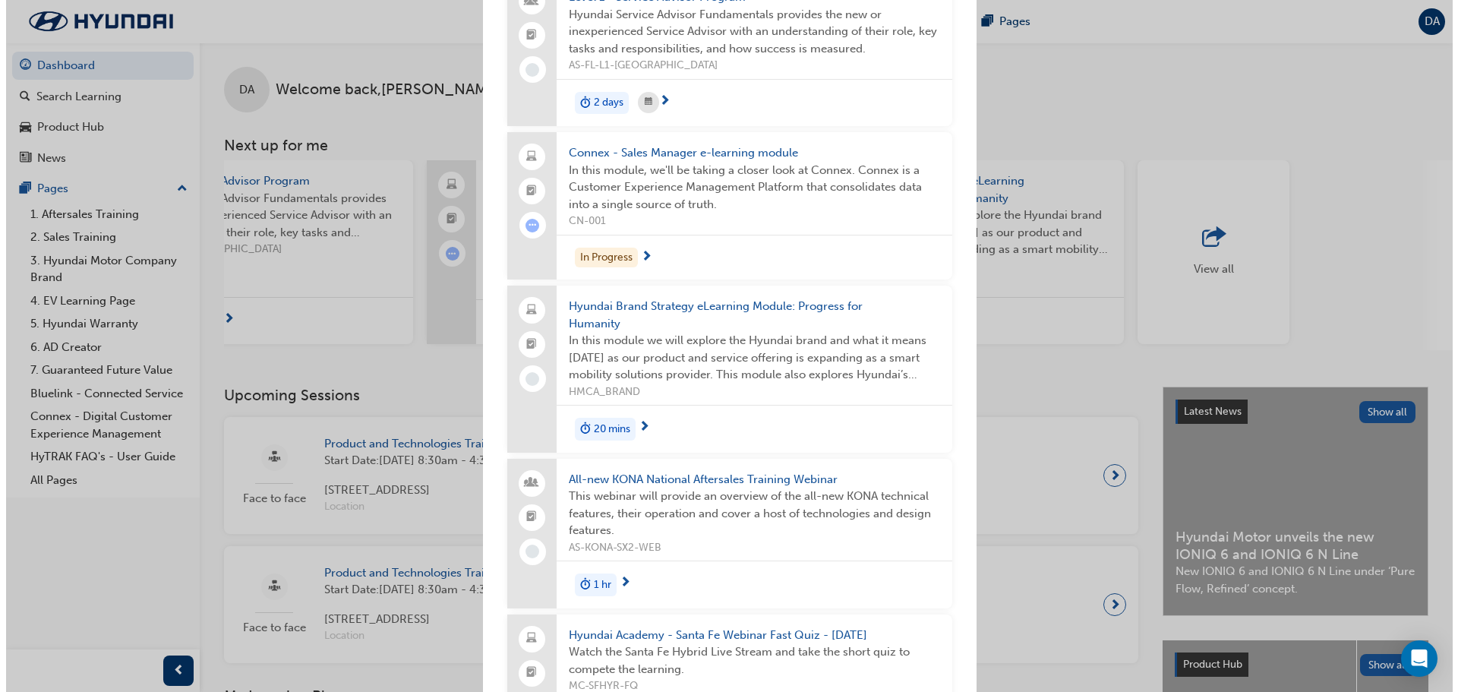
scroll to position [115, 0]
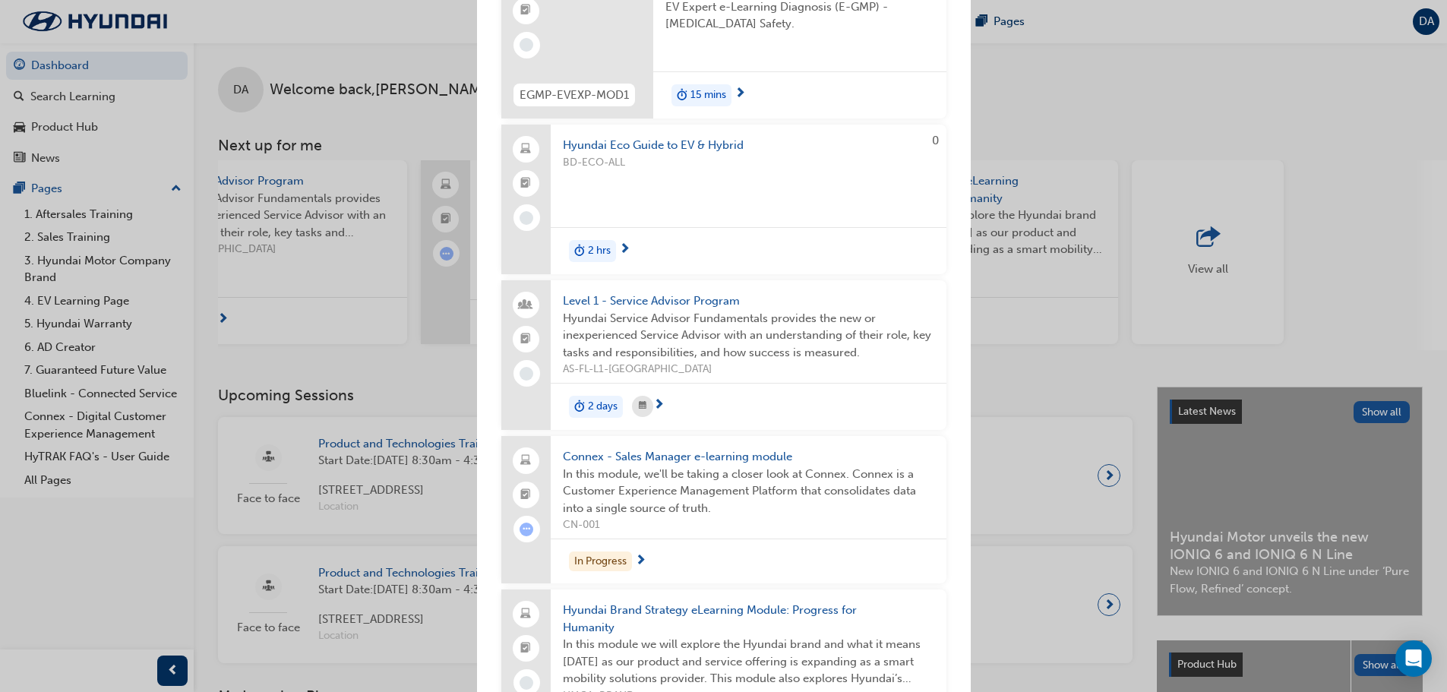
click at [649, 453] on span "Connex - Sales Manager e-learning module" at bounding box center [748, 456] width 371 height 17
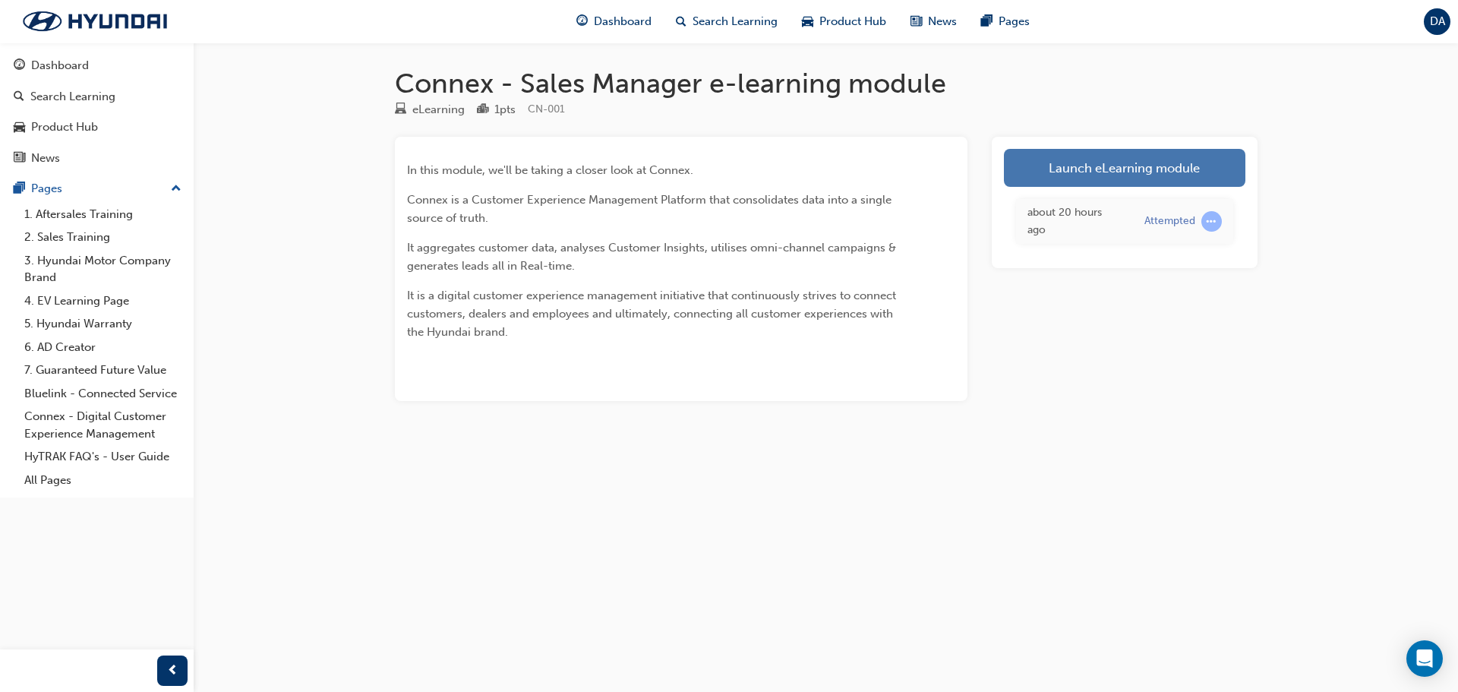
click at [1130, 159] on link "Launch eLearning module" at bounding box center [1125, 168] width 242 height 38
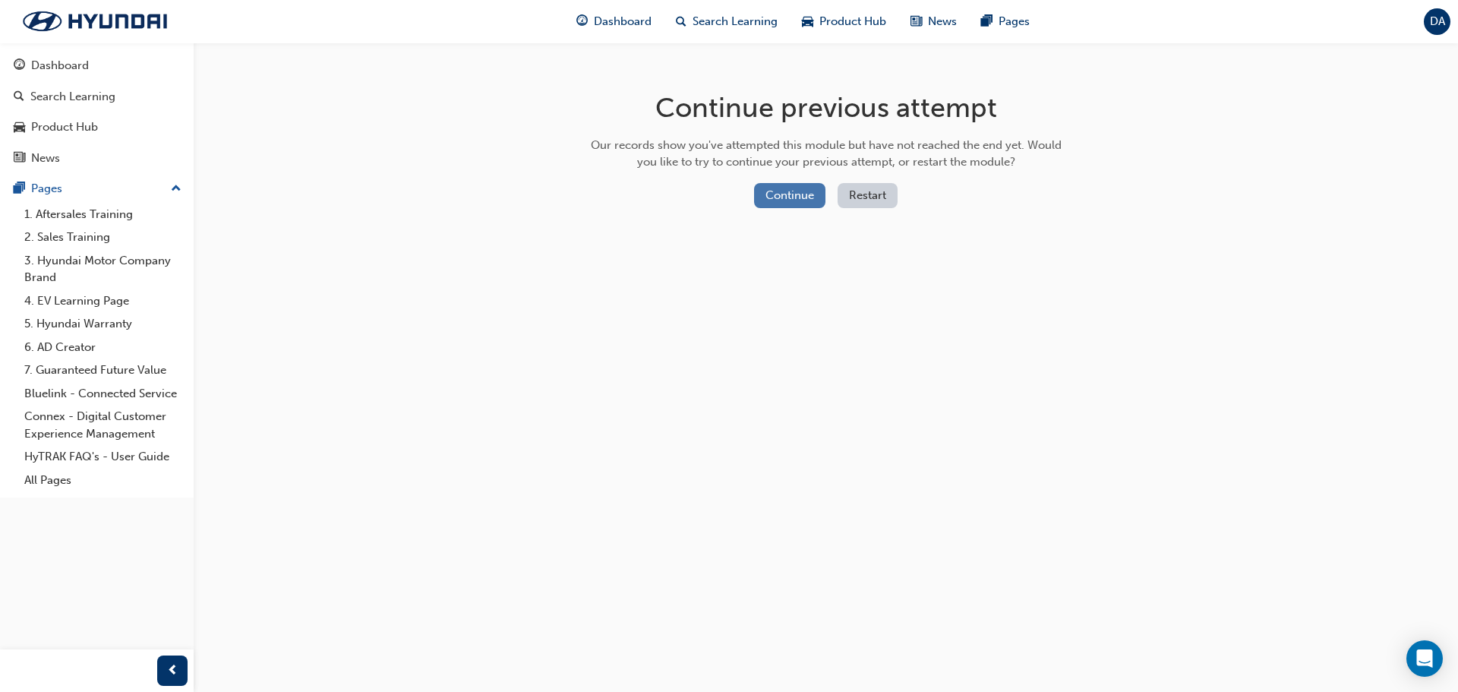
click at [793, 187] on button "Continue" at bounding box center [789, 195] width 71 height 25
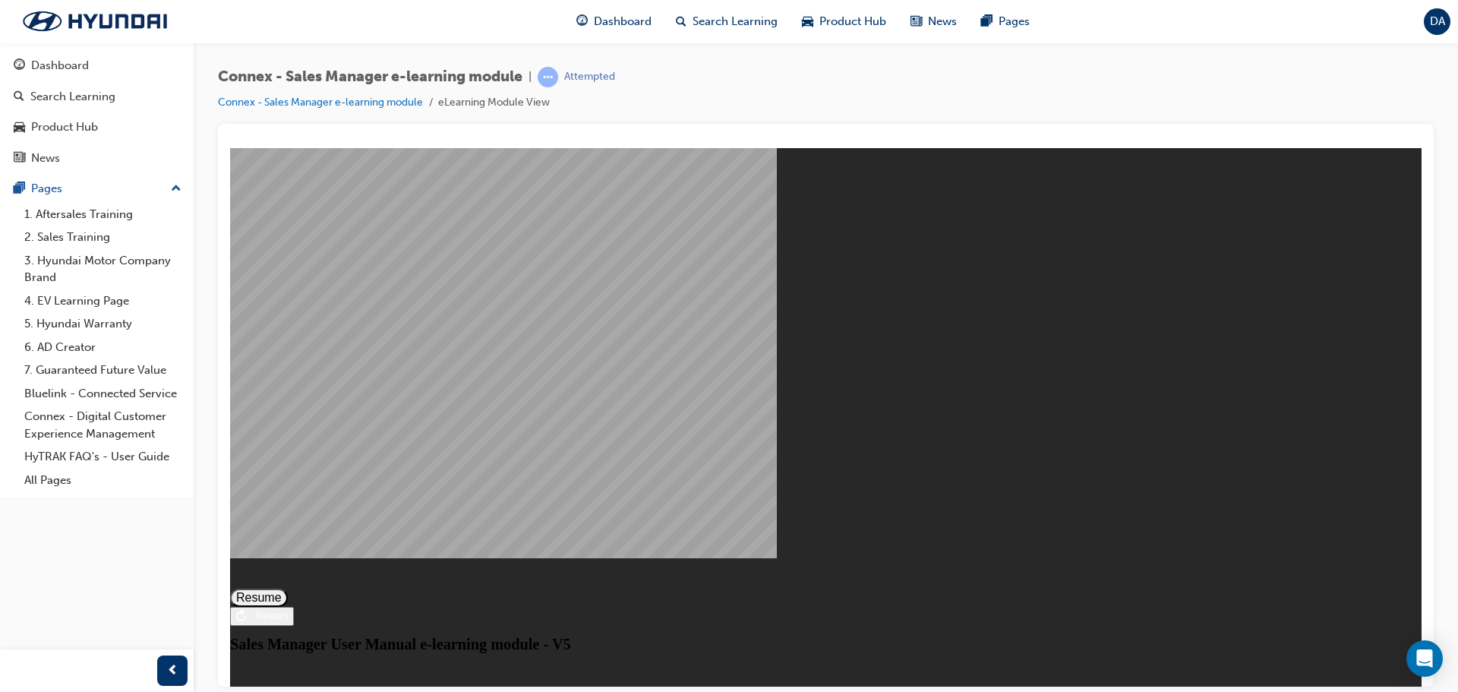
click at [288, 588] on button "Resume" at bounding box center [259, 597] width 58 height 18
